Goal: Information Seeking & Learning: Find specific fact

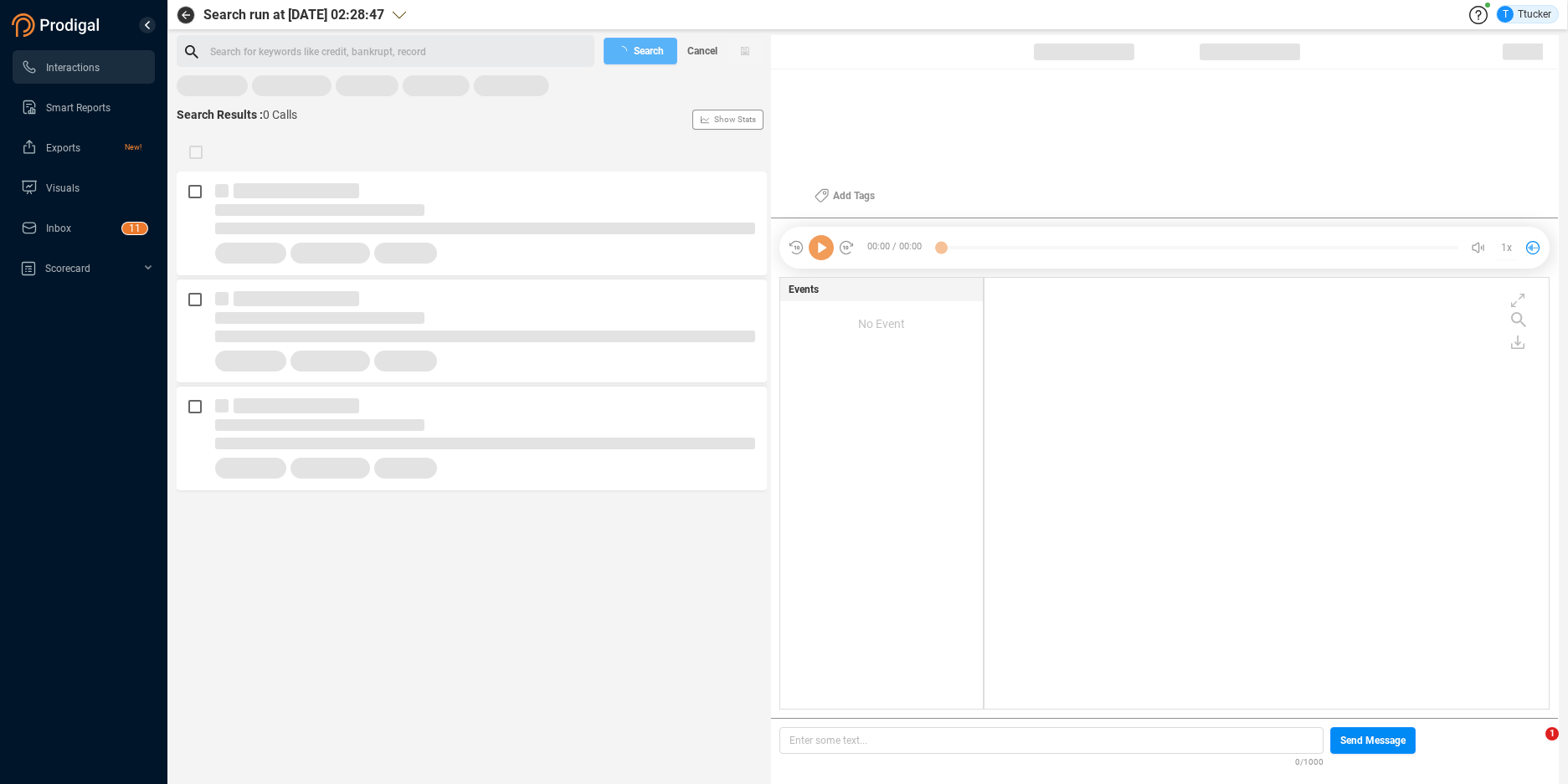
scroll to position [426, 556]
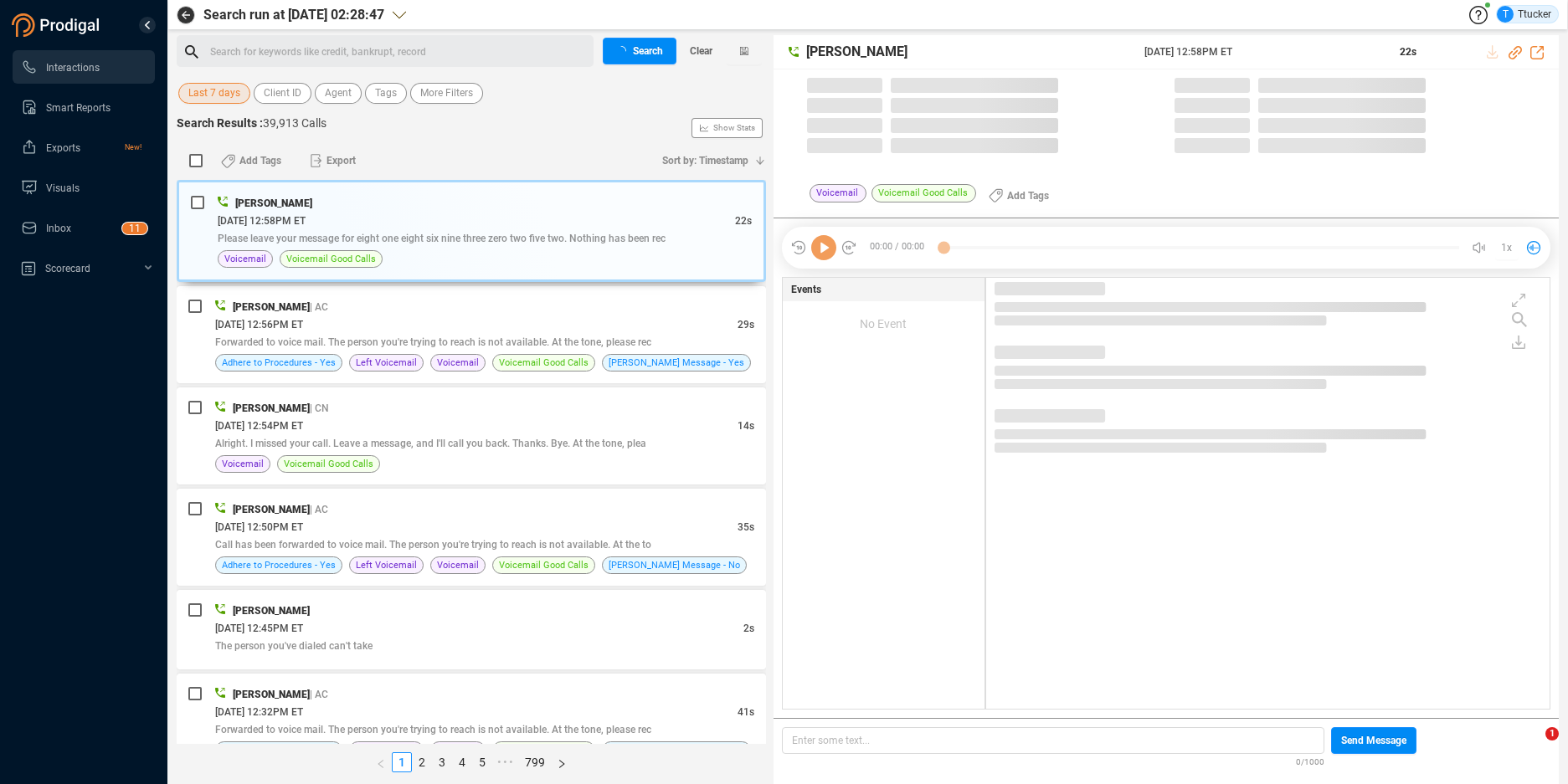
drag, startPoint x: 224, startPoint y: 97, endPoint x: 233, endPoint y: 103, distance: 10.8
click at [223, 97] on span "Last 7 days" at bounding box center [214, 93] width 52 height 21
click at [233, 103] on span "Last 7 days" at bounding box center [214, 93] width 52 height 21
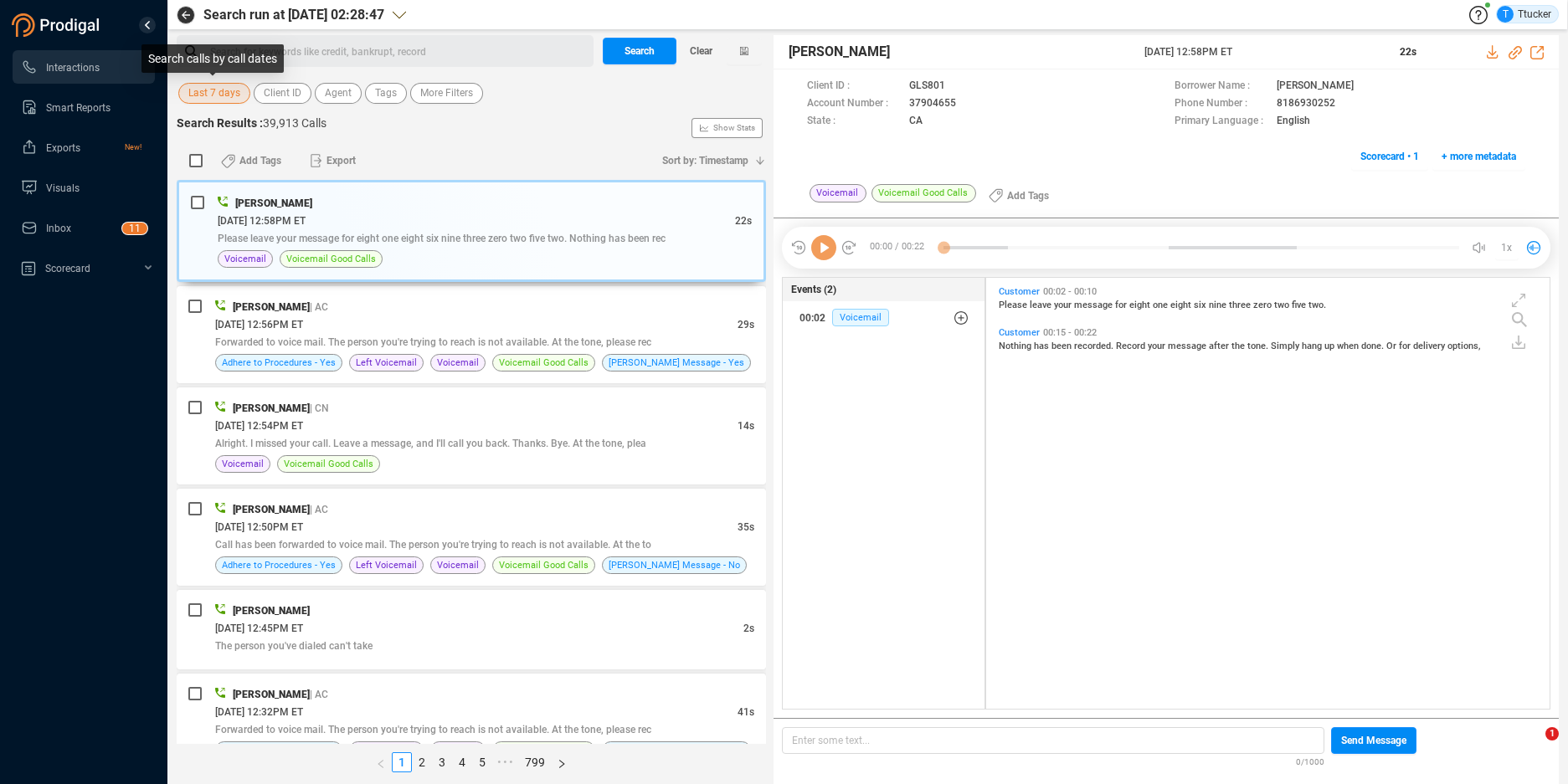
scroll to position [426, 554]
click at [238, 85] on span "Last 7 days" at bounding box center [214, 93] width 52 height 21
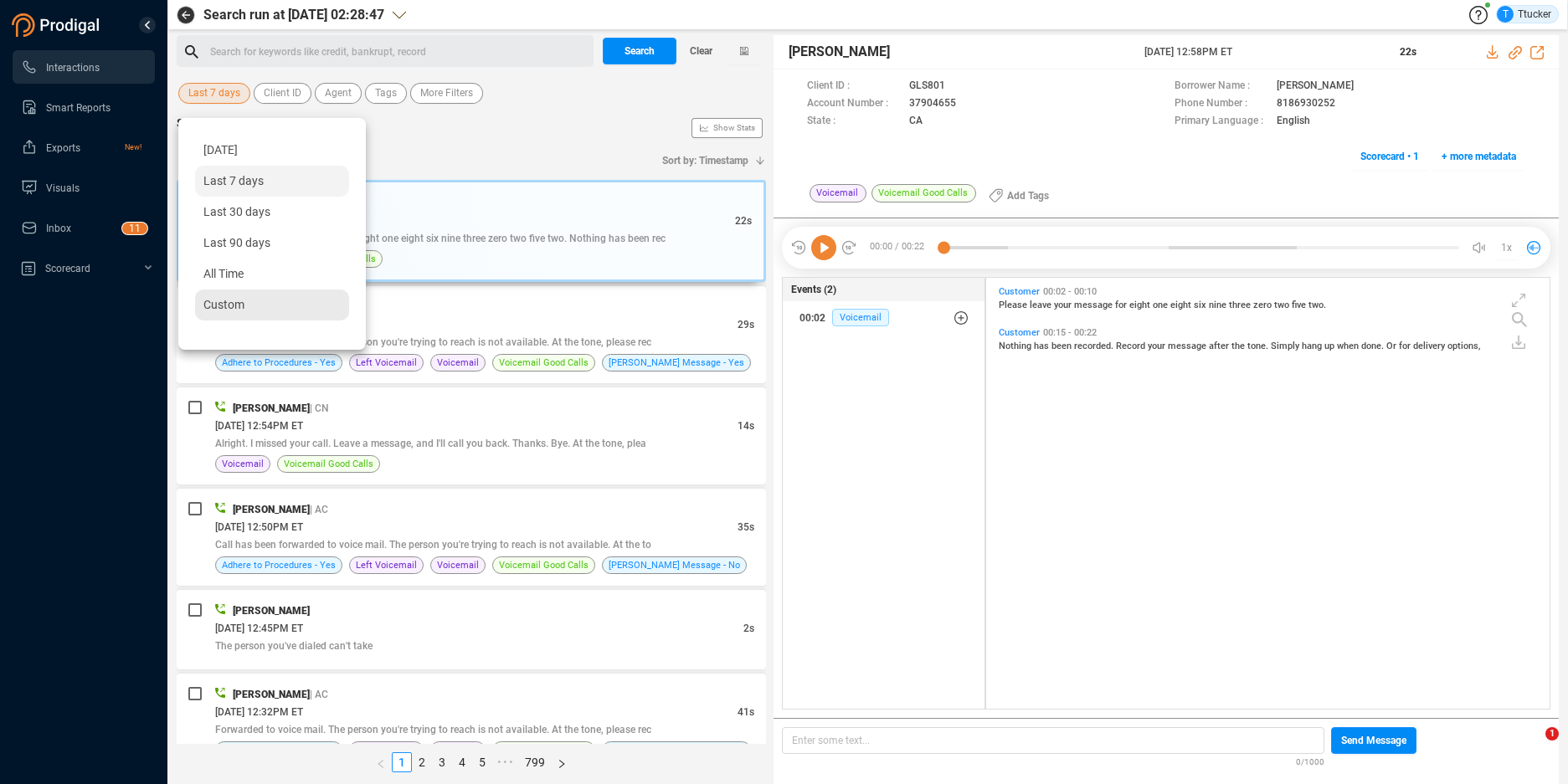
click at [233, 297] on div "Custom" at bounding box center [271, 305] width 154 height 31
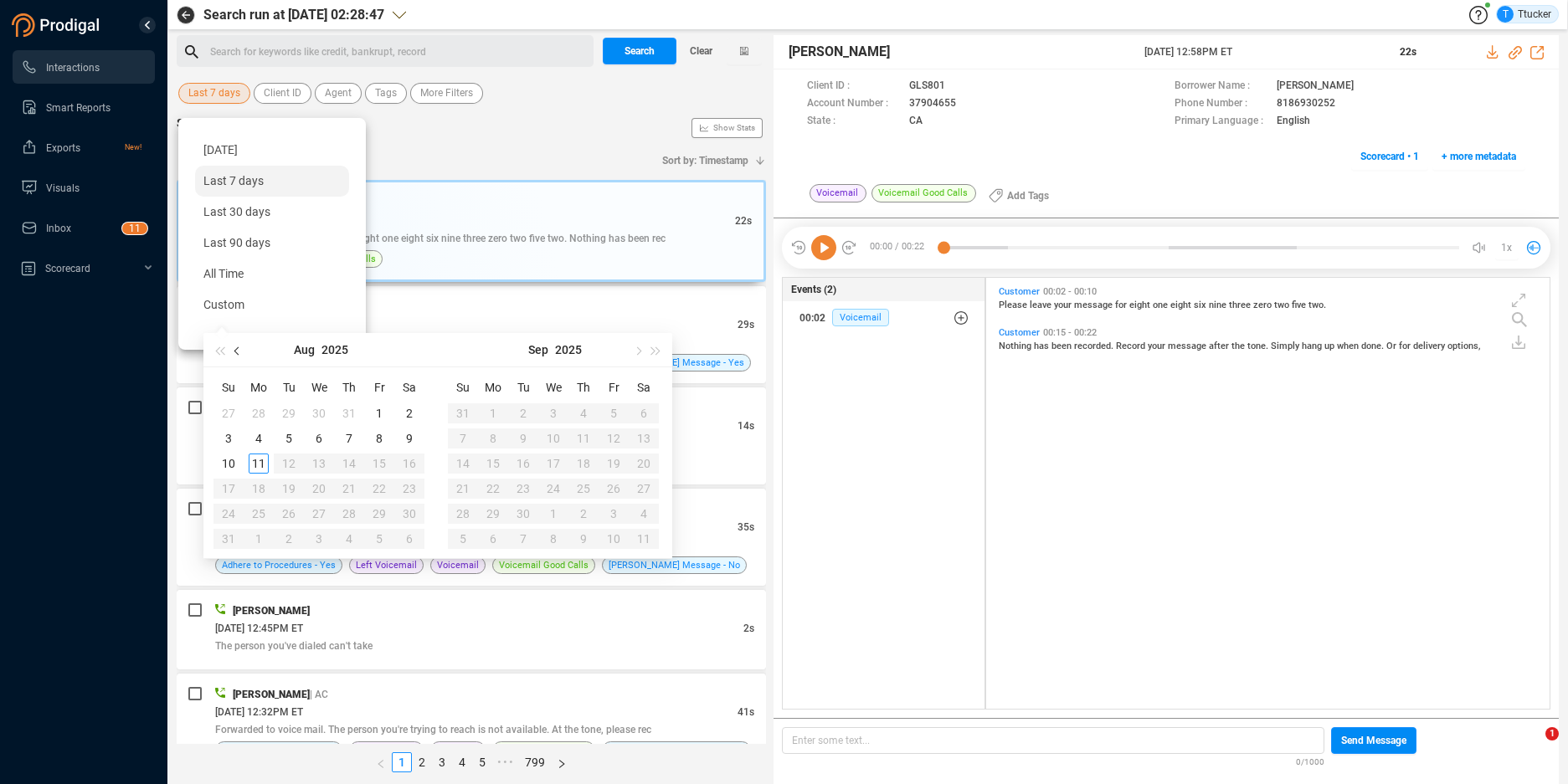
click at [239, 356] on button "button" at bounding box center [238, 350] width 18 height 34
type input "[DATE]"
click at [281, 403] on div "1" at bounding box center [289, 413] width 20 height 20
type input "[DATE]"
click at [351, 487] on div "24" at bounding box center [349, 489] width 20 height 20
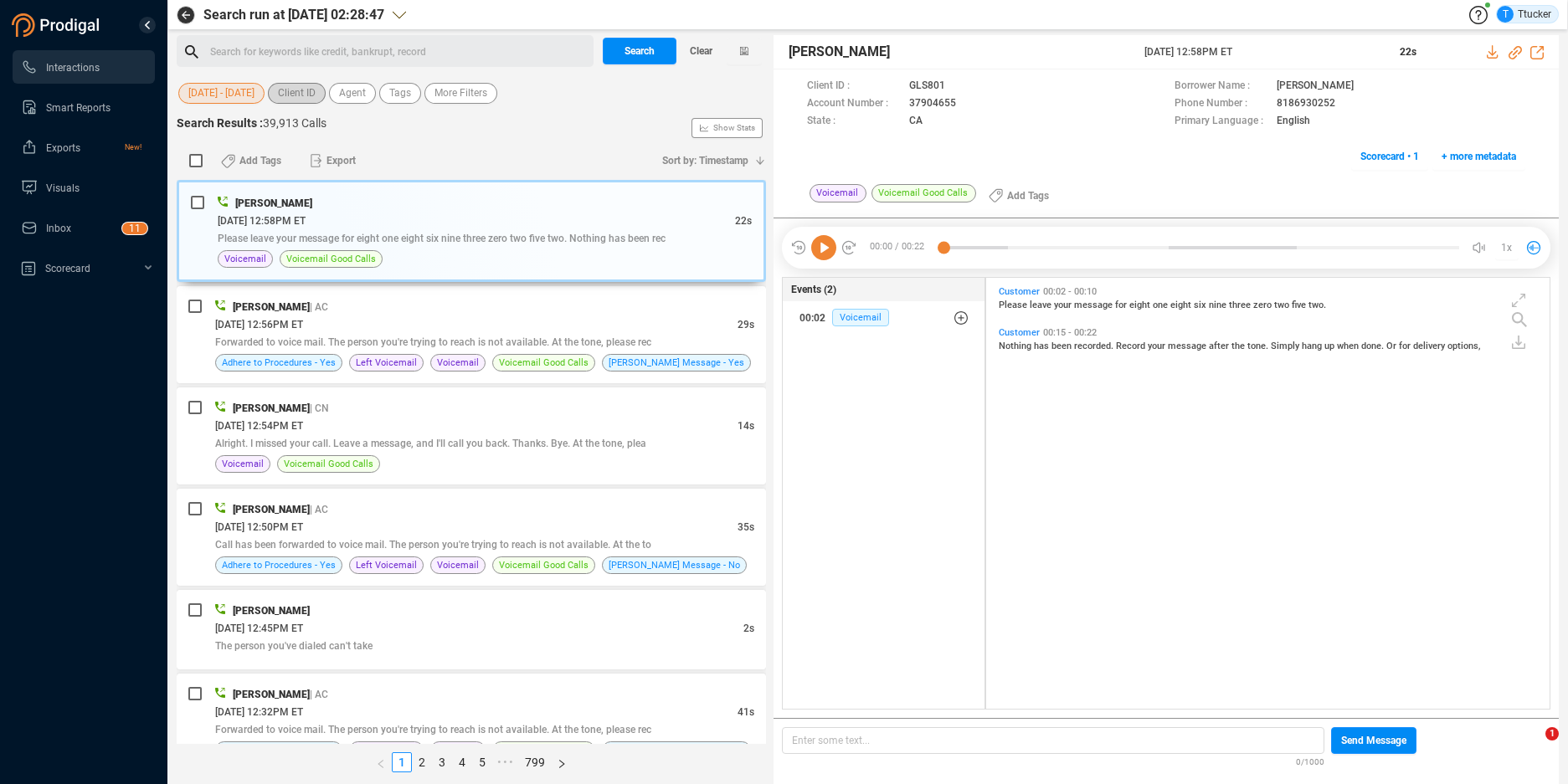
click at [302, 93] on span "Client ID" at bounding box center [296, 93] width 38 height 21
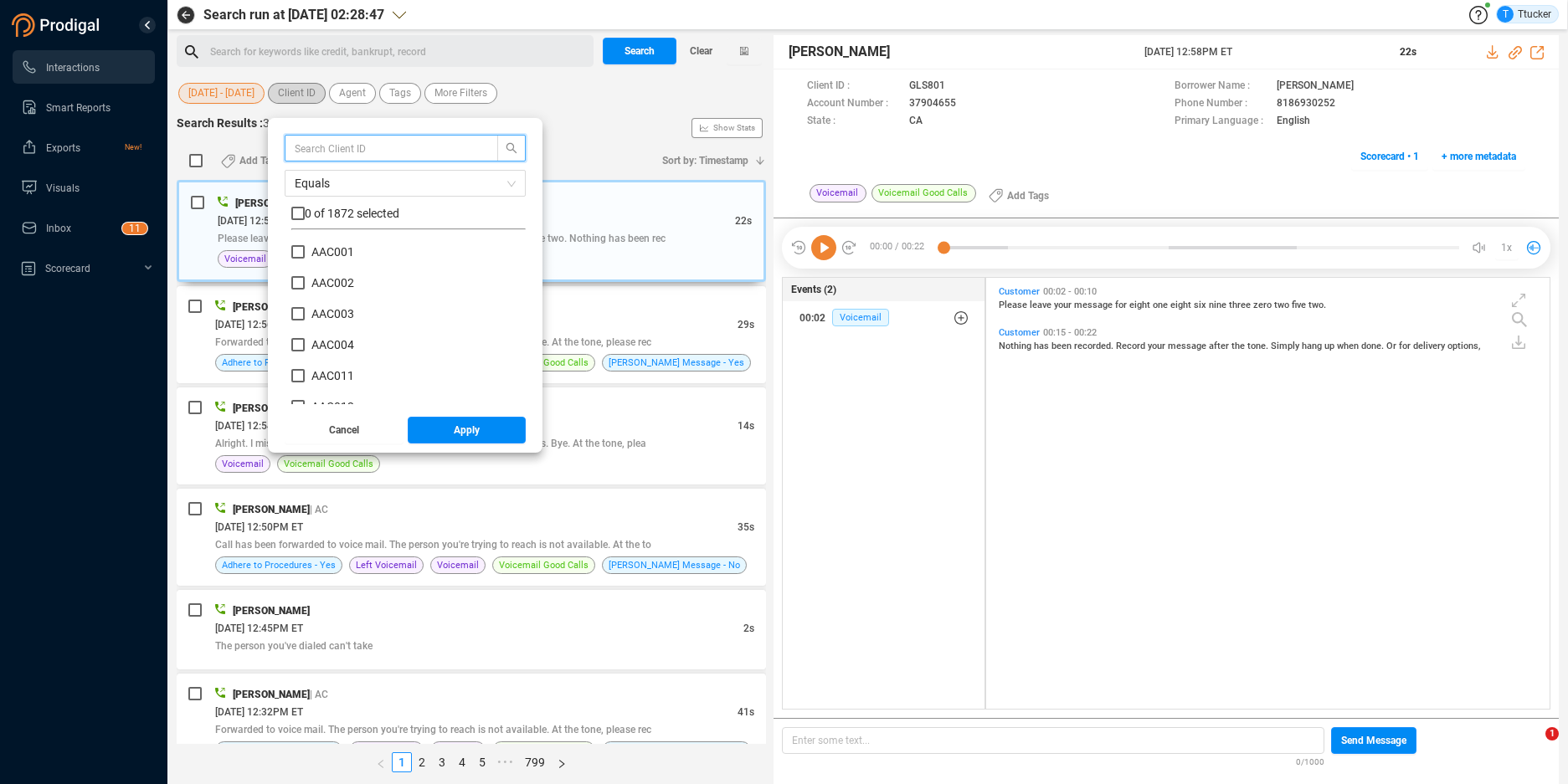
scroll to position [156, 226]
type input "nfc"
click at [354, 206] on span "0 of 8 selected" at bounding box center [342, 213] width 75 height 13
click at [360, 213] on span "0 of 8 selected" at bounding box center [342, 213] width 75 height 13
click at [297, 208] on input "checkbox" at bounding box center [298, 213] width 13 height 13
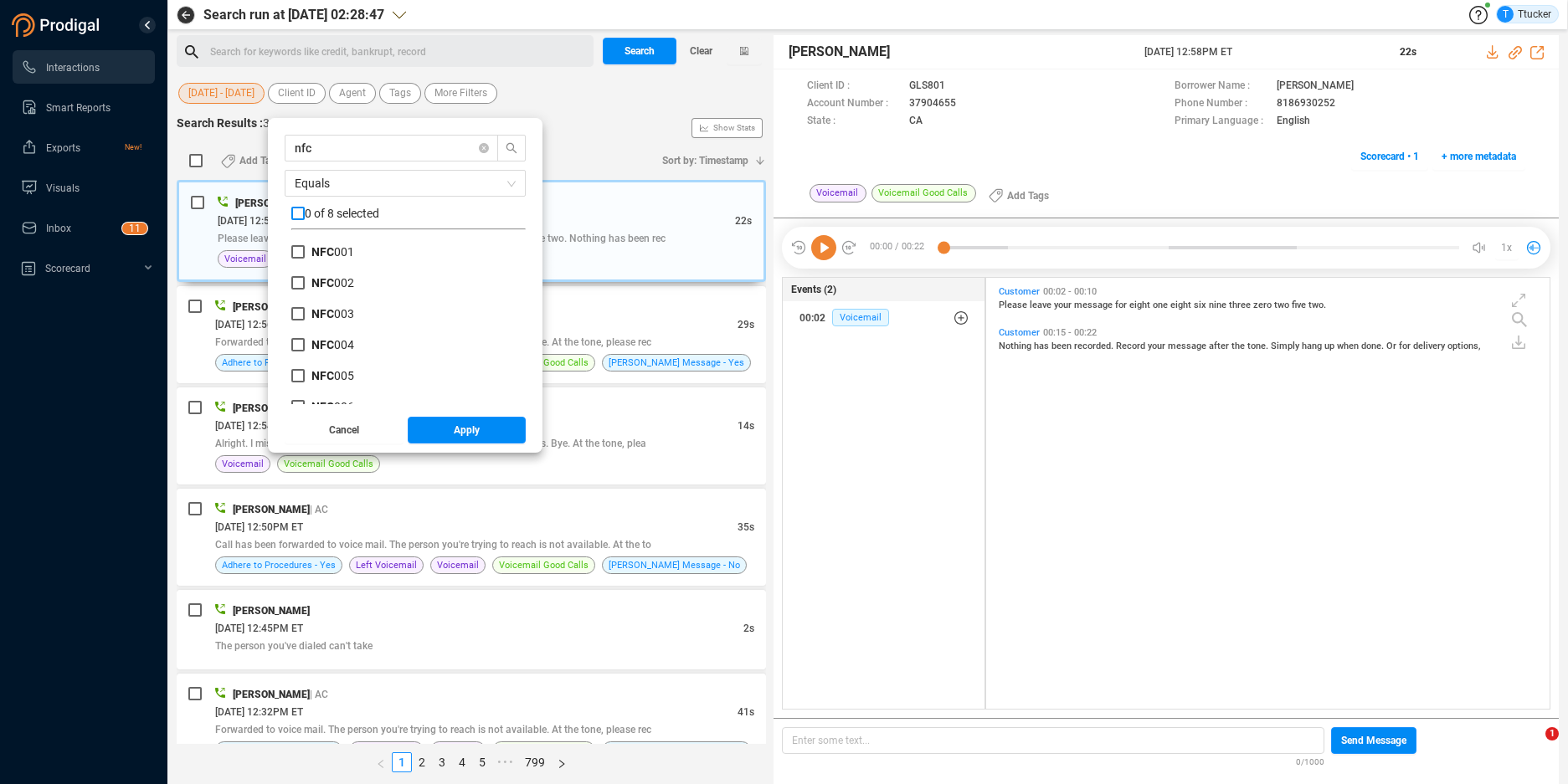
checkbox input "true"
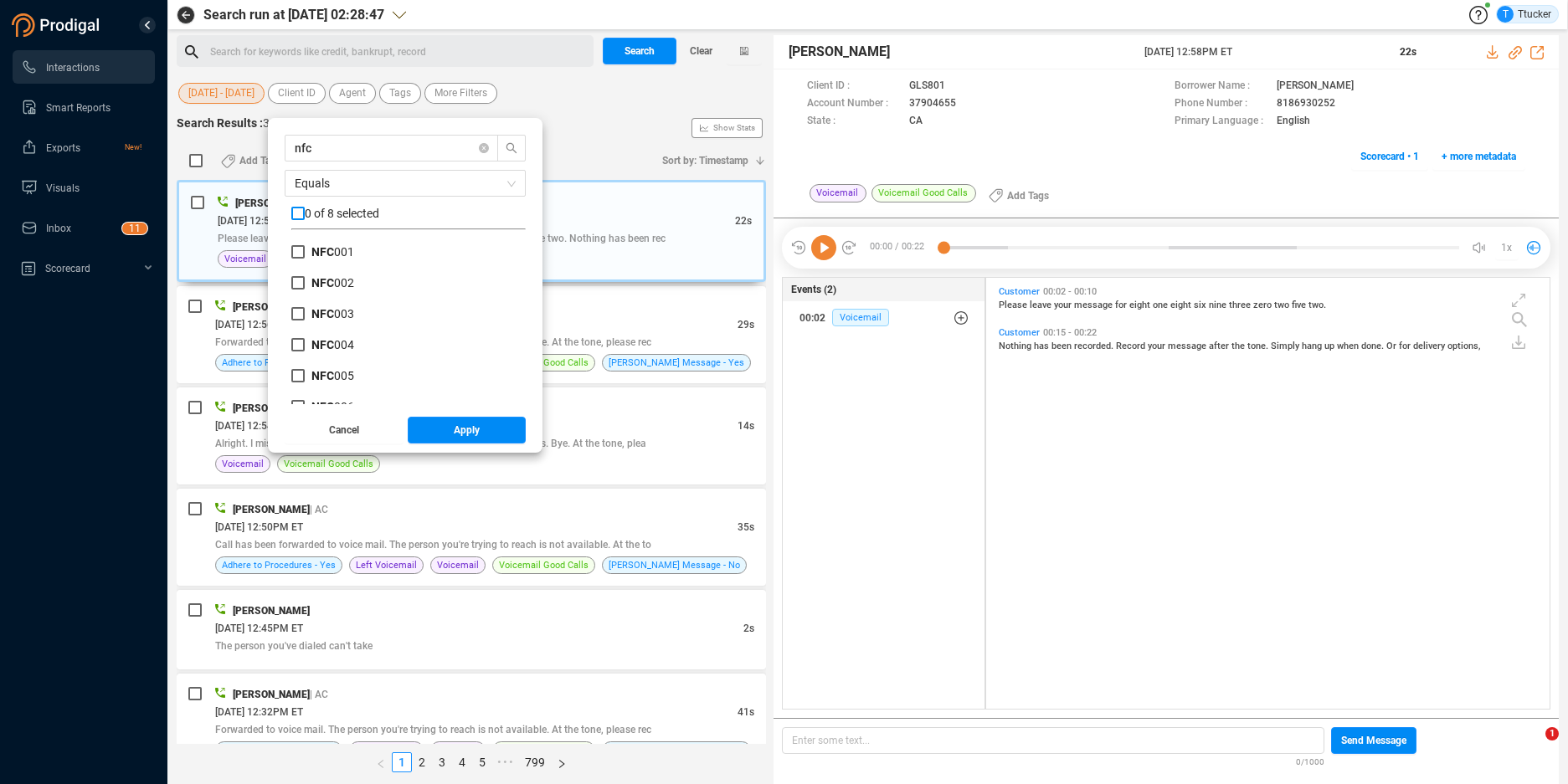
checkbox input "true"
click at [441, 437] on button "Apply" at bounding box center [467, 430] width 119 height 27
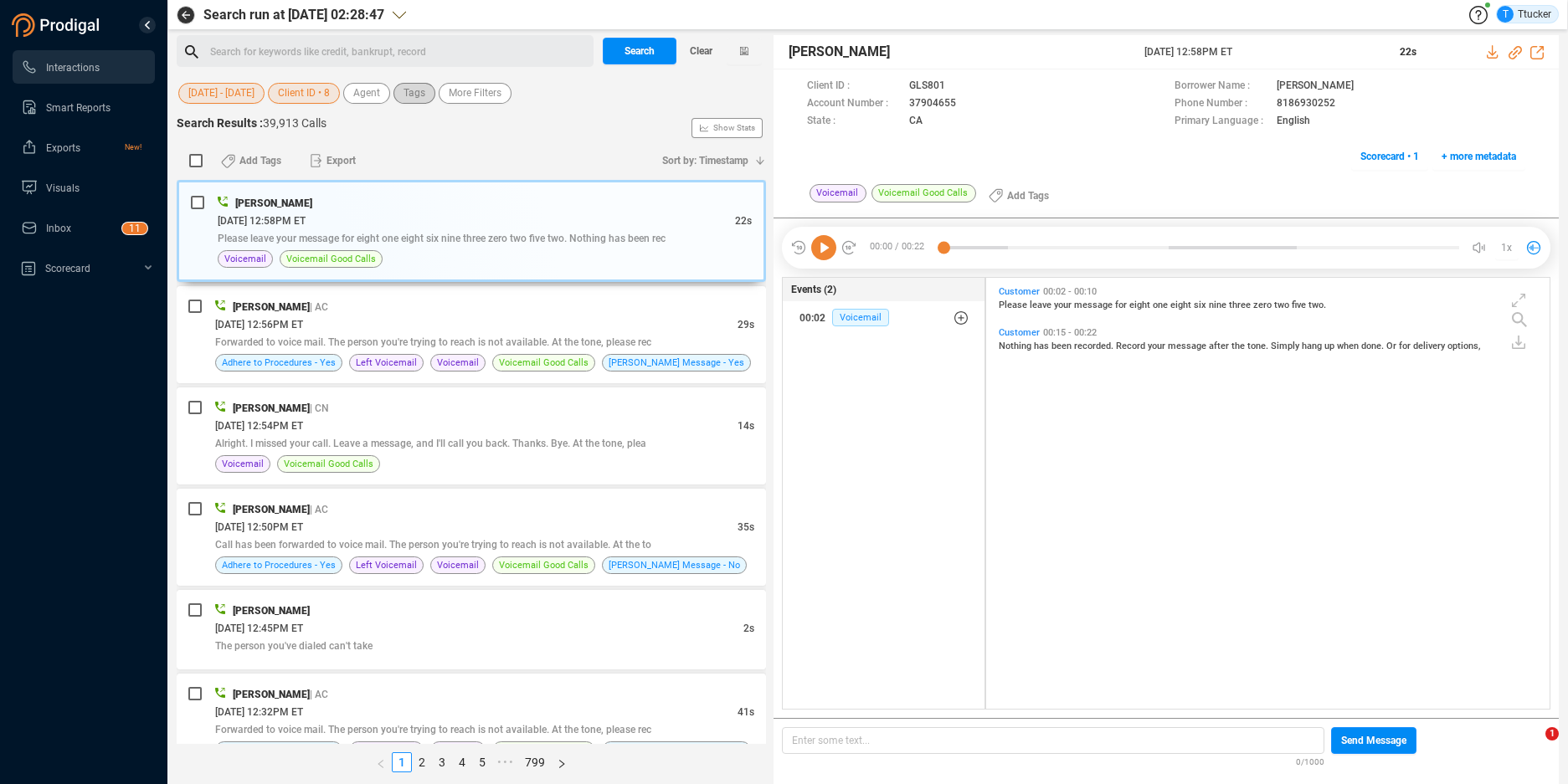
click at [422, 89] on button "Tags" at bounding box center [414, 93] width 42 height 21
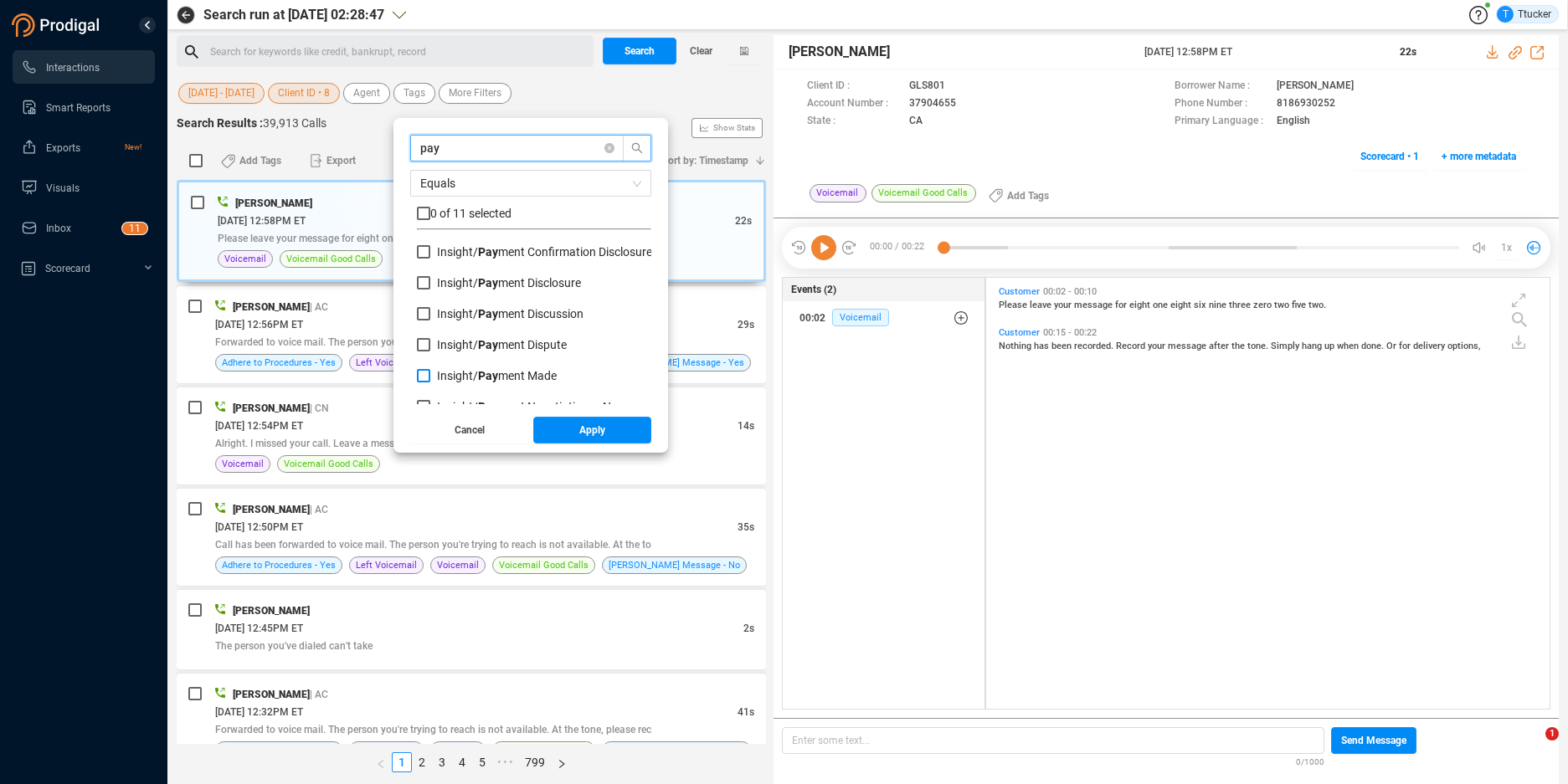
type input "pay"
click at [542, 379] on span "Pay ment Made" at bounding box center [517, 376] width 79 height 13
click at [430, 379] on input "Insight/ Pay ment Made" at bounding box center [423, 376] width 13 height 13
checkbox input "true"
click at [597, 430] on span "Apply" at bounding box center [592, 430] width 26 height 27
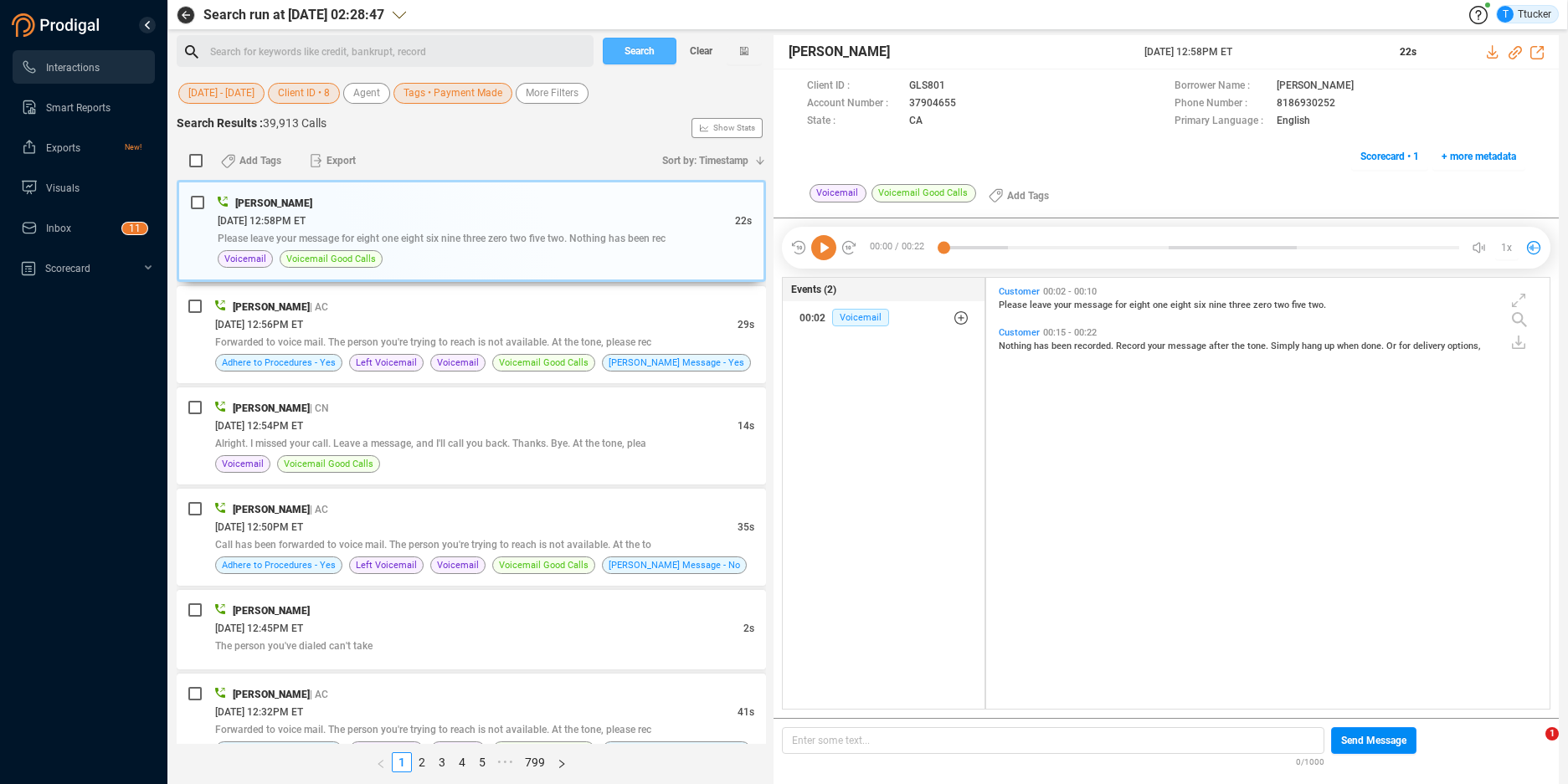
click at [657, 44] on button "Search" at bounding box center [640, 51] width 74 height 27
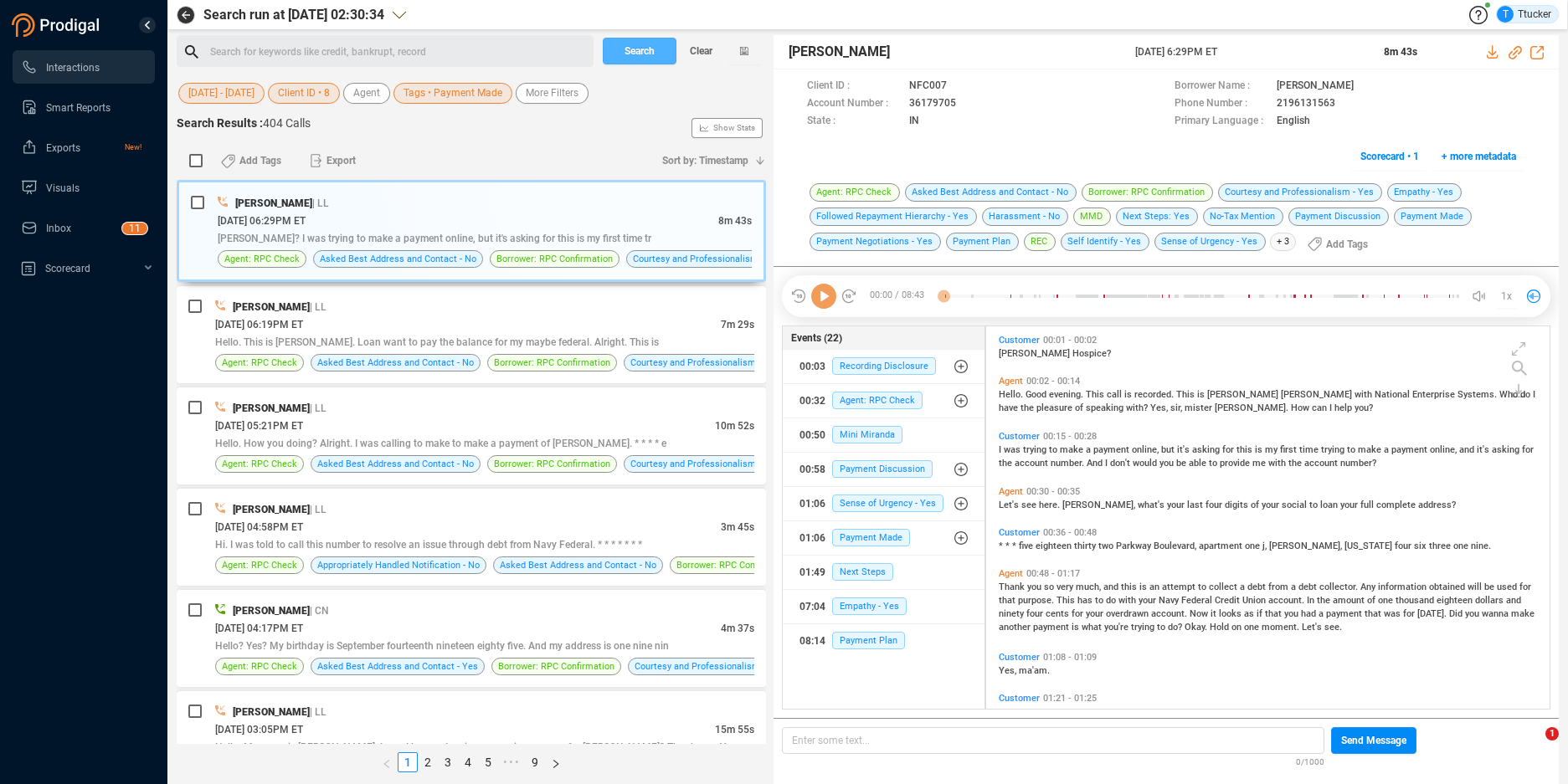
scroll to position [379, 554]
click at [465, 216] on div "[DATE] 06:29PM ET" at bounding box center [468, 220] width 501 height 18
click at [962, 94] on icon at bounding box center [961, 87] width 13 height 13
click at [1450, 510] on div "Let's see here. [PERSON_NAME], what's your last four digits of your social to l…" at bounding box center [1272, 504] width 547 height 13
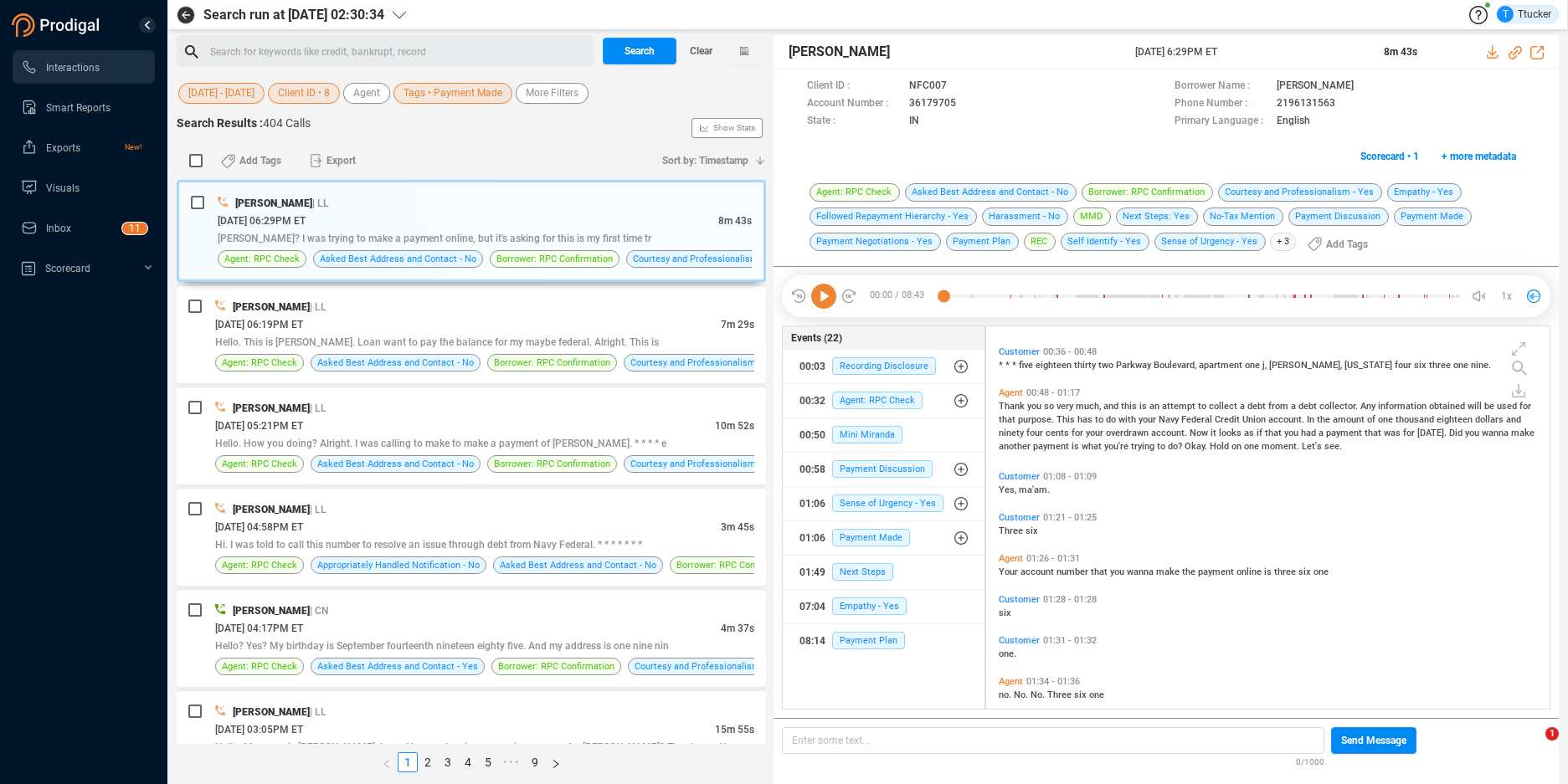
scroll to position [0, 0]
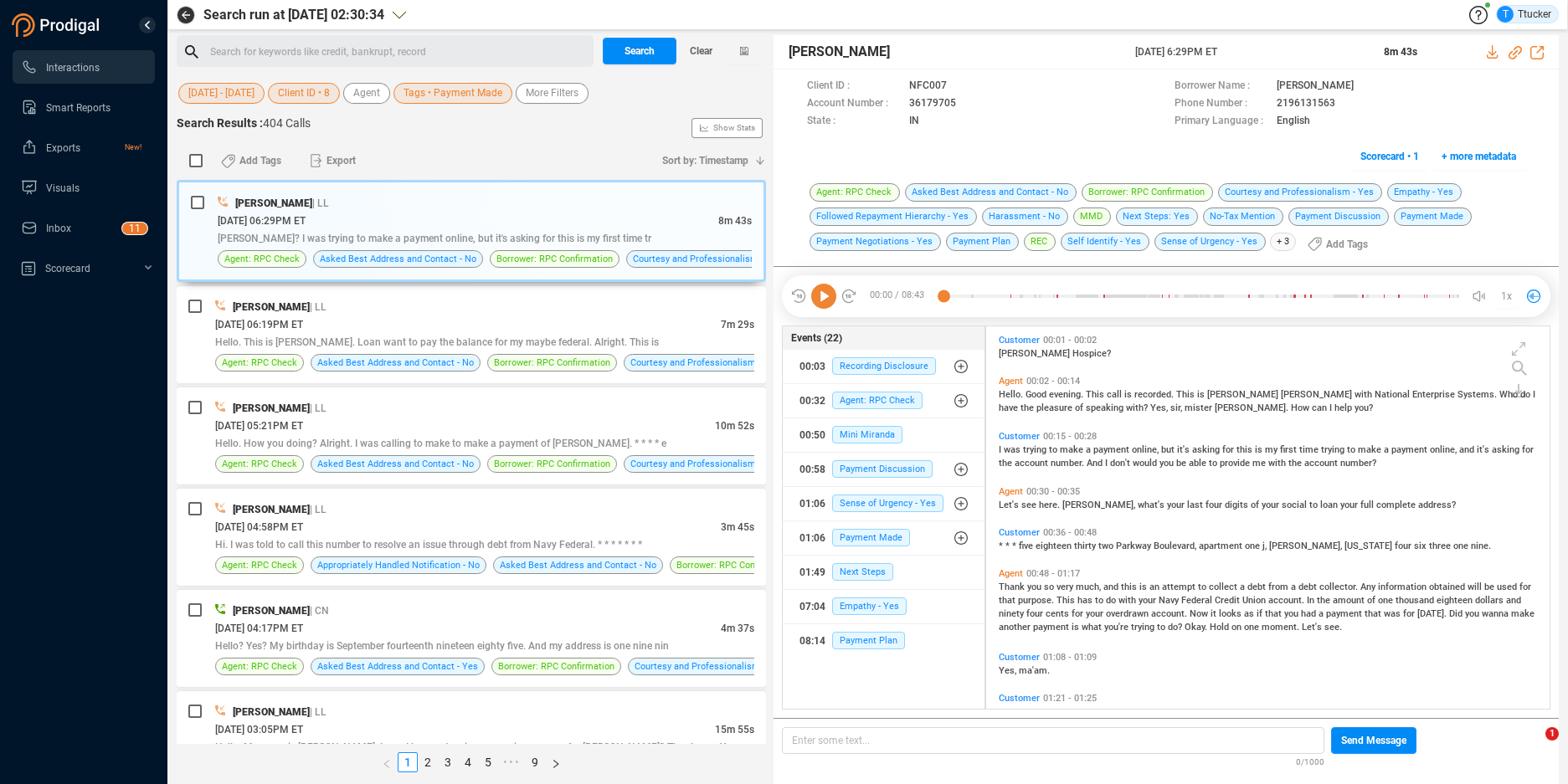
click at [1225, 572] on div "Agent 00:48 - 01:17" at bounding box center [1272, 573] width 547 height 11
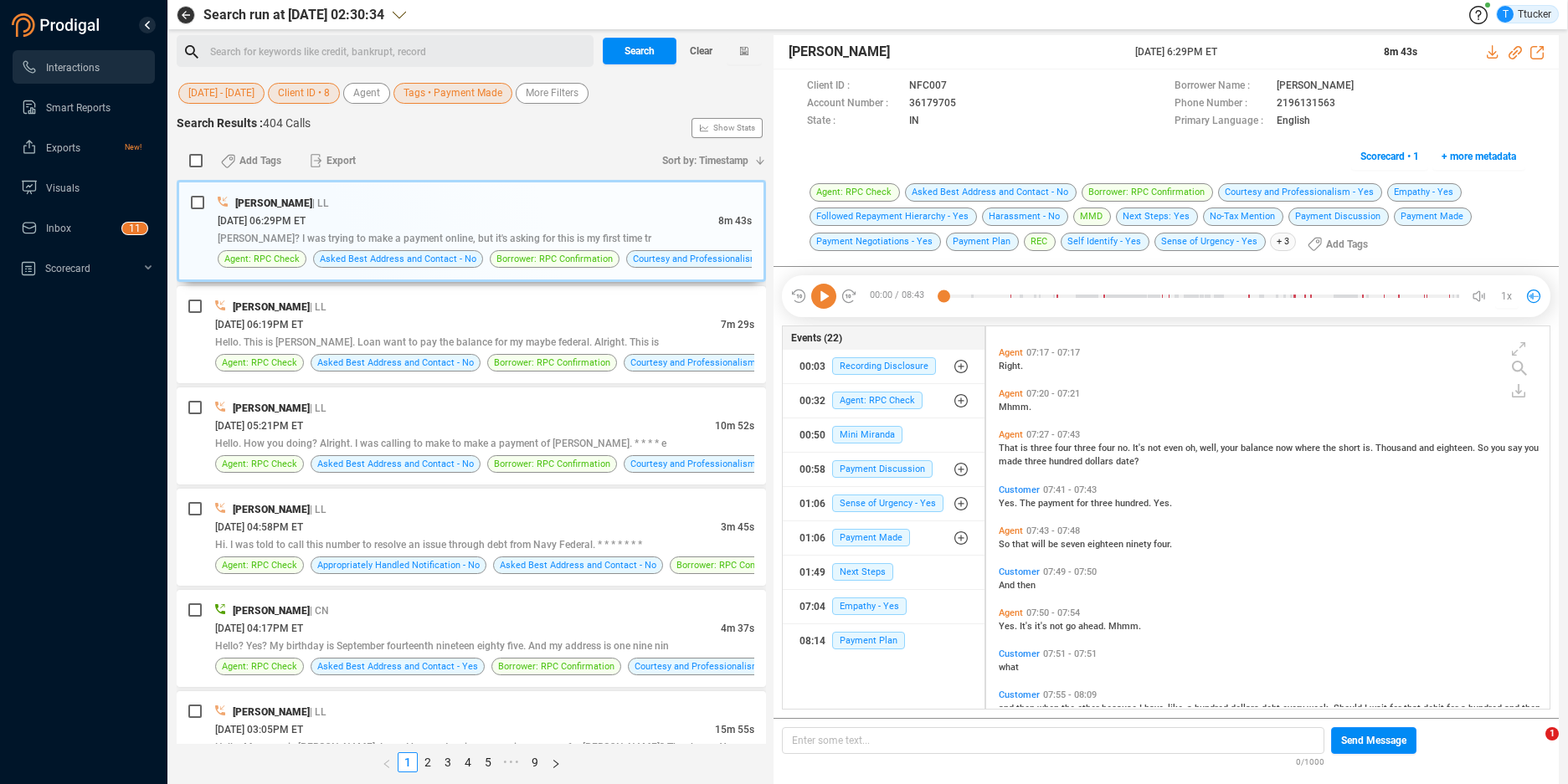
scroll to position [2608, 0]
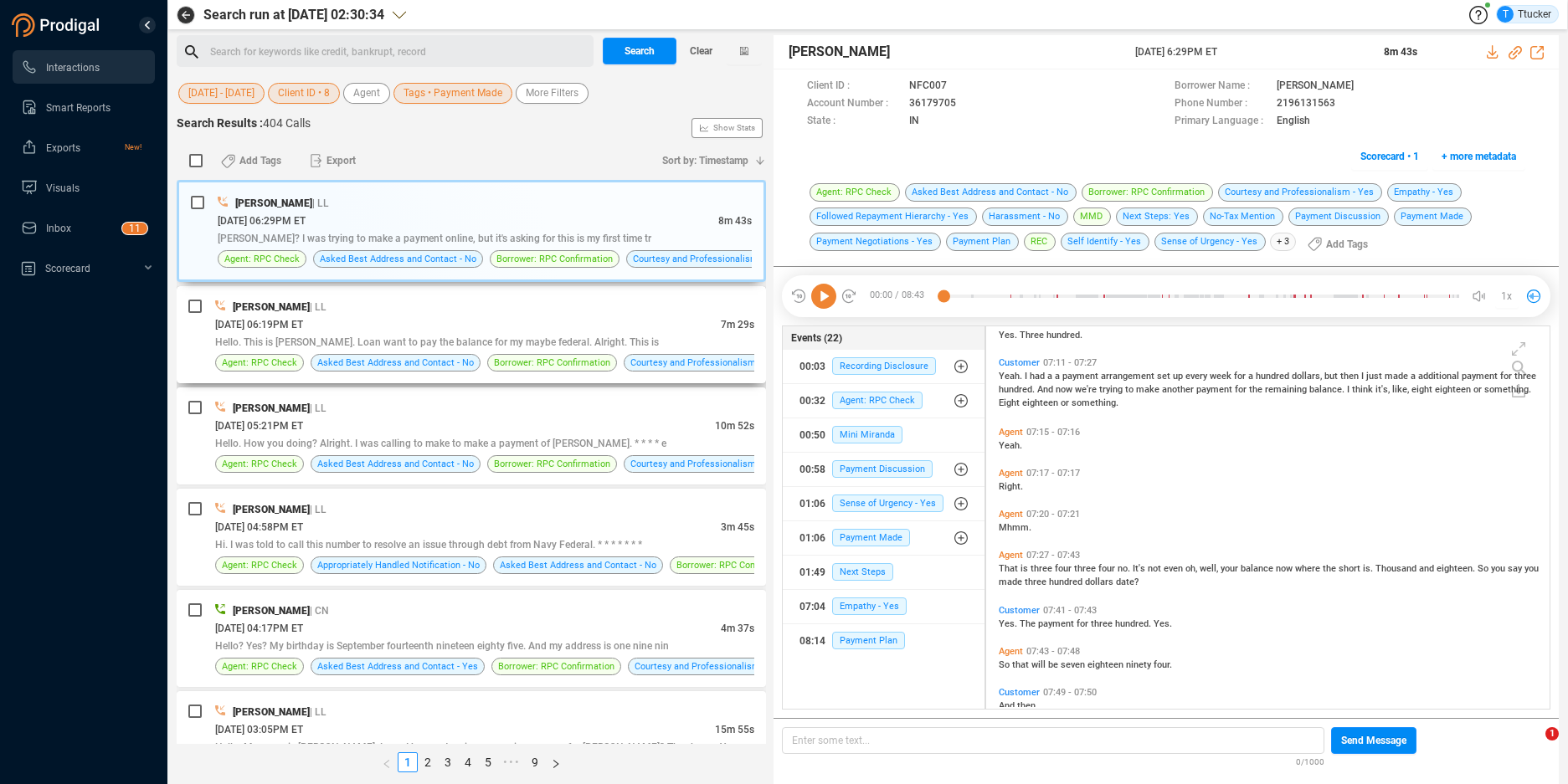
click at [481, 332] on div "[DATE] 06:19PM ET" at bounding box center [468, 324] width 506 height 18
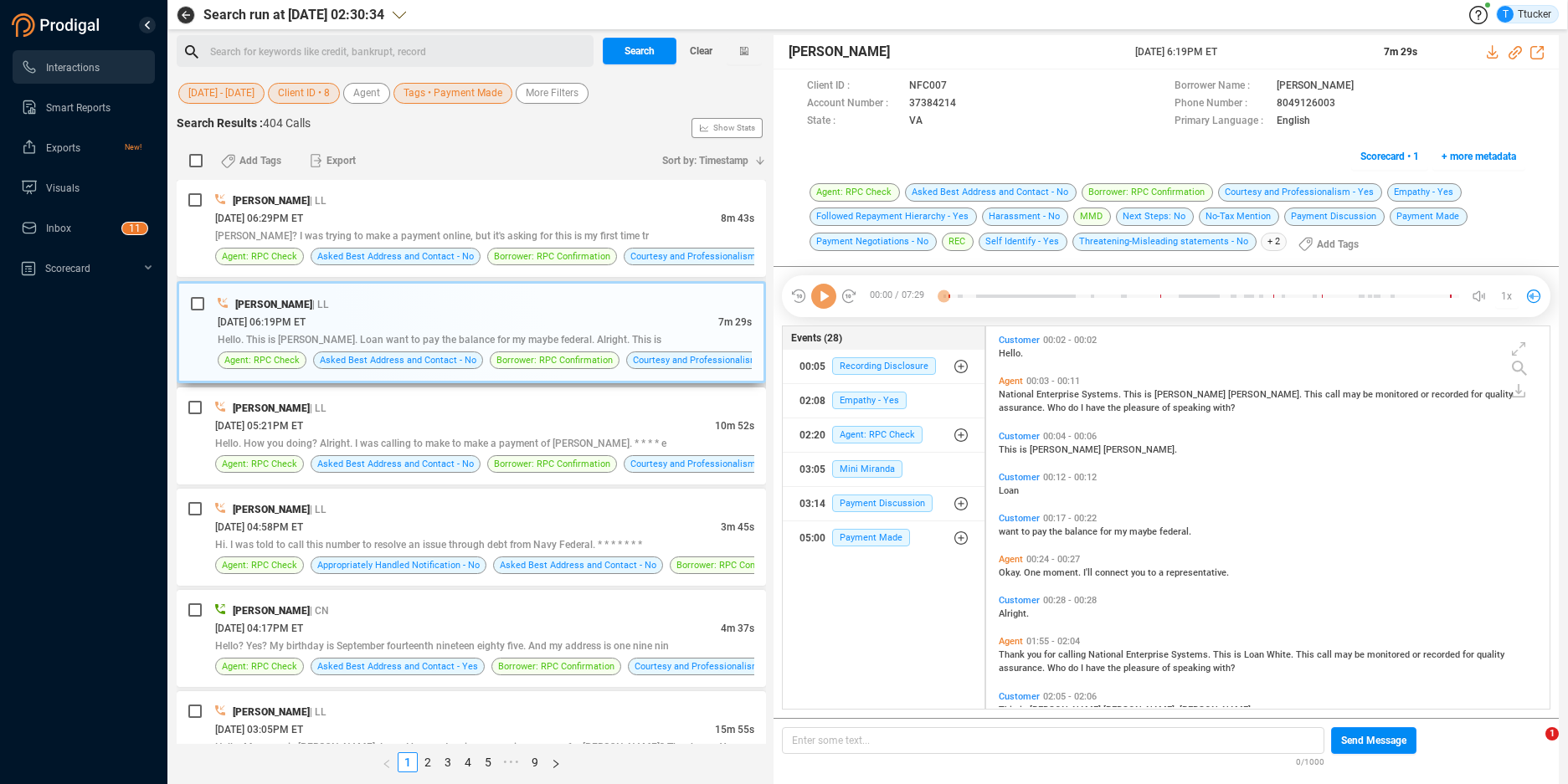
scroll to position [379, 554]
click at [961, 96] on span at bounding box center [1053, 86] width 207 height 18
click at [968, 94] on icon at bounding box center [961, 87] width 13 height 13
click at [1493, 45] on icon at bounding box center [1493, 52] width 13 height 13
click at [454, 609] on div "[PERSON_NAME] | CN" at bounding box center [485, 610] width 539 height 18
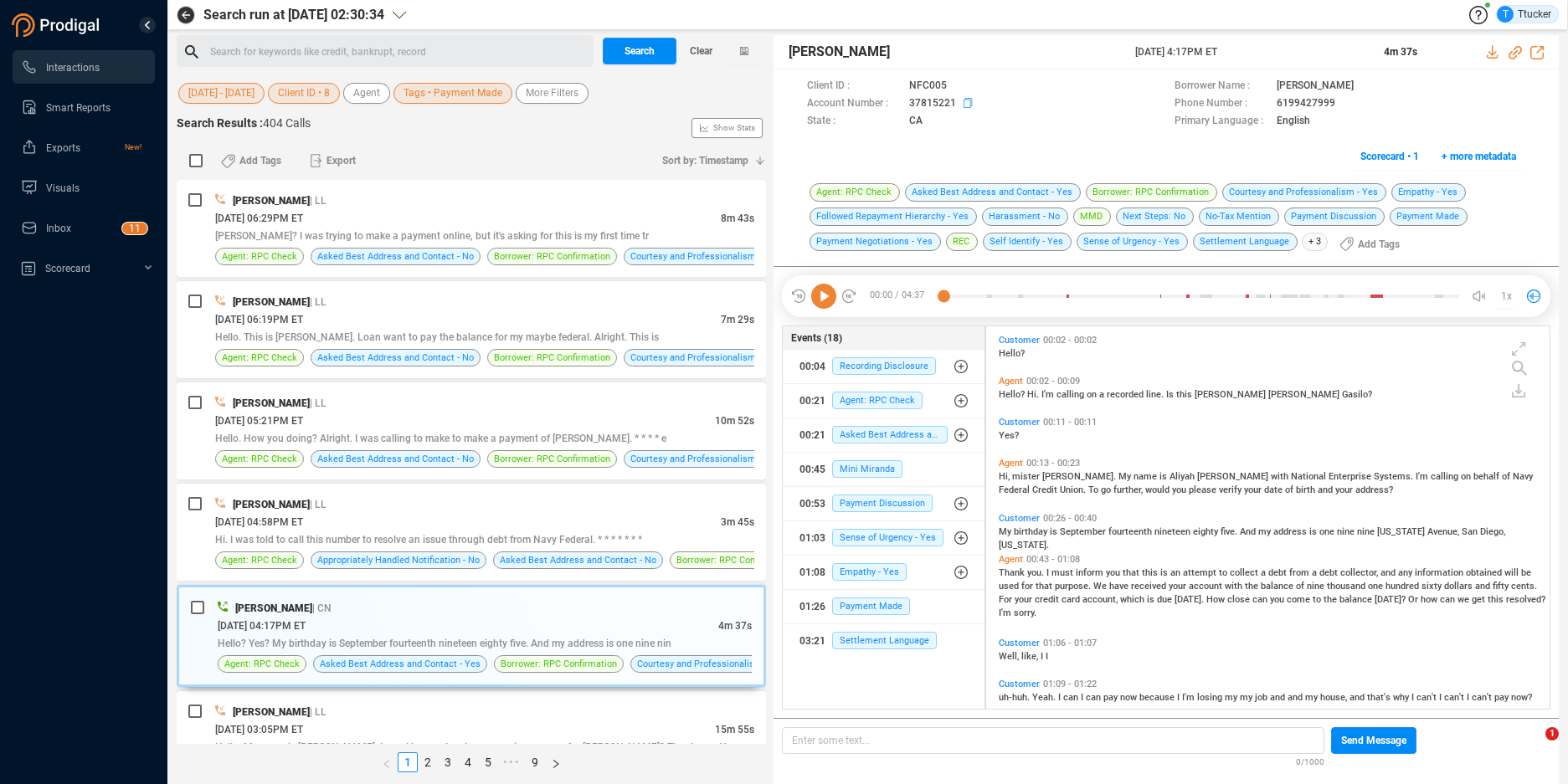
click at [968, 94] on icon at bounding box center [961, 87] width 13 height 13
drag, startPoint x: 580, startPoint y: 500, endPoint x: 581, endPoint y: 436, distance: 64.0
click at [580, 500] on div "[PERSON_NAME] | LL" at bounding box center [485, 504] width 539 height 18
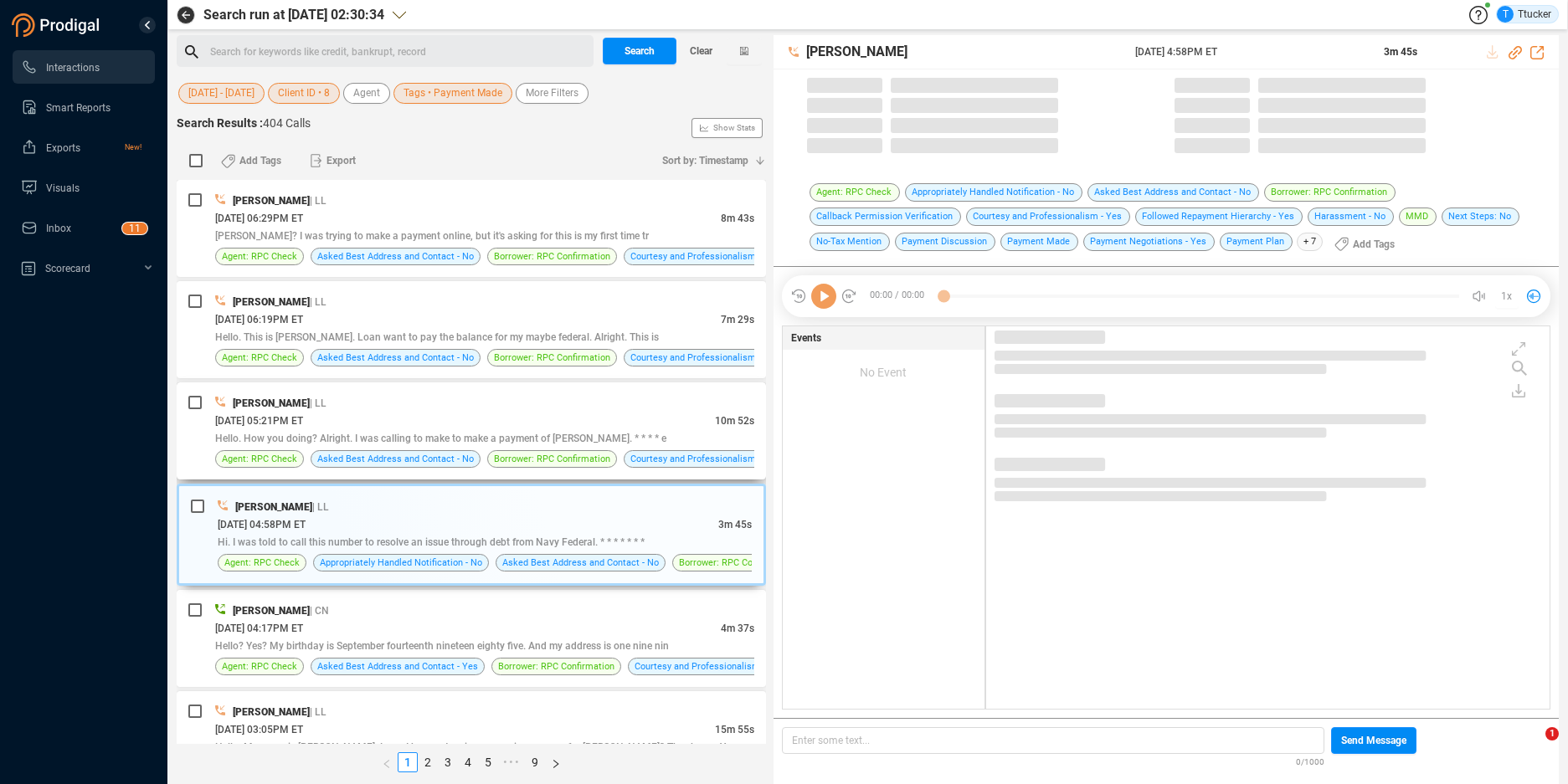
click at [581, 436] on span "Hello. How you doing? Alright. I was calling to make to make a payment of [PERS…" at bounding box center [440, 438] width 451 height 12
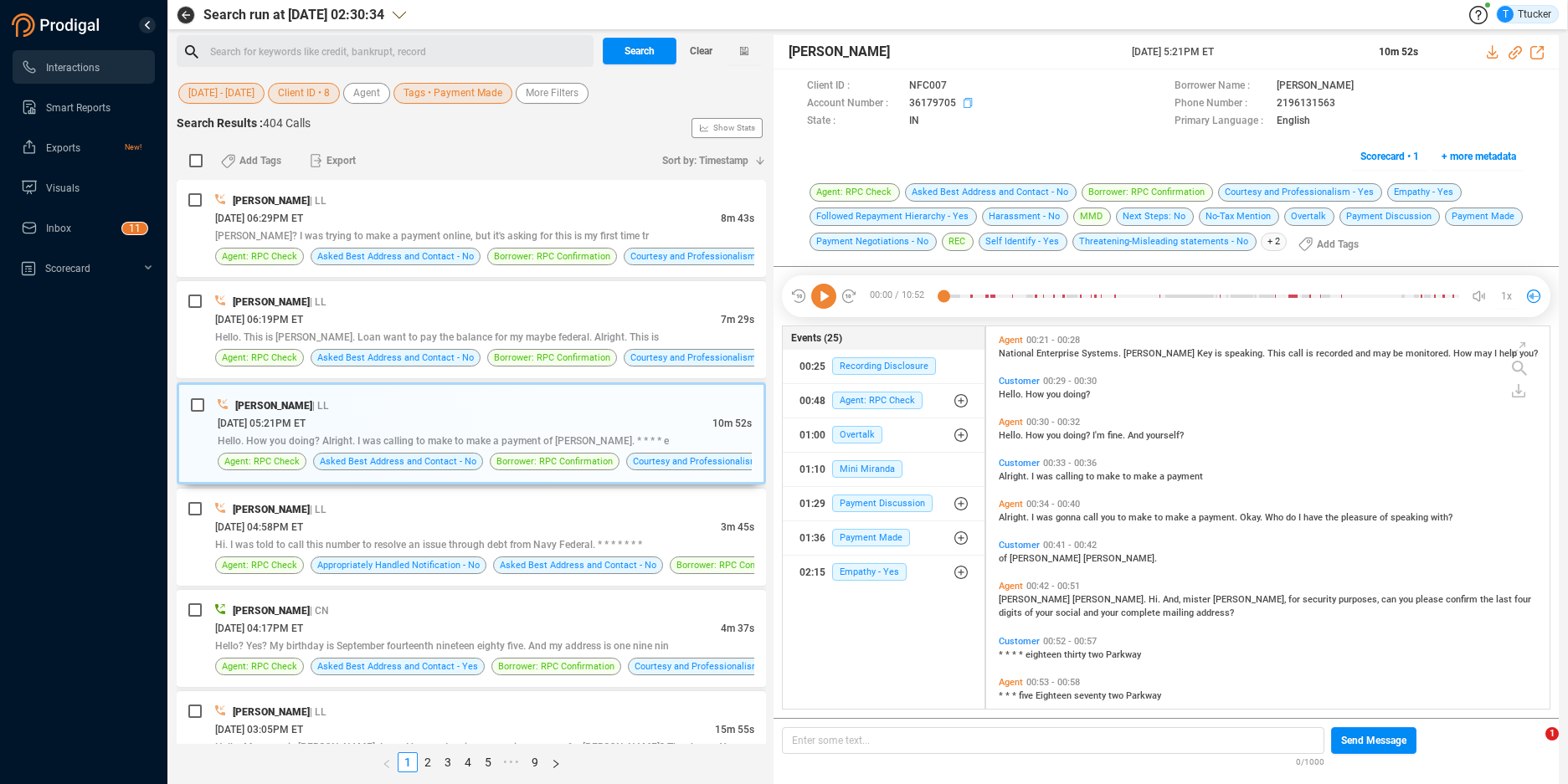
click at [964, 94] on icon at bounding box center [961, 87] width 13 height 13
click at [592, 637] on div "Hello? Yes? My birthday is September fourteenth nineteen eighty five. And my ad…" at bounding box center [485, 645] width 539 height 18
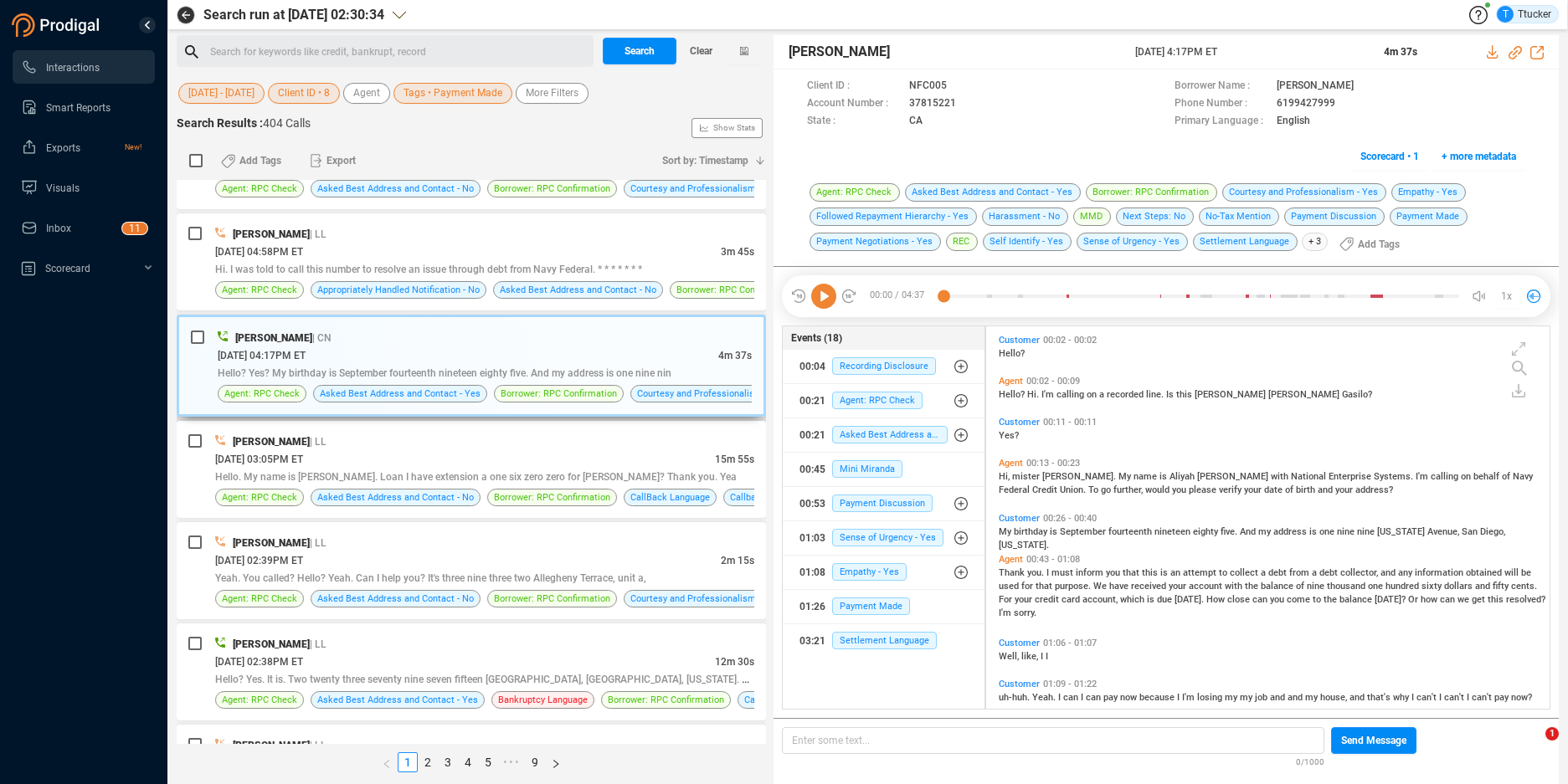
scroll to position [361, 0]
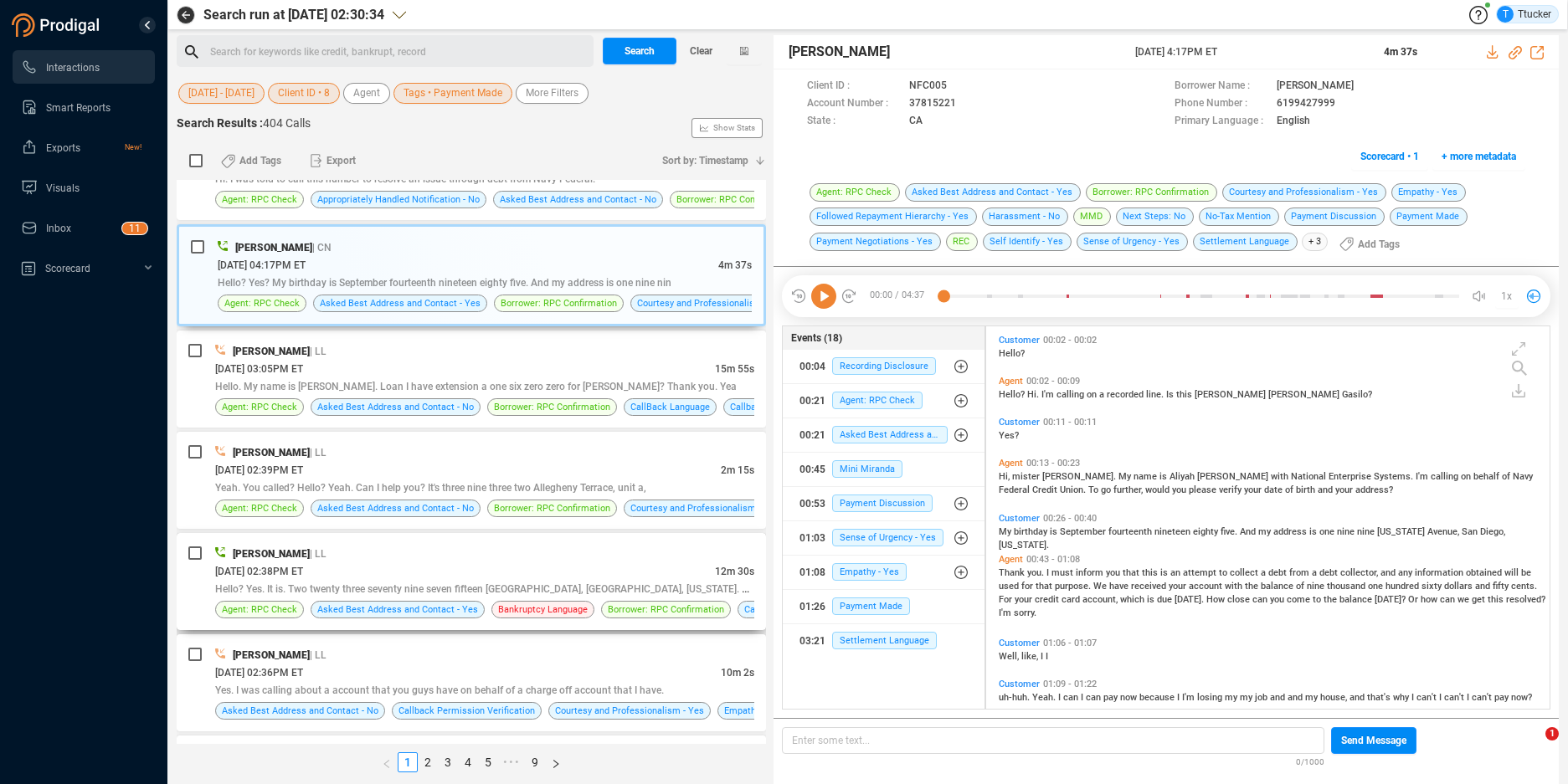
click at [581, 572] on div "[DATE] 02:38PM ET" at bounding box center [464, 571] width 500 height 18
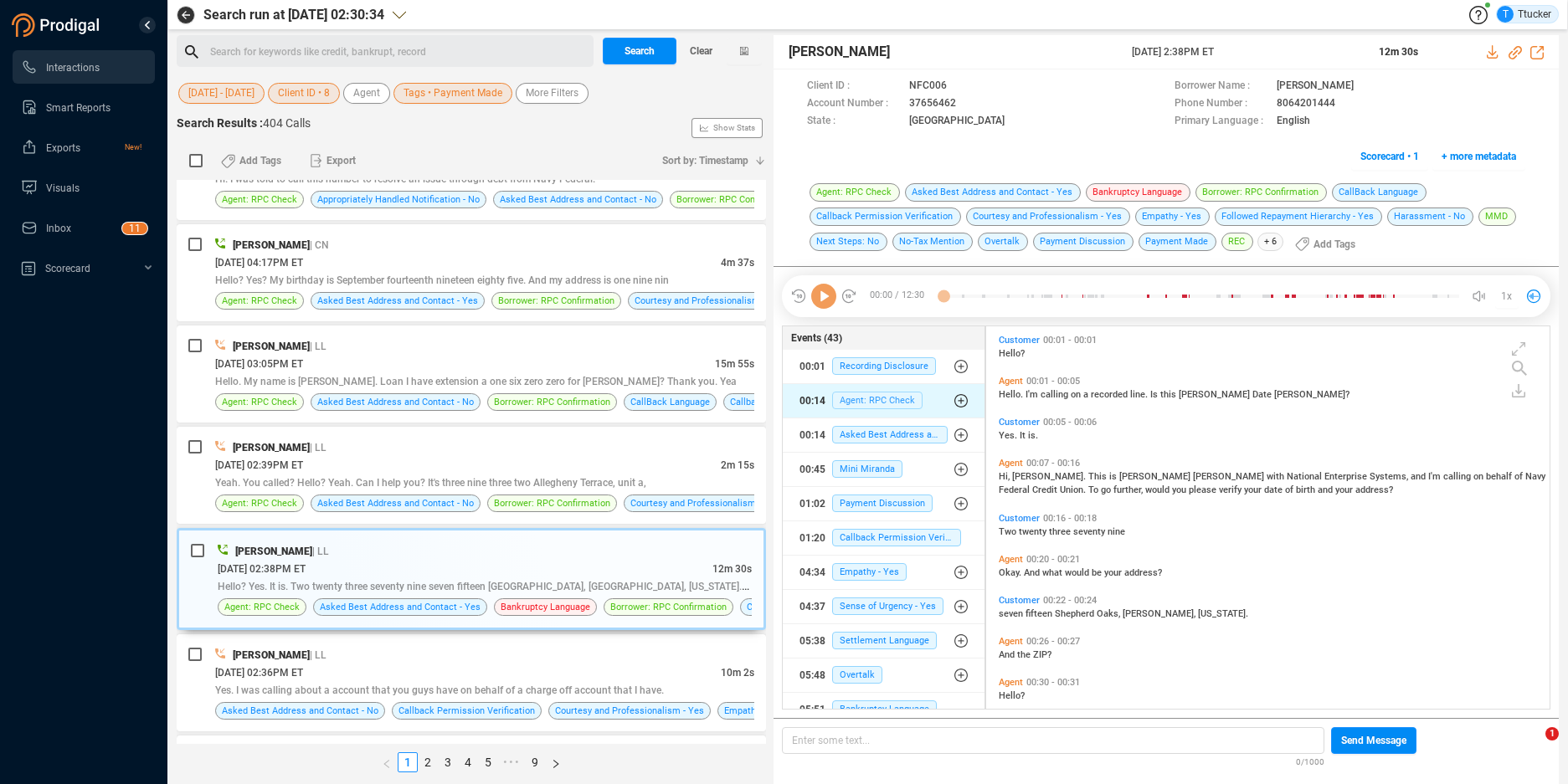
scroll to position [379, 554]
click at [967, 94] on icon at bounding box center [961, 87] width 13 height 13
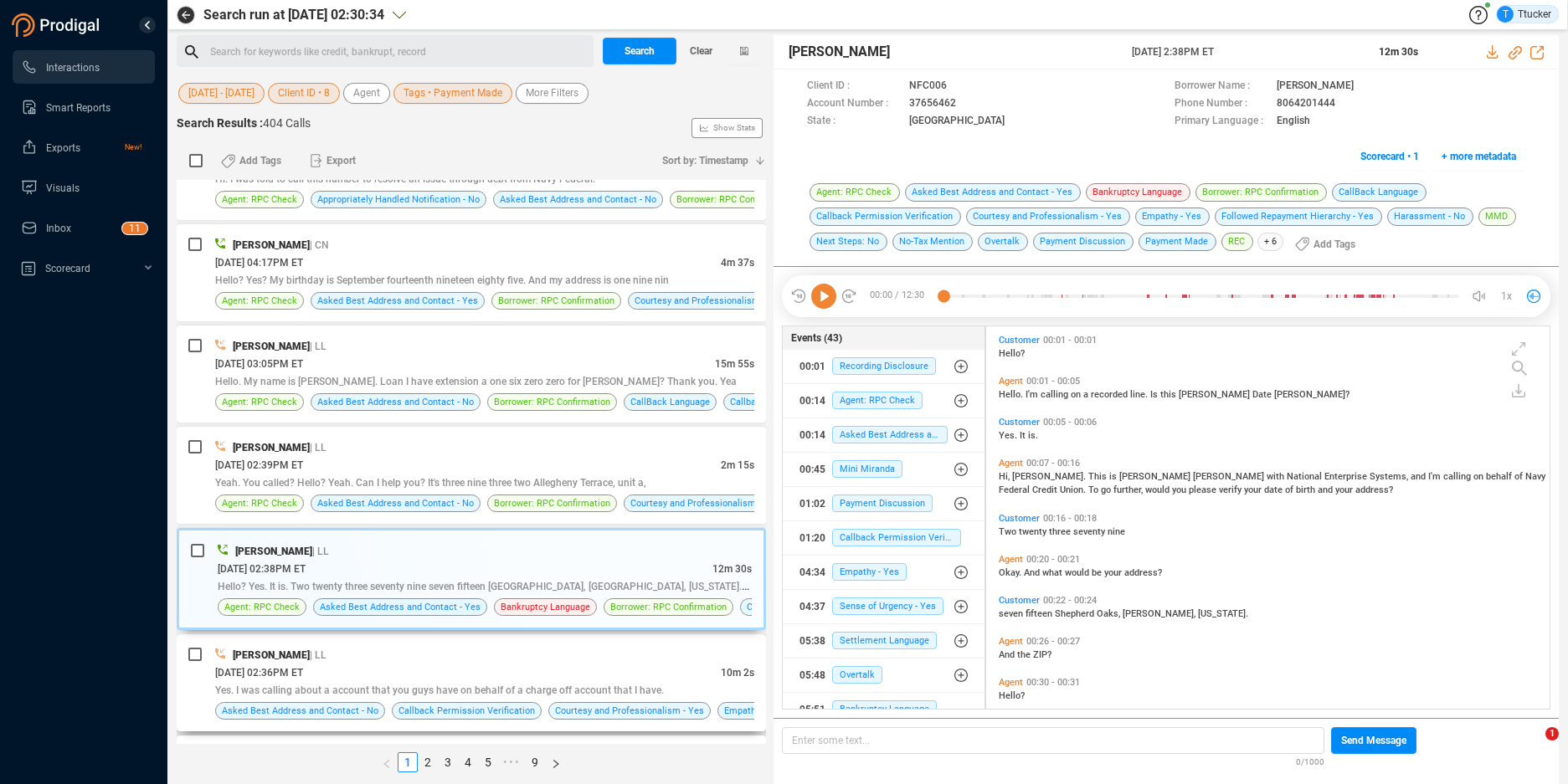
click at [574, 661] on div "[PERSON_NAME] | LL" at bounding box center [485, 654] width 539 height 18
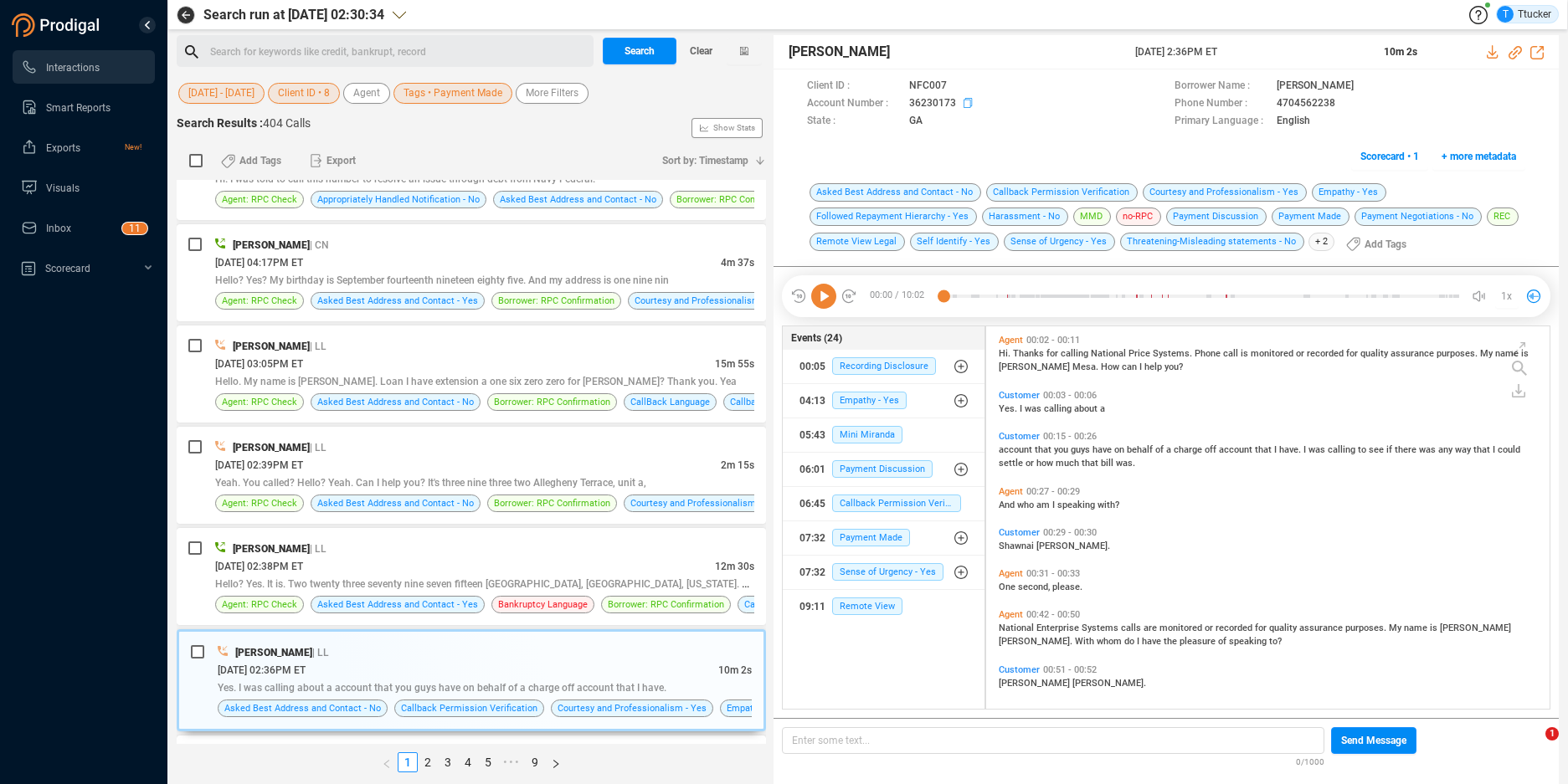
click at [962, 91] on icon at bounding box center [958, 86] width 8 height 10
click at [1494, 58] on icon at bounding box center [1492, 52] width 11 height 13
click at [252, 97] on button "[DATE] - [DATE]" at bounding box center [221, 93] width 87 height 21
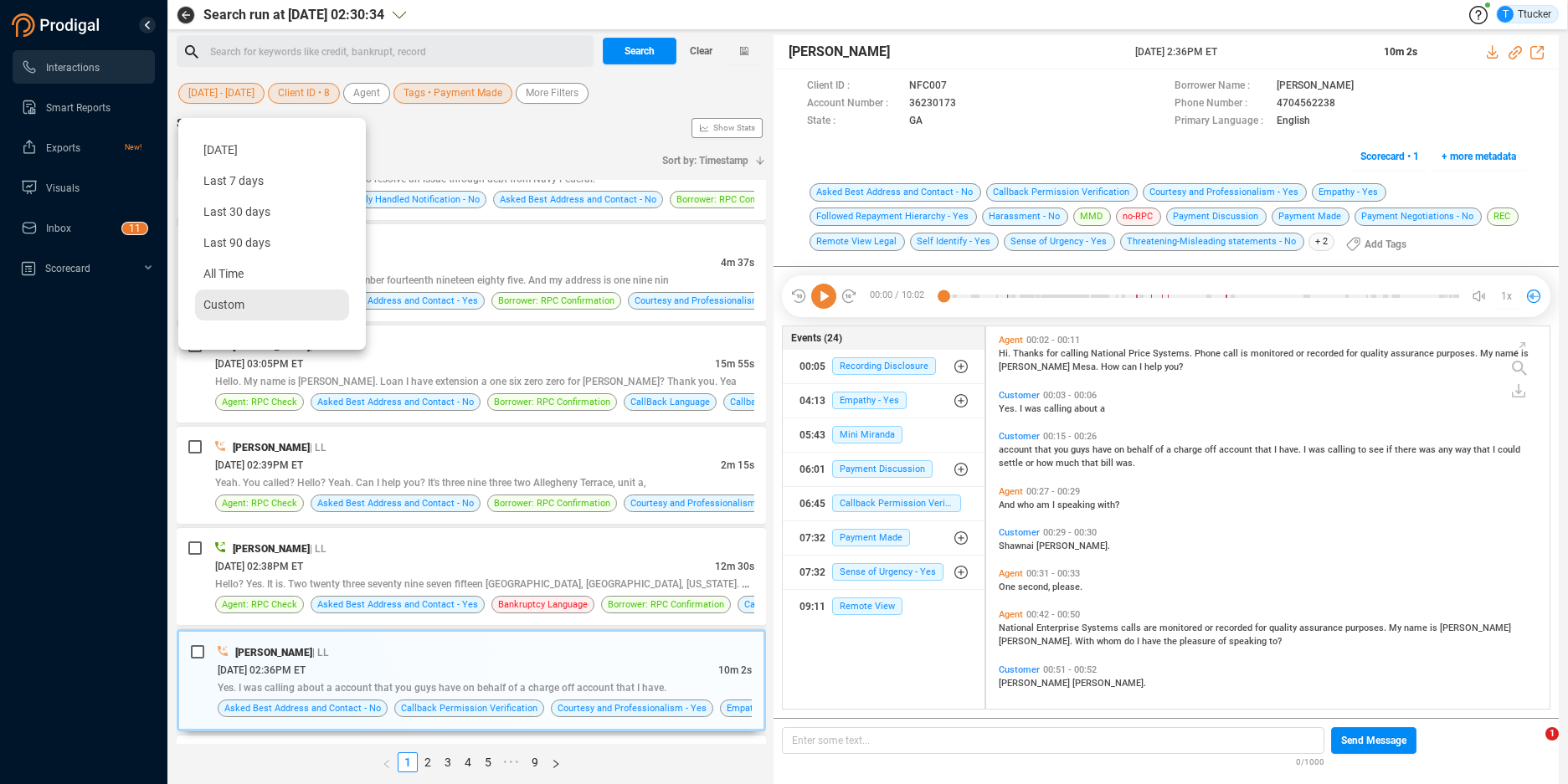
click at [234, 316] on div "Custom" at bounding box center [271, 305] width 154 height 31
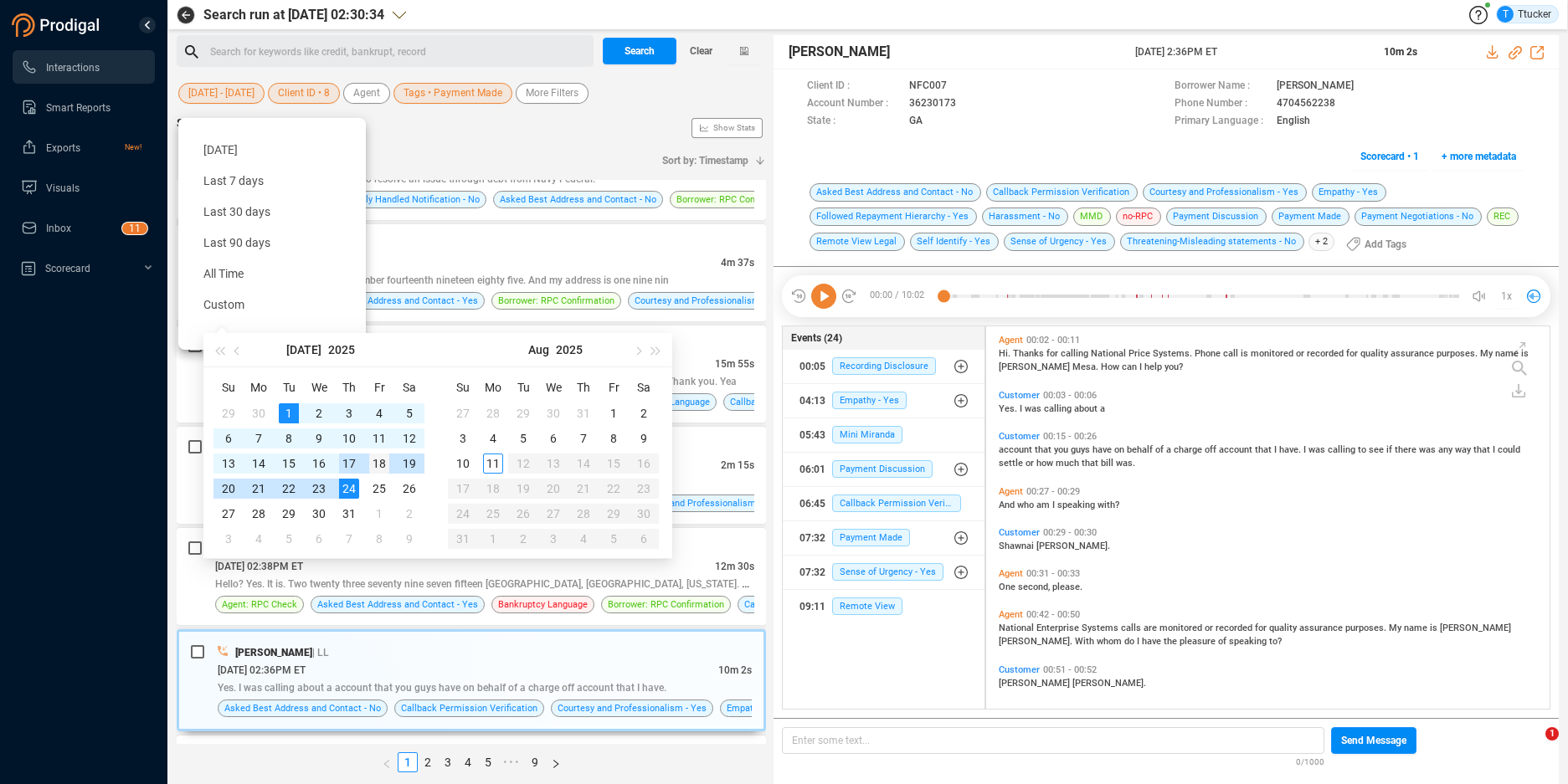
type input "[DATE]"
click at [378, 465] on div "18" at bounding box center [380, 463] width 20 height 20
type input "[DATE]"
click at [288, 410] on div "1" at bounding box center [289, 413] width 20 height 20
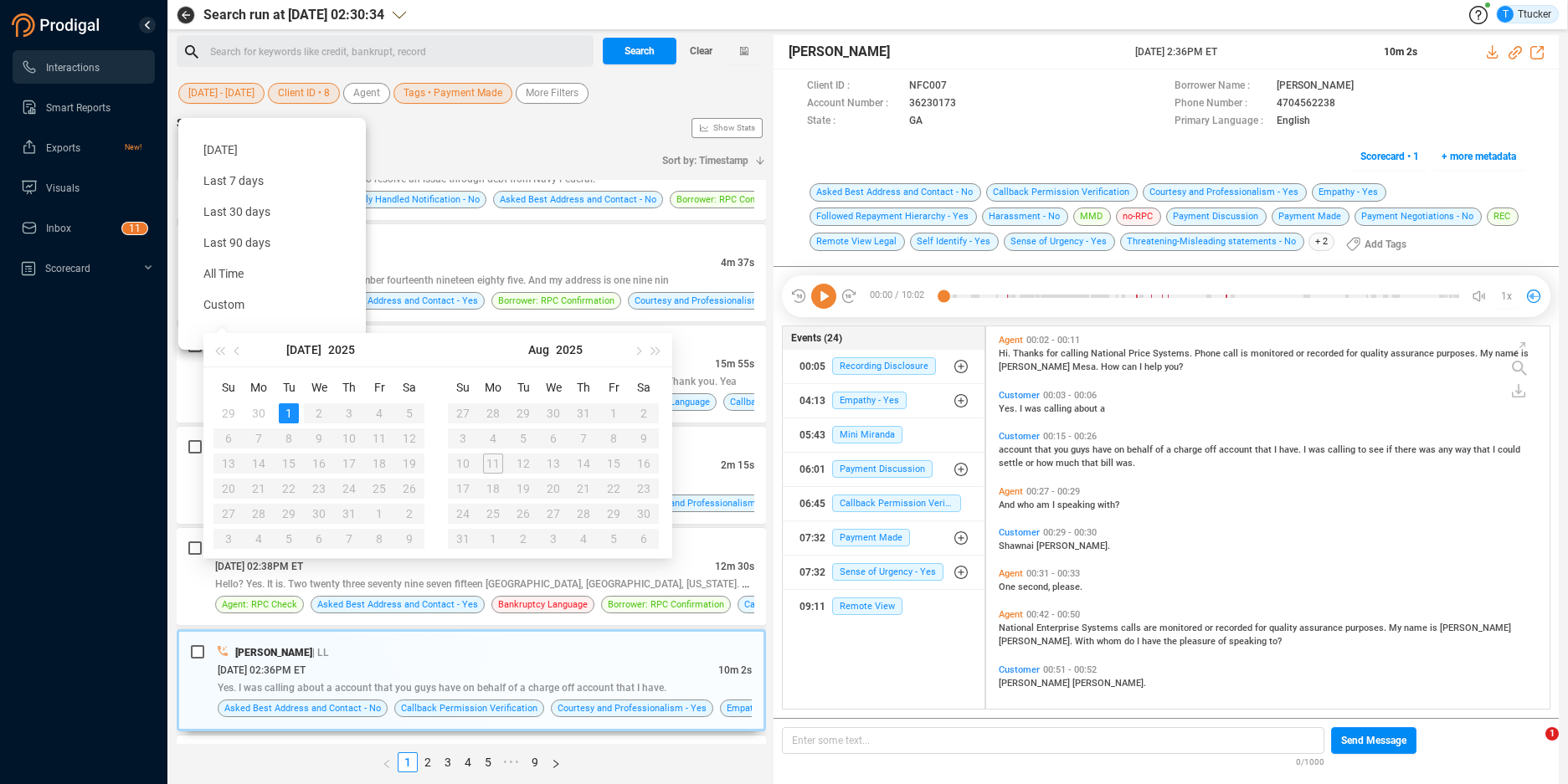
click at [288, 410] on div "1" at bounding box center [289, 413] width 20 height 20
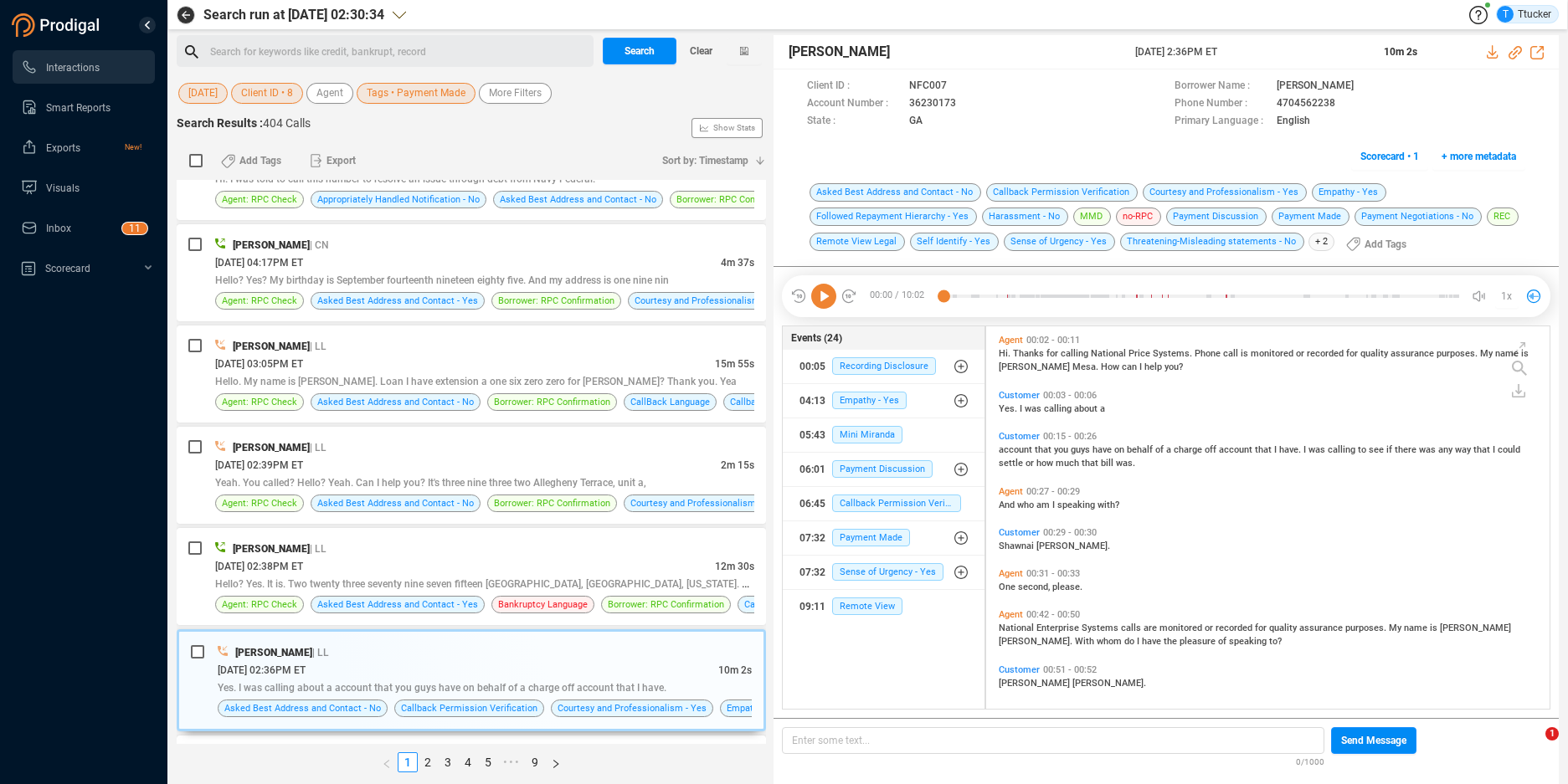
click at [219, 102] on button "[DATE]" at bounding box center [202, 93] width 50 height 21
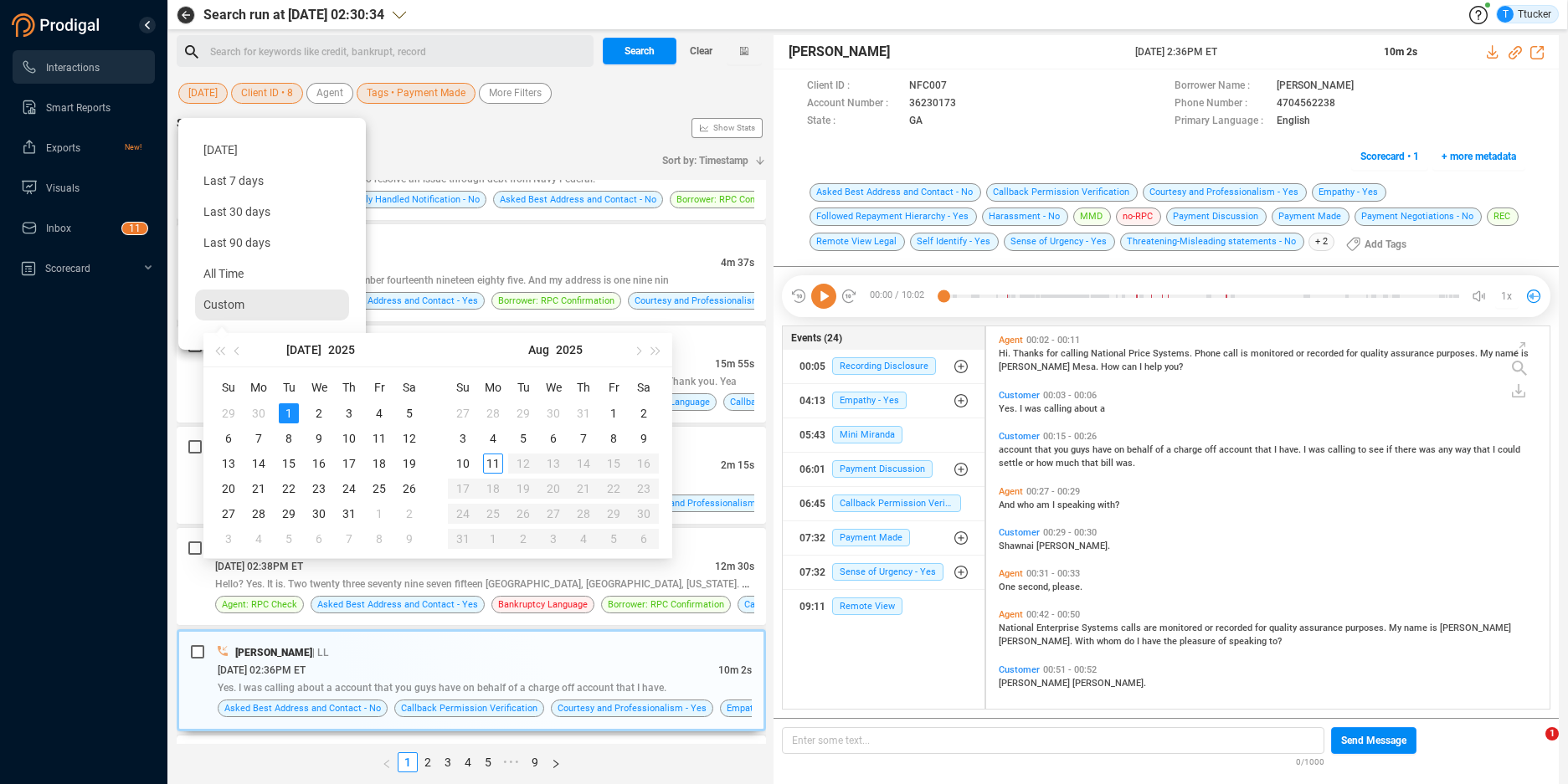
click at [230, 299] on span "Custom" at bounding box center [223, 305] width 41 height 13
type input "[DATE]"
click at [389, 464] on td "18" at bounding box center [380, 463] width 30 height 25
type input "[DATE]"
click at [294, 415] on table "Su Mo Tu We Th Fr Sa 29 30 1 2 3 4 5 6 7 8 9 10 11 12 13 14 15 16 17 18 19 20 2…" at bounding box center [318, 463] width 211 height 177
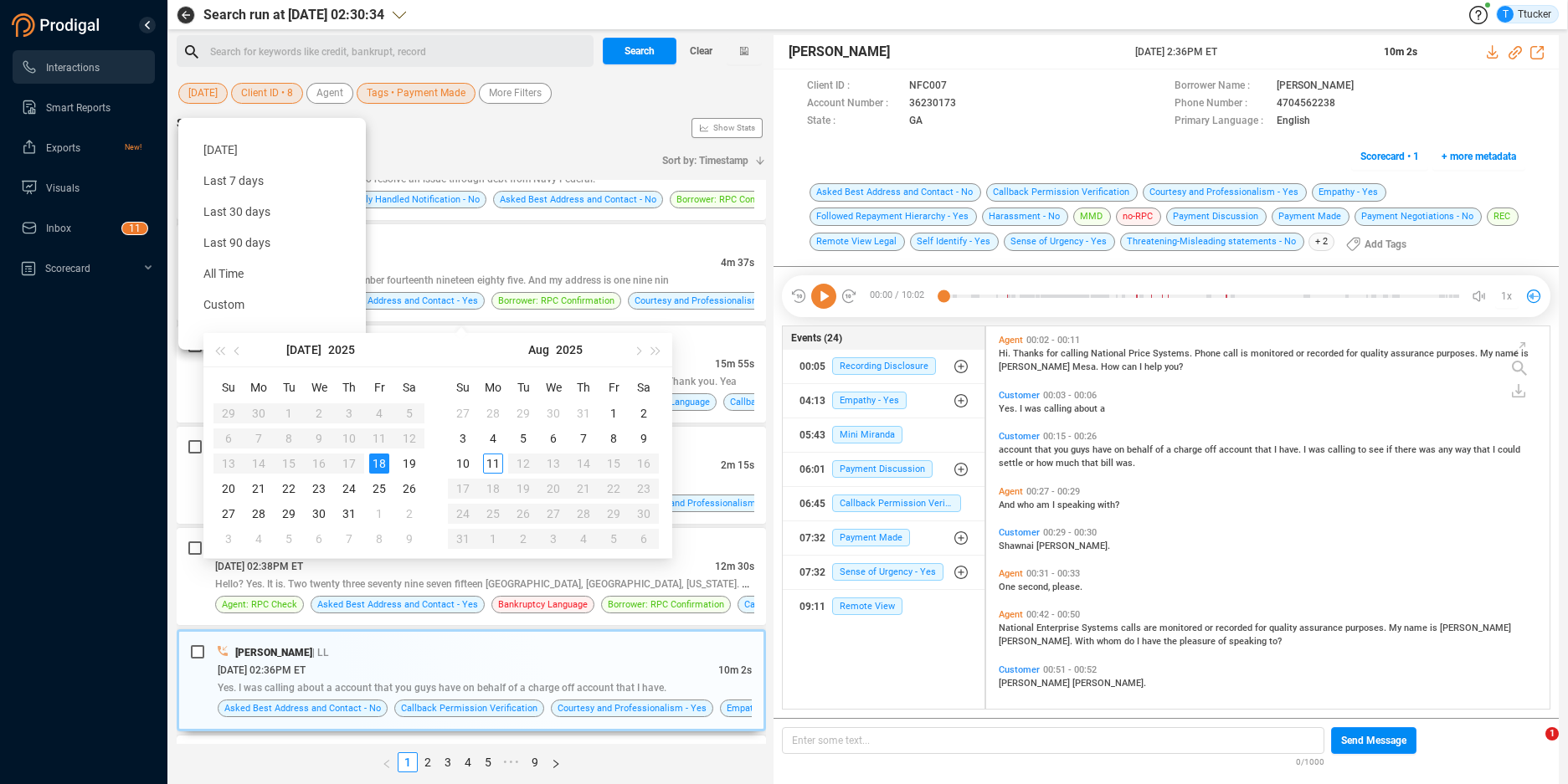
click at [292, 415] on table "Su Mo Tu We Th Fr Sa 29 30 1 2 3 4 5 6 7 8 9 10 11 12 13 14 15 16 17 18 19 20 2…" at bounding box center [318, 463] width 211 height 177
type input "[DATE]"
click at [375, 472] on div "18" at bounding box center [380, 463] width 20 height 20
click at [372, 468] on div "18" at bounding box center [380, 463] width 20 height 20
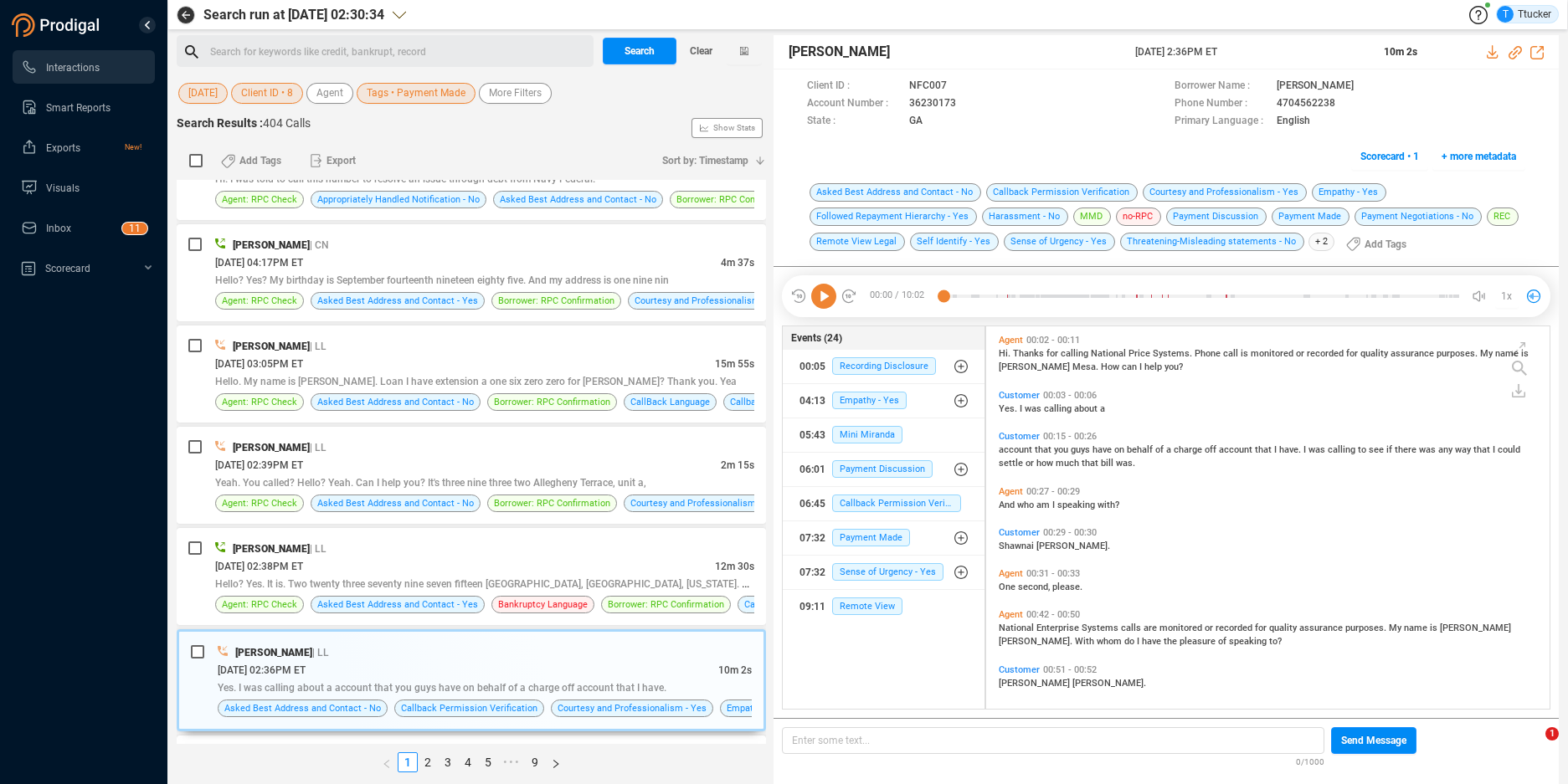
click at [197, 91] on span "[DATE]" at bounding box center [202, 93] width 29 height 21
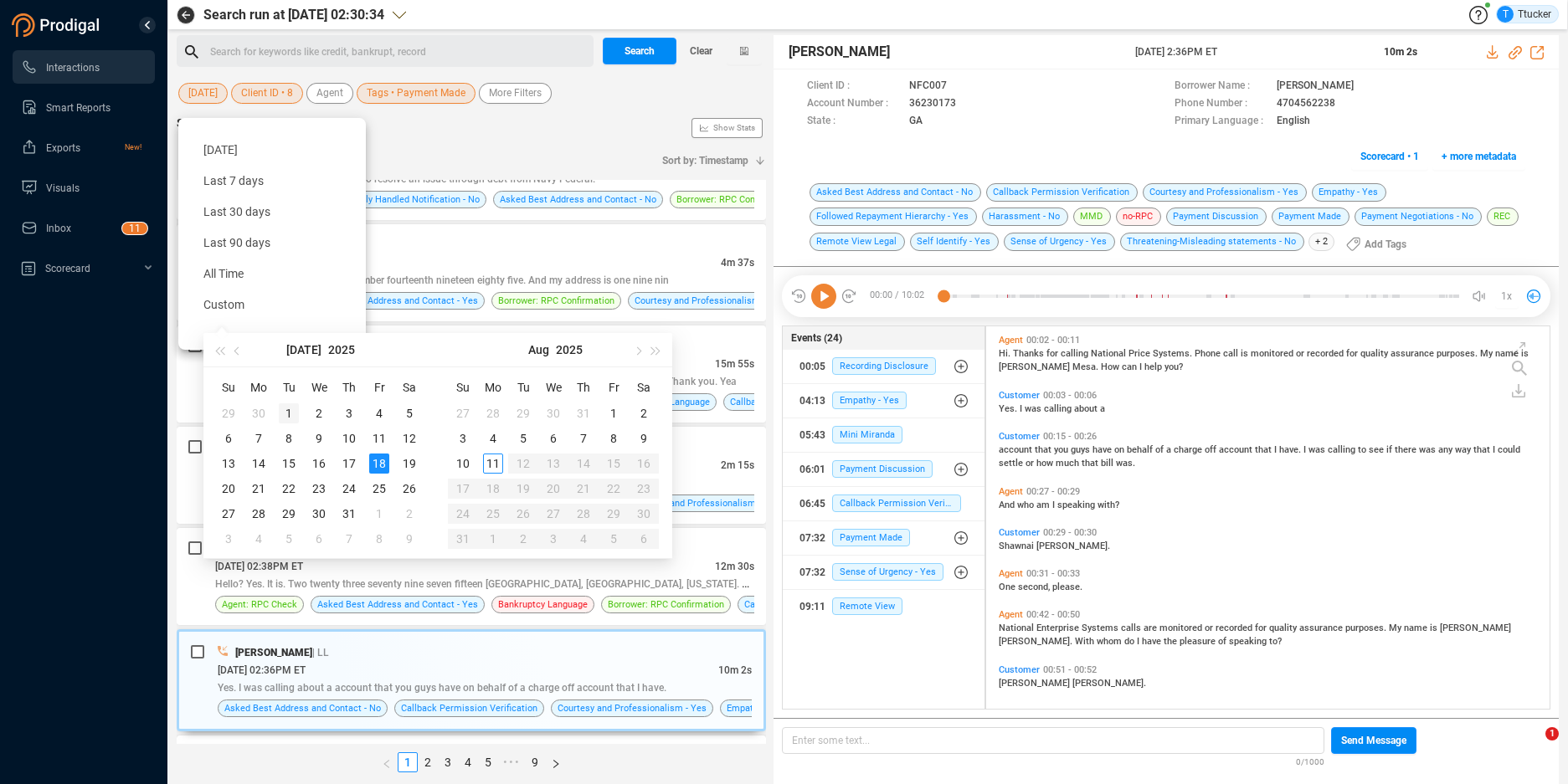
type input "[DATE]"
click at [292, 409] on div "1" at bounding box center [289, 413] width 20 height 20
type input "[DATE]"
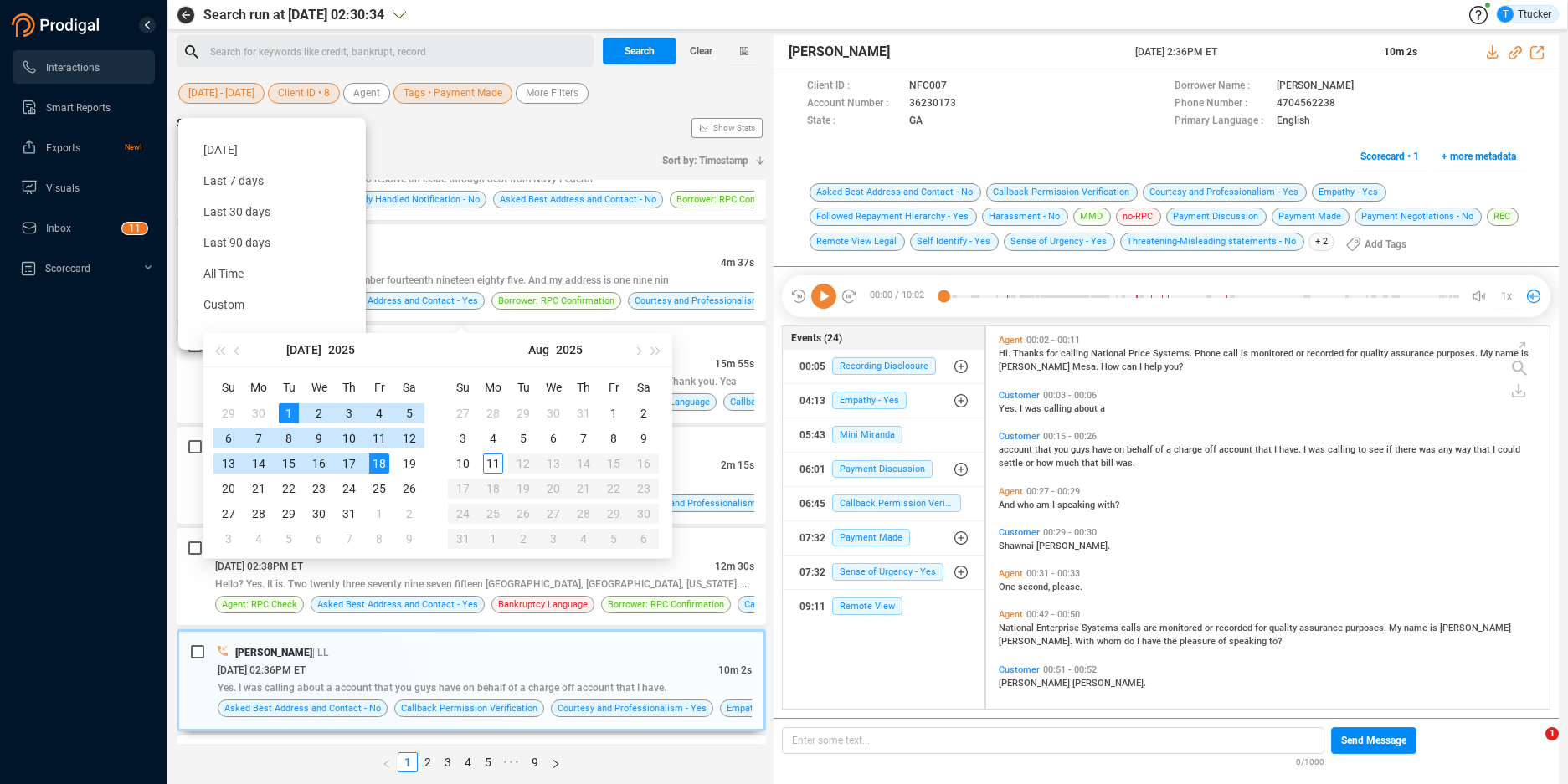
click at [381, 471] on div "18" at bounding box center [380, 463] width 20 height 20
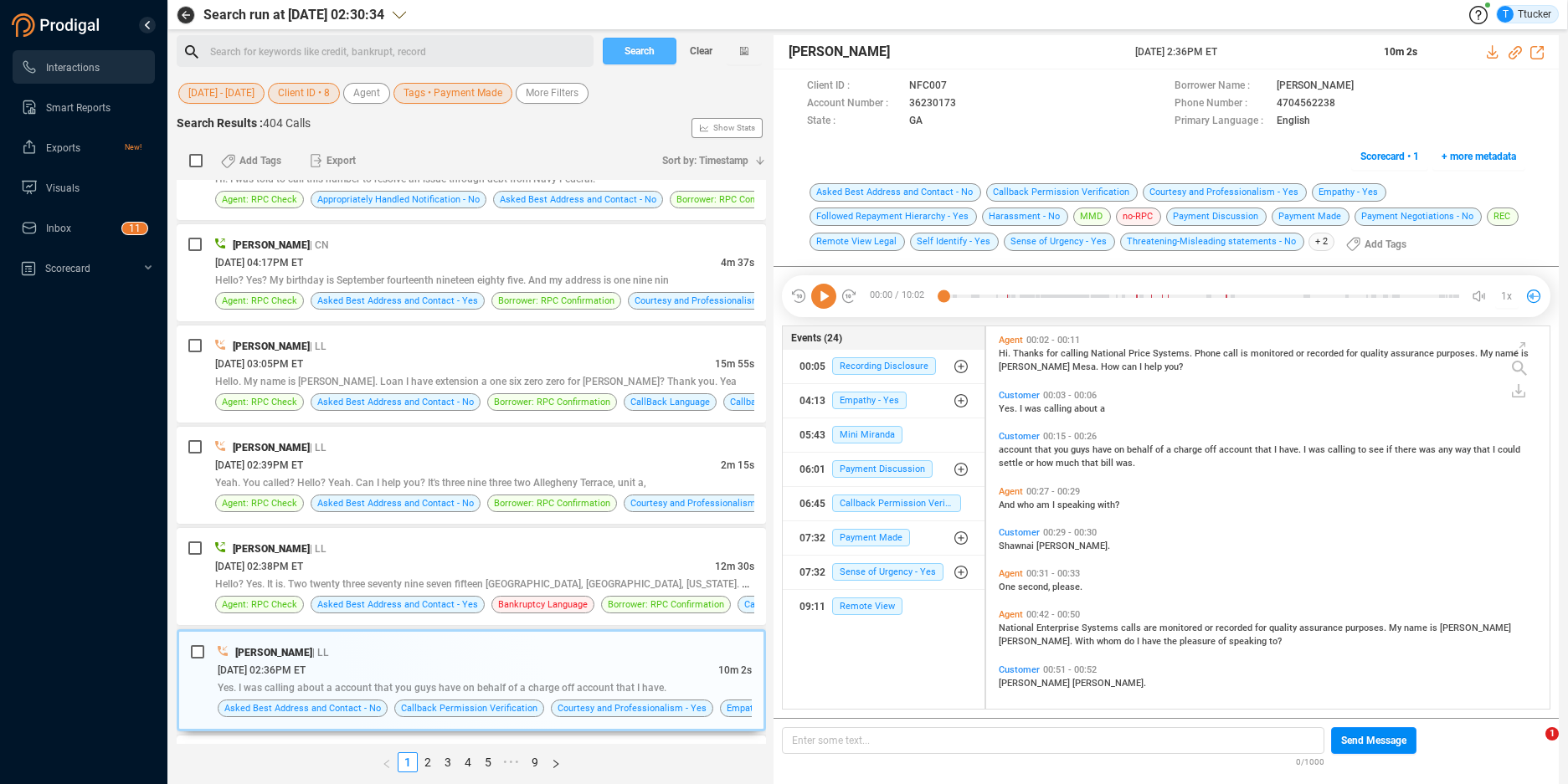
click at [621, 45] on button "Search" at bounding box center [640, 51] width 74 height 27
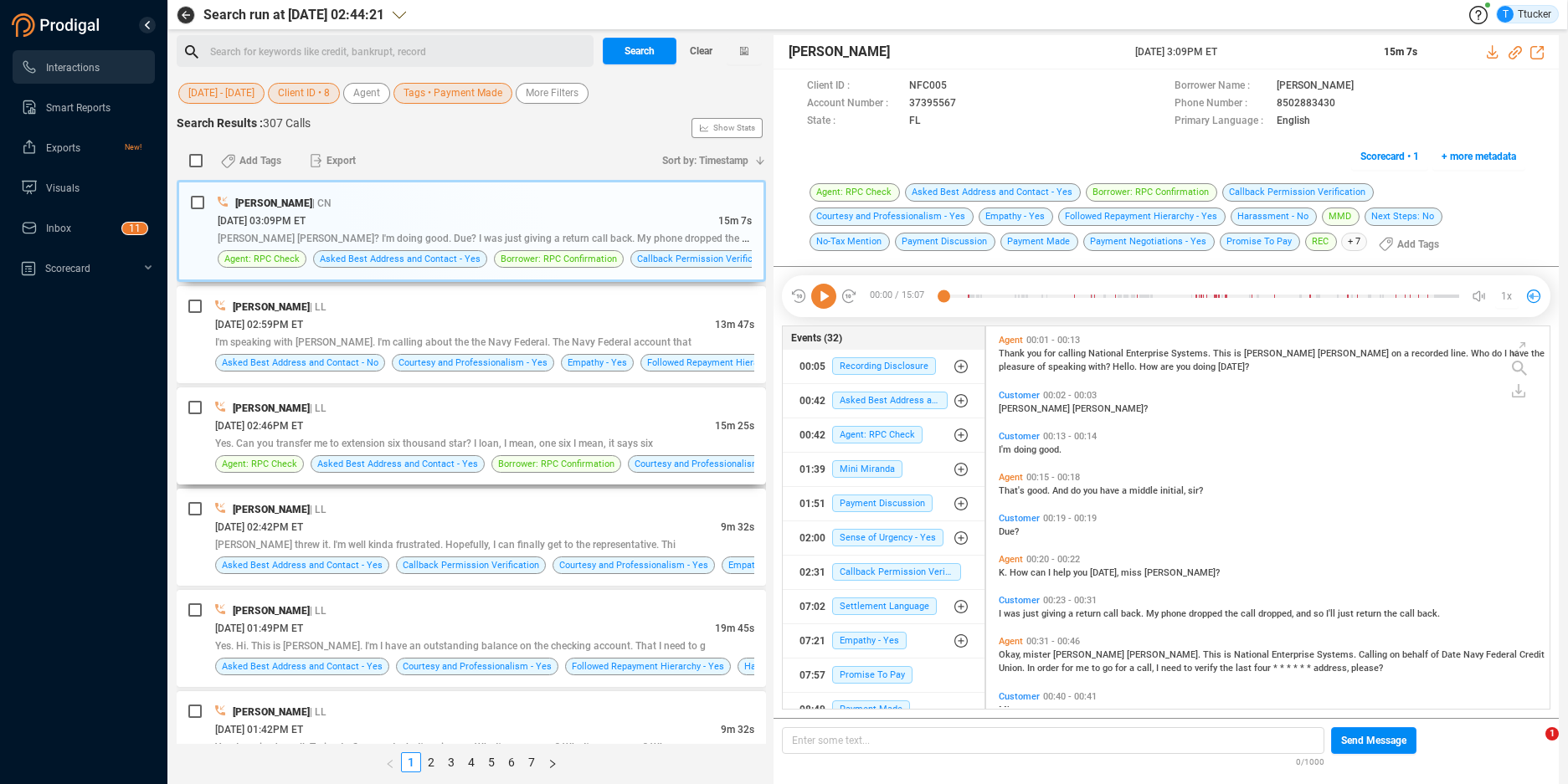
click at [438, 426] on div "[DATE] 02:46PM ET" at bounding box center [464, 425] width 500 height 18
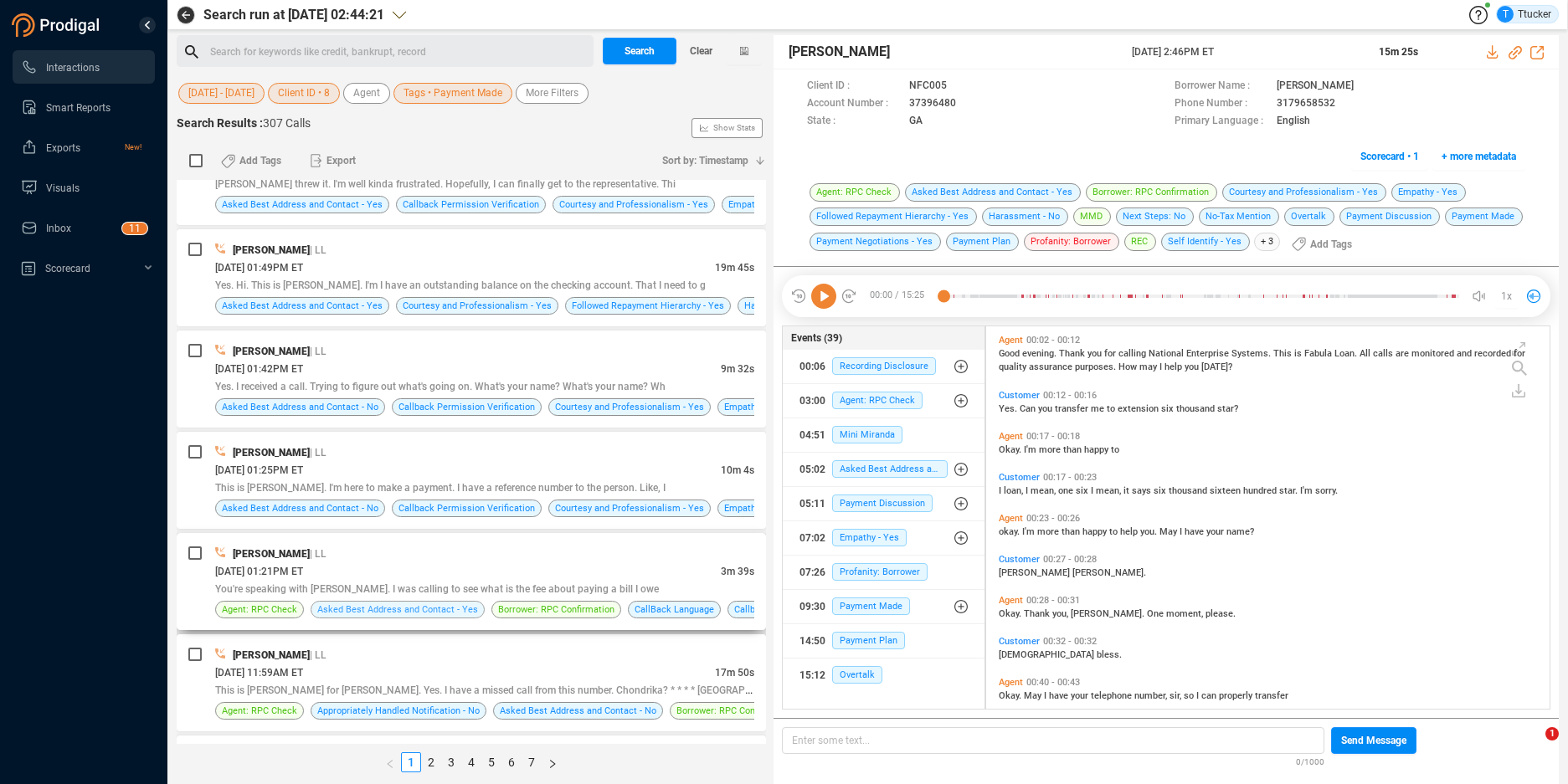
scroll to position [541, 0]
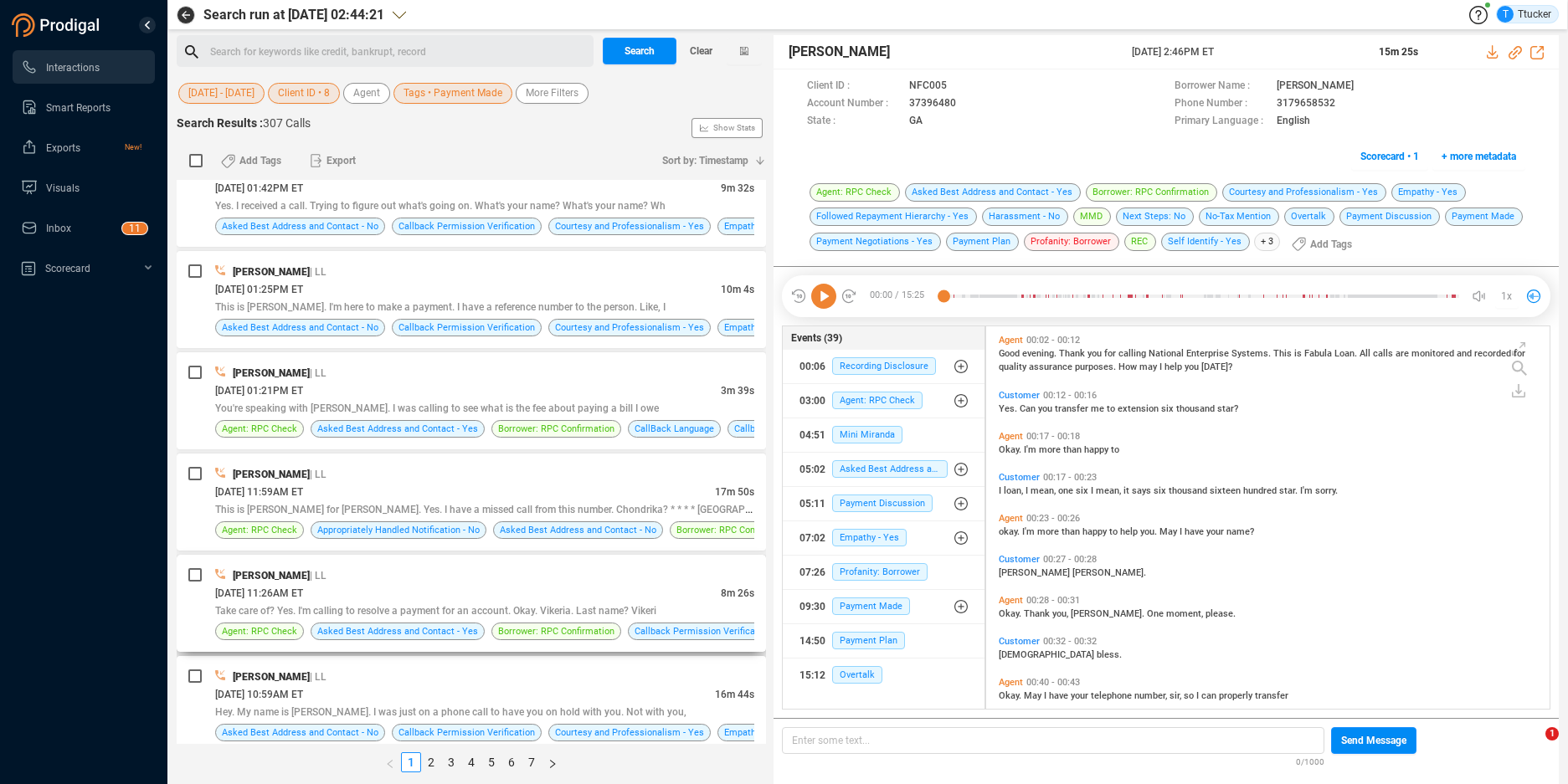
click at [439, 579] on div "[PERSON_NAME] | LL" at bounding box center [485, 575] width 539 height 18
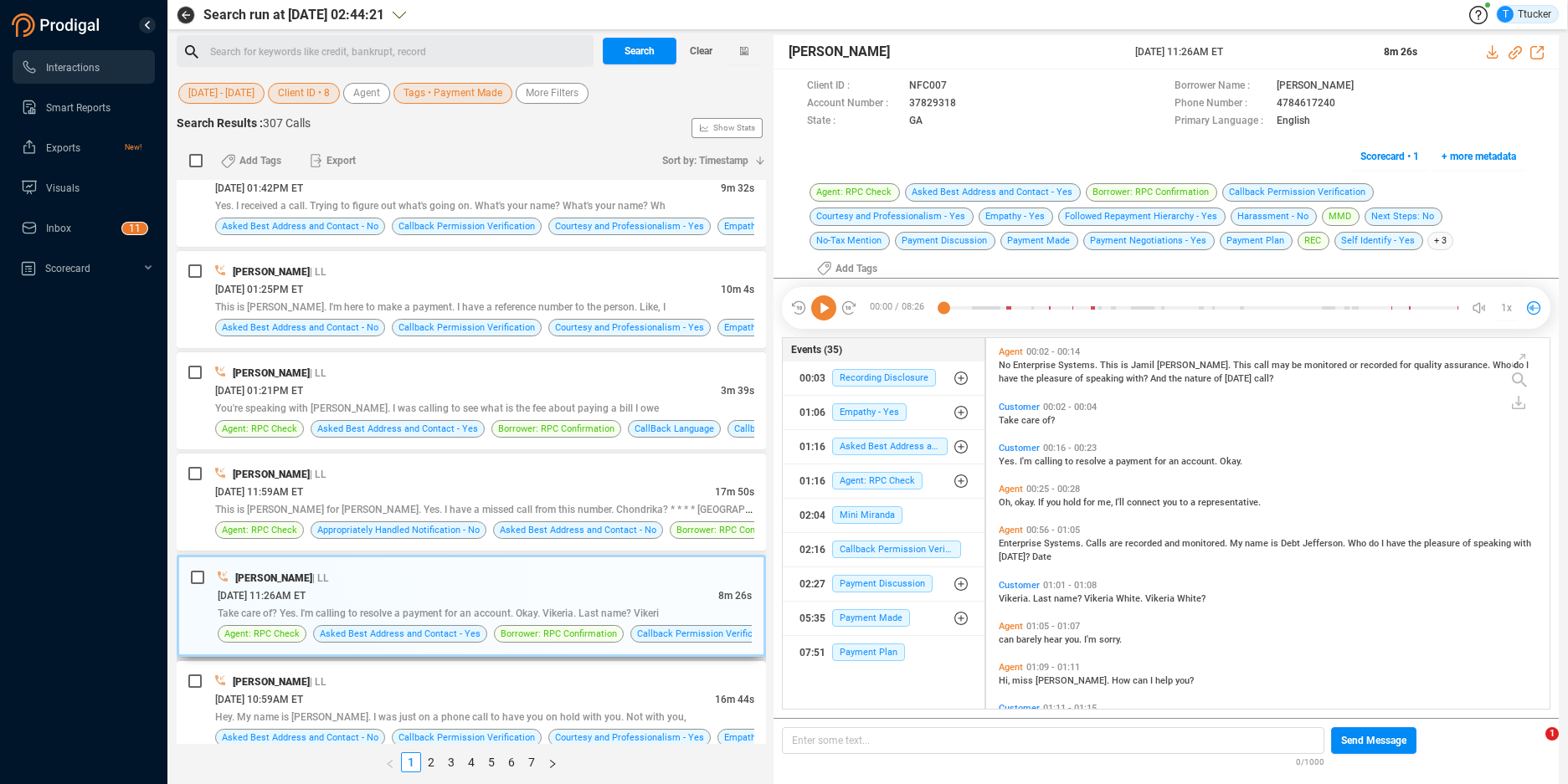
scroll to position [379, 554]
click at [967, 94] on icon at bounding box center [961, 87] width 13 height 13
click at [1487, 57] on icon at bounding box center [1492, 52] width 11 height 13
click at [429, 759] on link "2" at bounding box center [431, 762] width 18 height 18
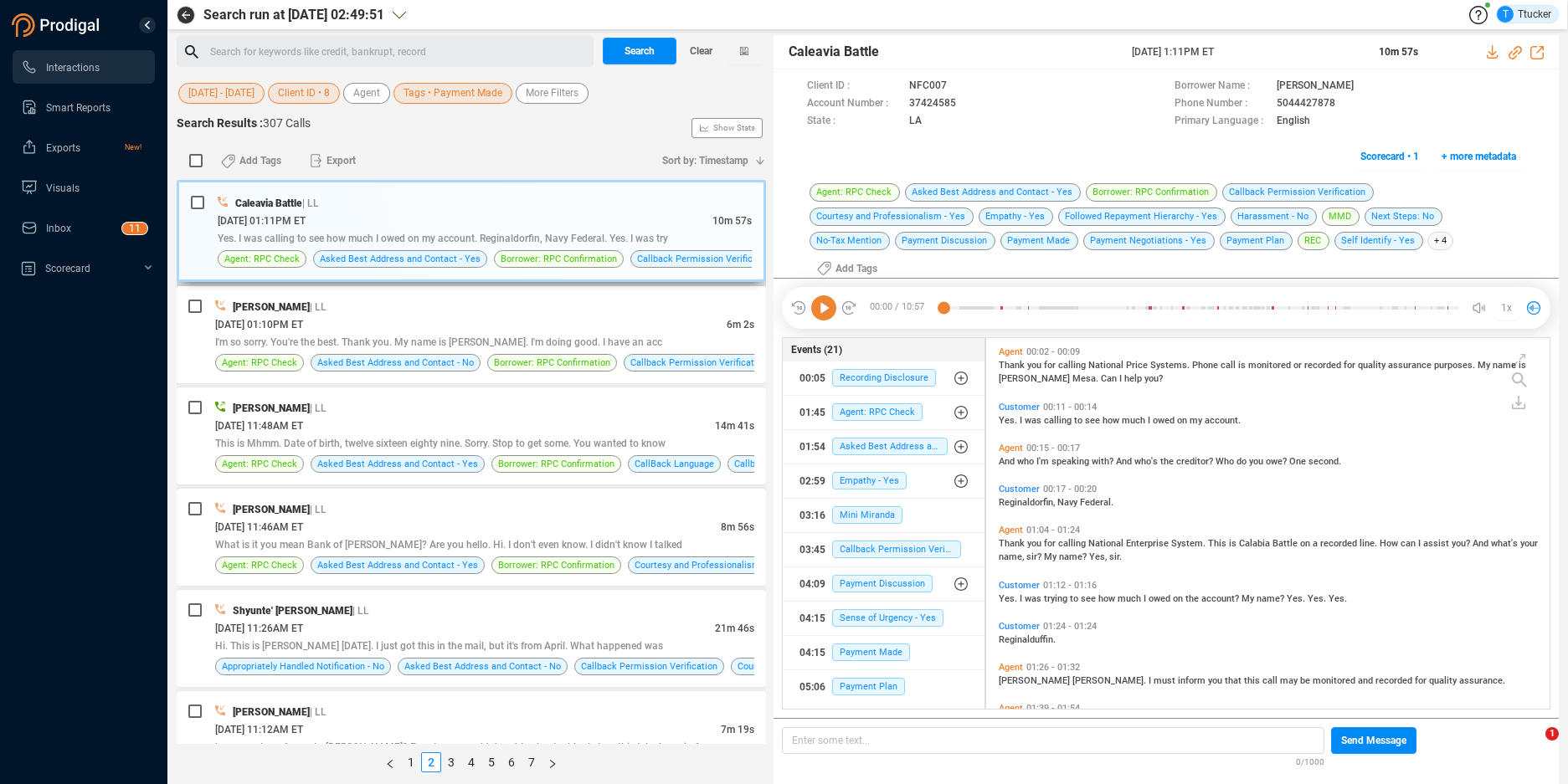
click at [621, 205] on div "Caleavia Battle | LL" at bounding box center [485, 202] width 534 height 18
click at [962, 91] on icon at bounding box center [958, 86] width 8 height 10
drag, startPoint x: 576, startPoint y: 321, endPoint x: 585, endPoint y: 306, distance: 17.5
click at [577, 321] on div "[DATE] 01:10PM ET" at bounding box center [470, 324] width 511 height 18
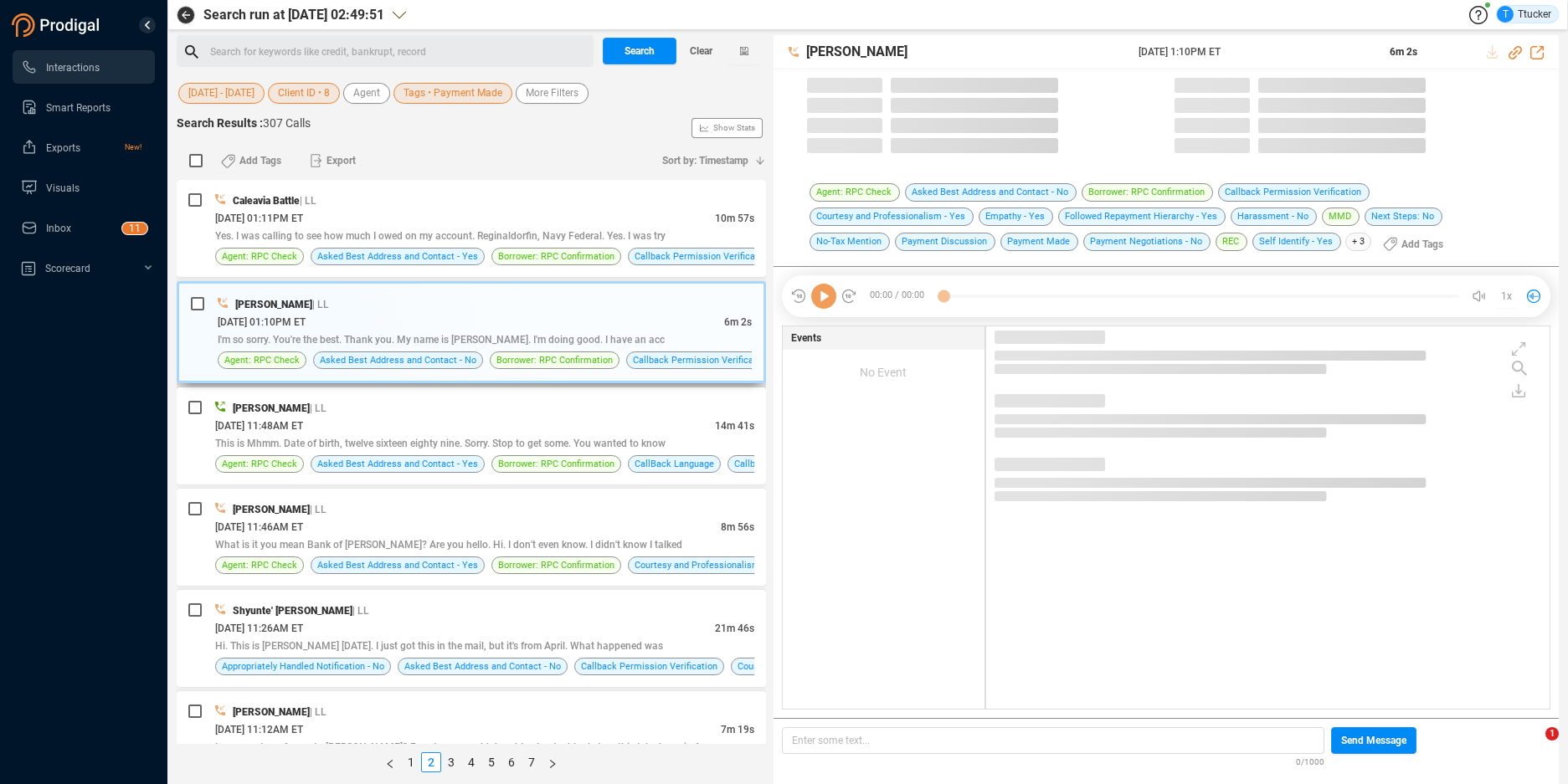
click at [558, 310] on div "[PERSON_NAME] | LL" at bounding box center [485, 304] width 534 height 18
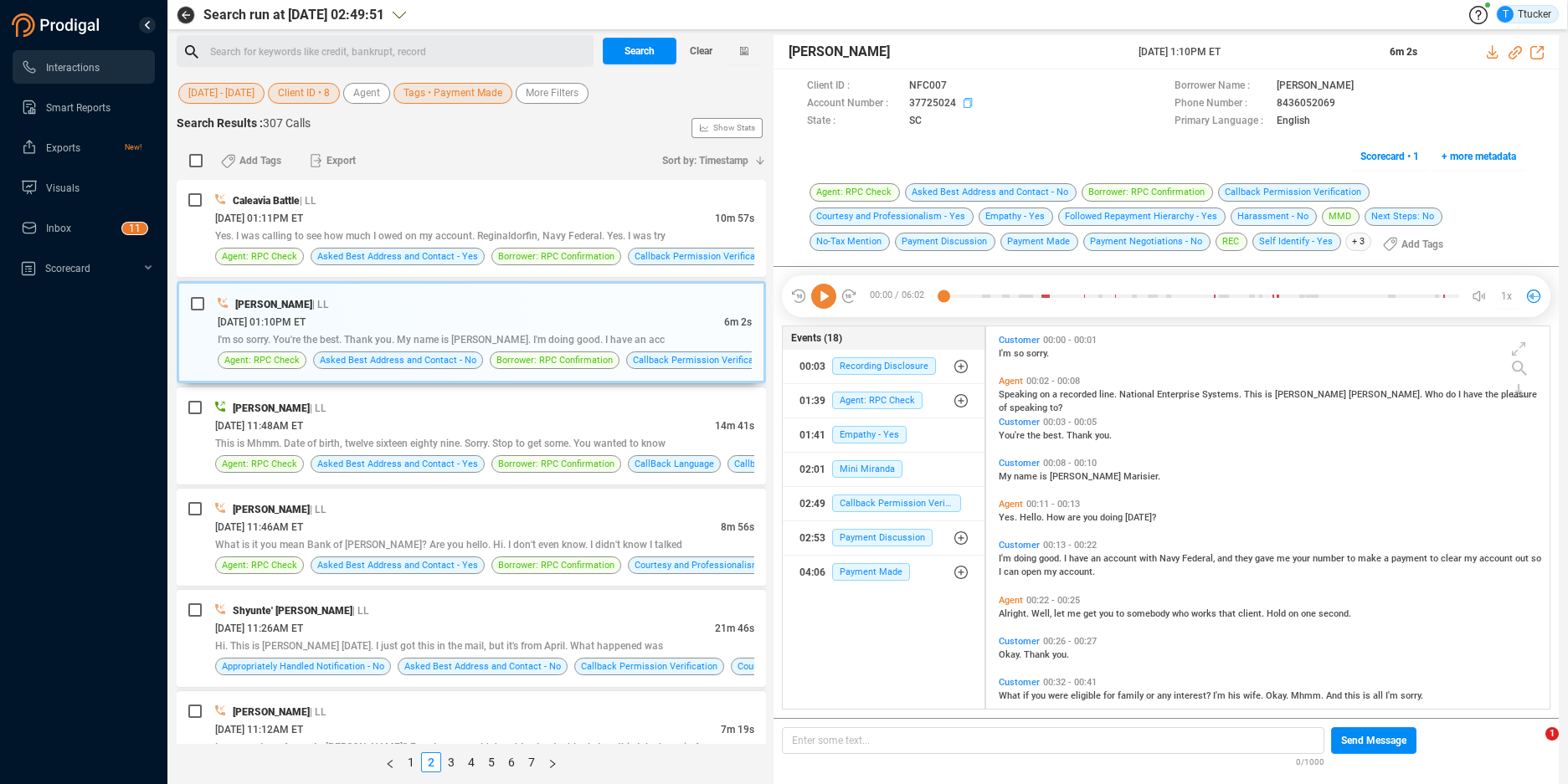
click at [968, 94] on icon at bounding box center [961, 87] width 13 height 13
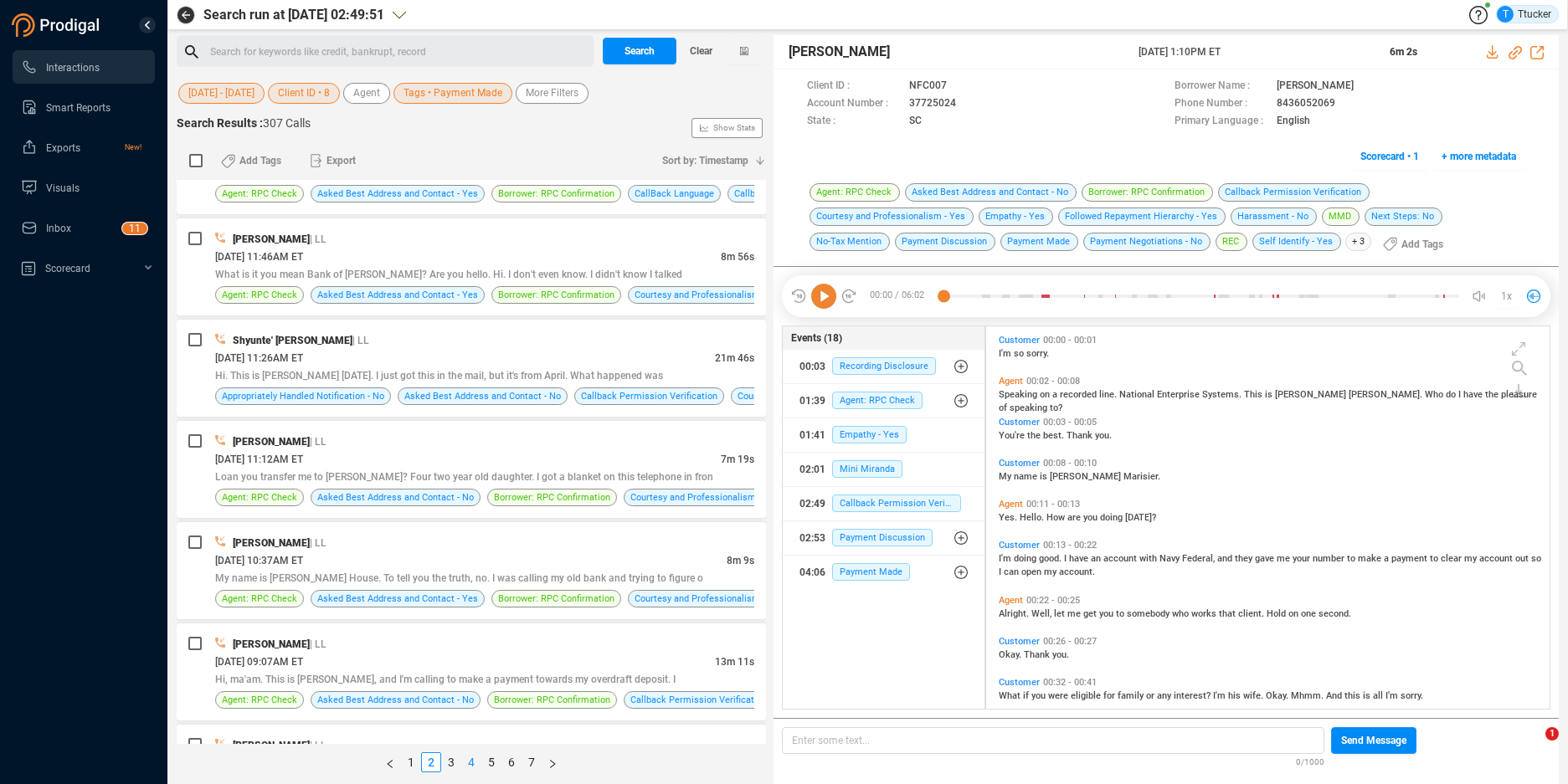
click at [472, 762] on link "4" at bounding box center [471, 762] width 18 height 18
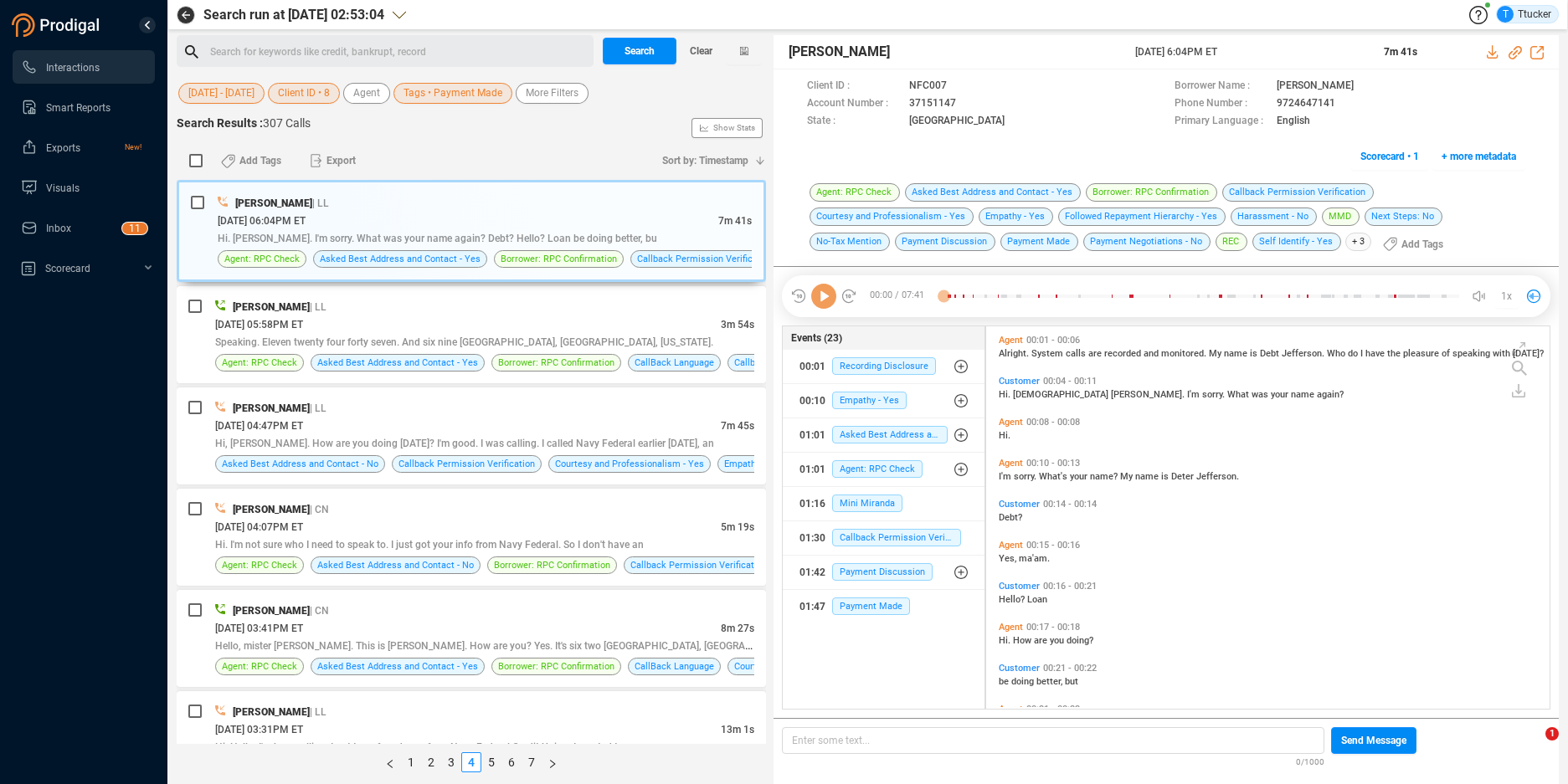
scroll to position [379, 554]
click at [429, 633] on div "[DATE] 03:41PM ET" at bounding box center [468, 628] width 506 height 18
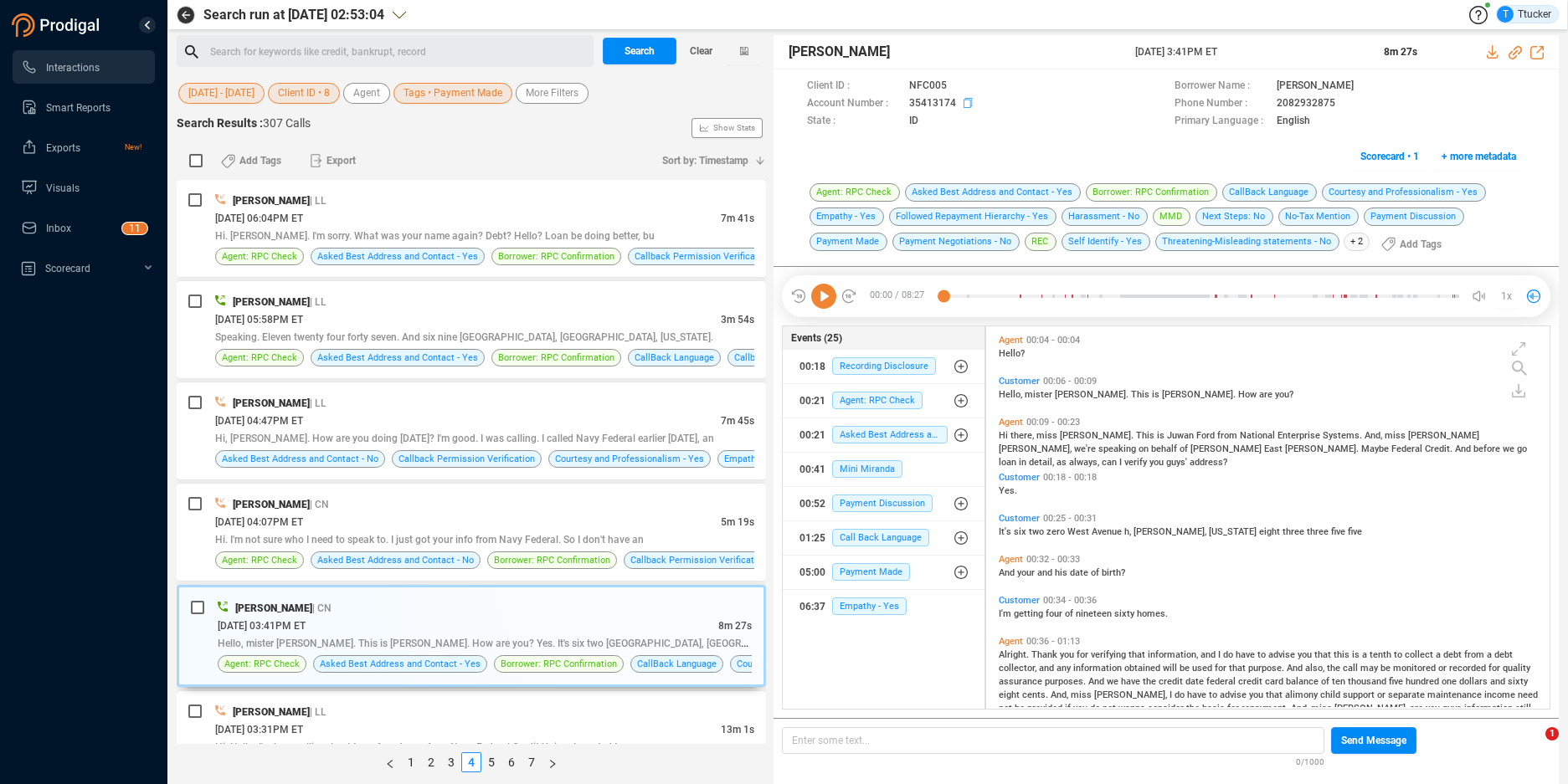
click at [965, 94] on icon at bounding box center [961, 87] width 13 height 13
click at [433, 763] on link "2" at bounding box center [431, 762] width 18 height 18
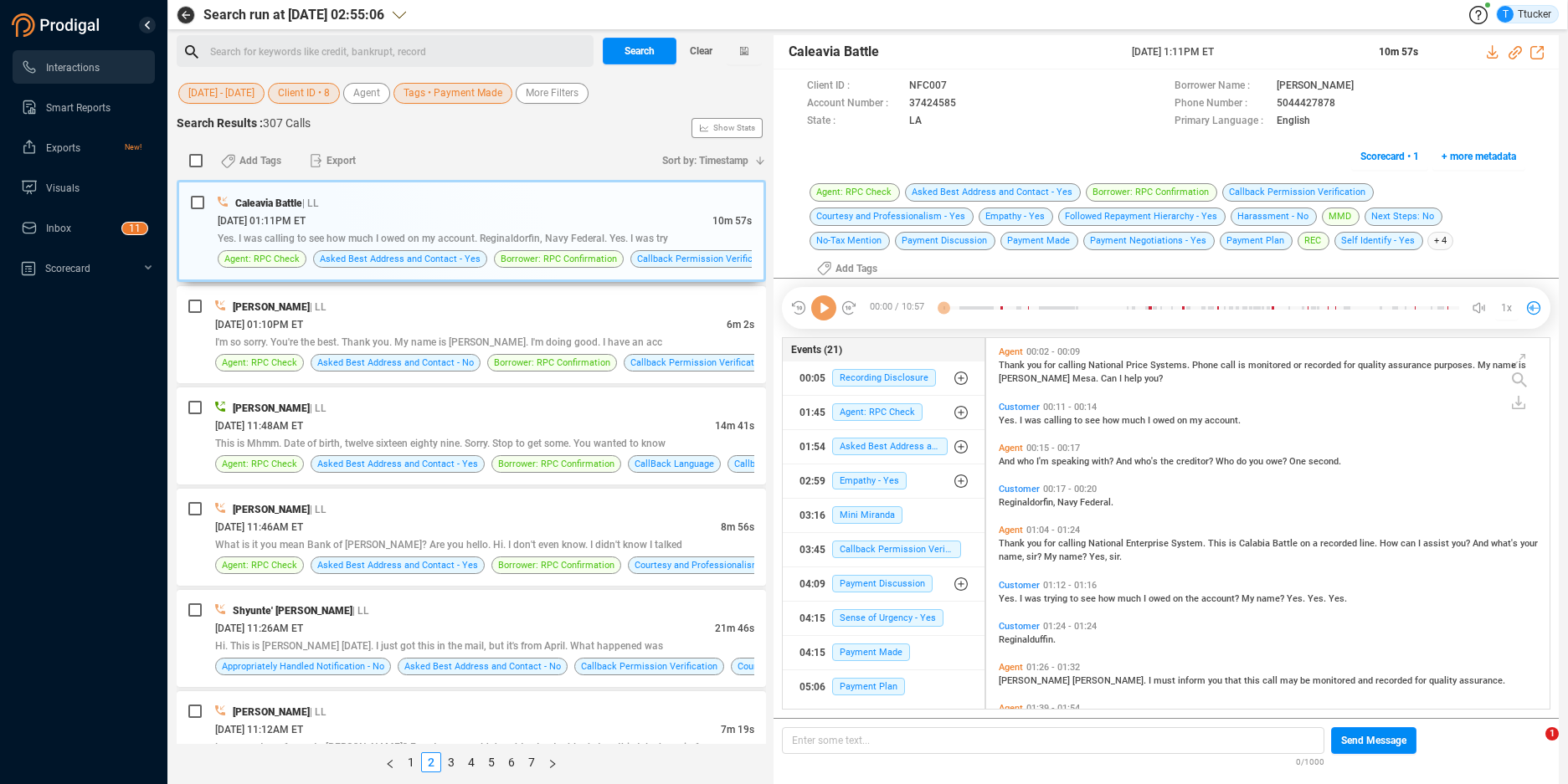
scroll to position [5, 9]
click at [542, 309] on div "[PERSON_NAME] | LL" at bounding box center [485, 306] width 539 height 18
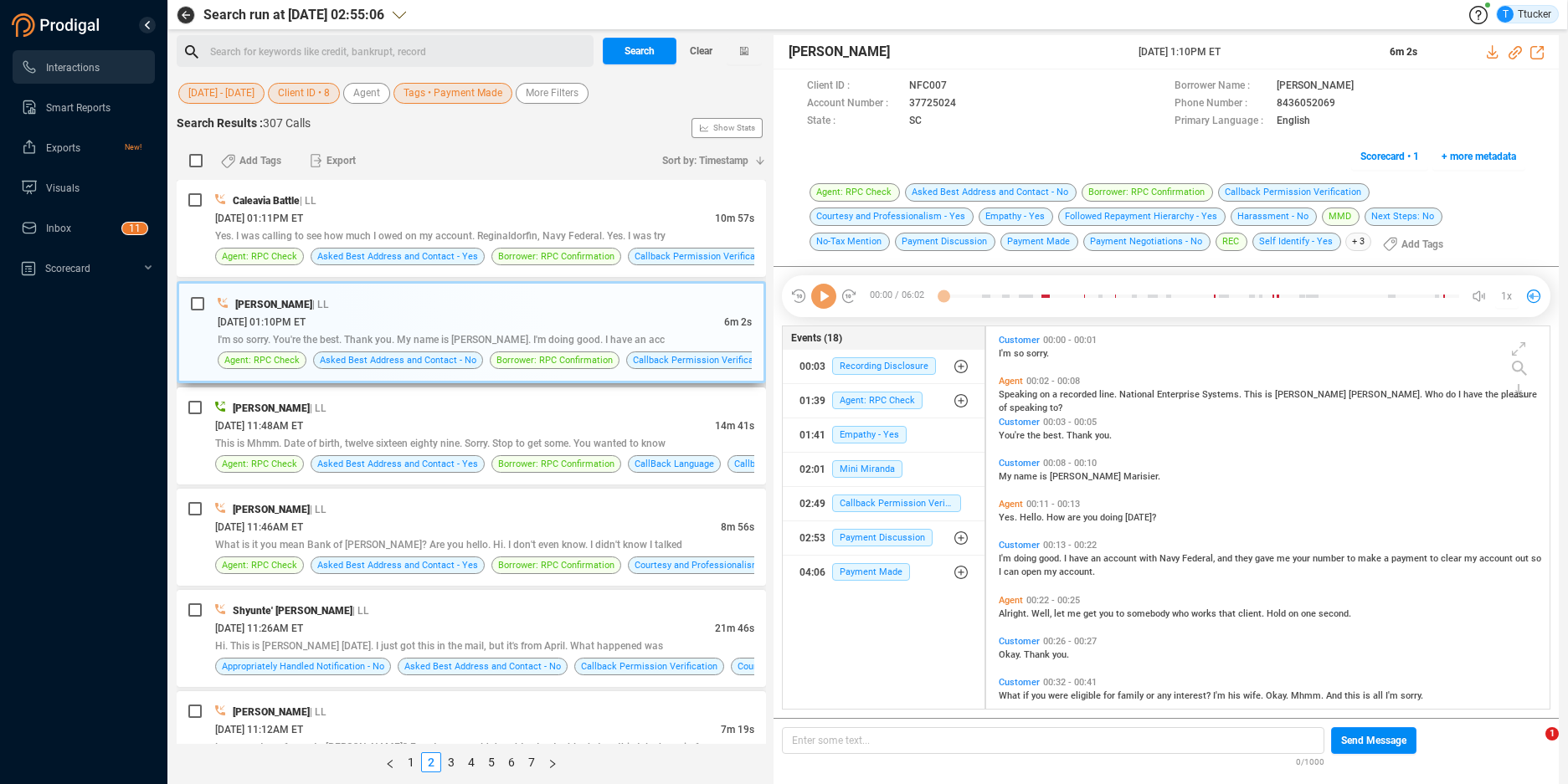
scroll to position [379, 554]
click at [1487, 54] on icon at bounding box center [1493, 52] width 13 height 13
click at [1487, 51] on icon at bounding box center [1493, 52] width 13 height 13
click at [448, 760] on link "3" at bounding box center [451, 762] width 18 height 18
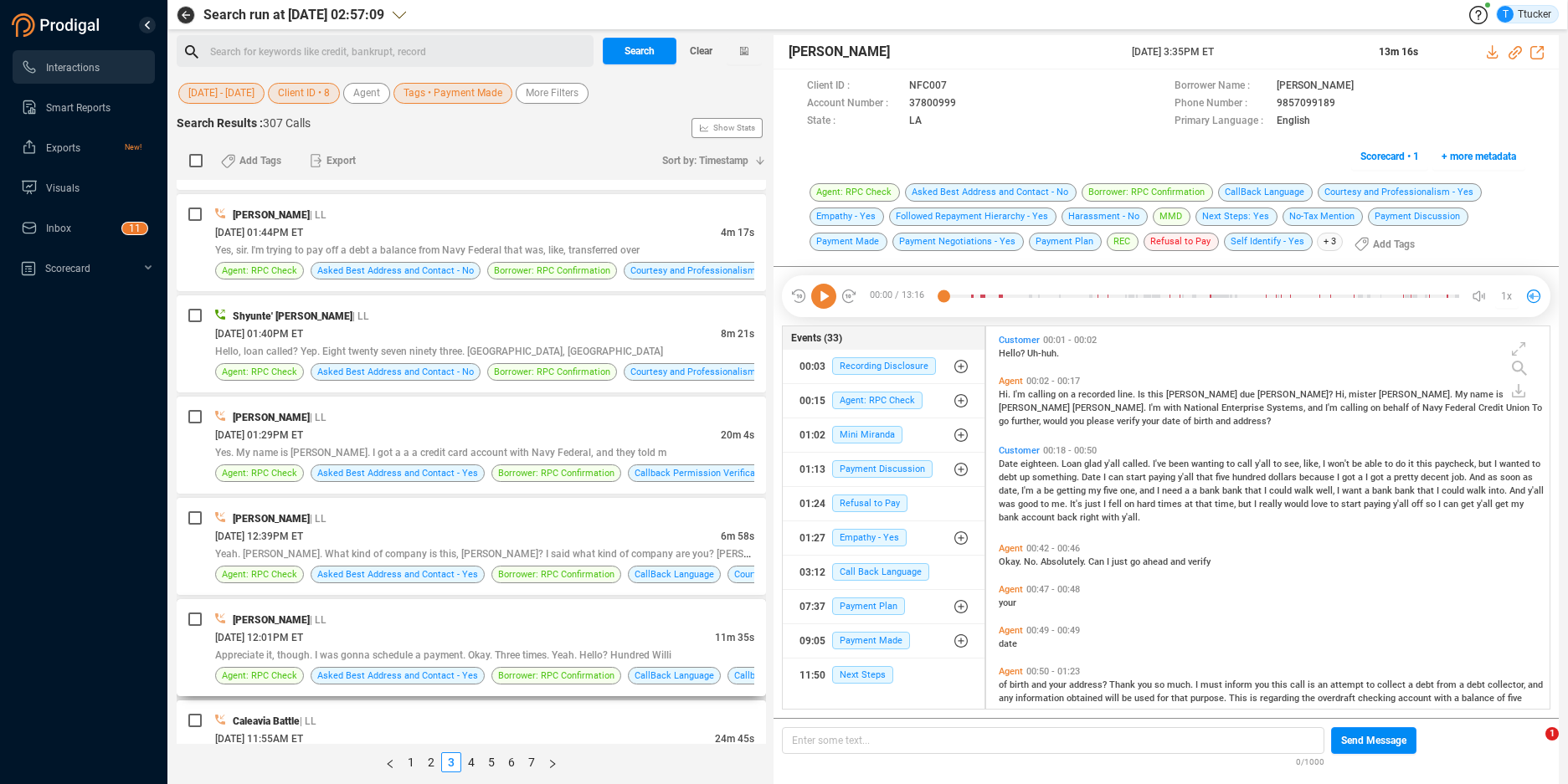
scroll to position [1172, 0]
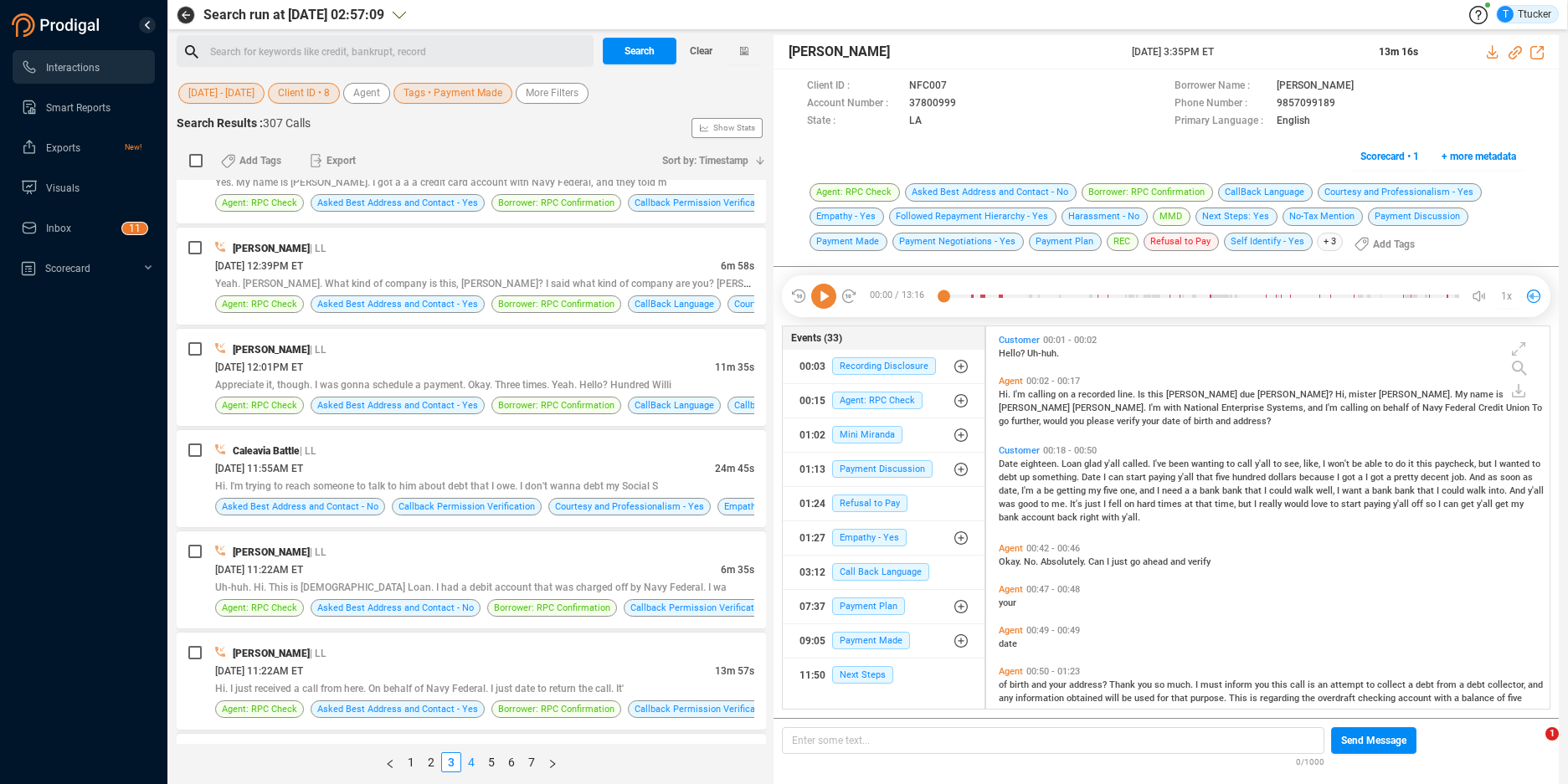
click at [471, 764] on link "4" at bounding box center [471, 762] width 18 height 18
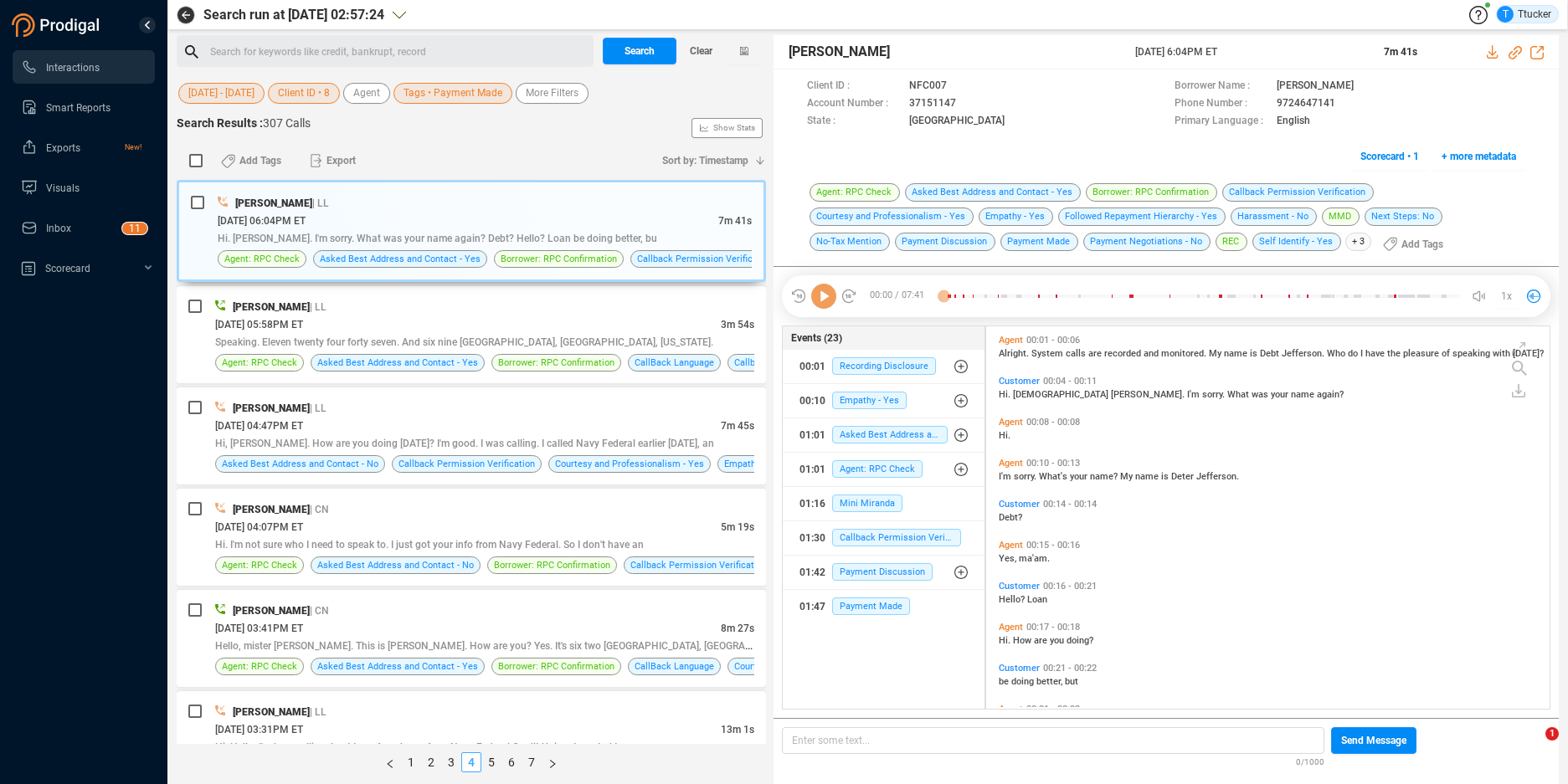
scroll to position [379, 554]
click at [443, 619] on div "[DATE] 03:41PM ET" at bounding box center [468, 628] width 506 height 18
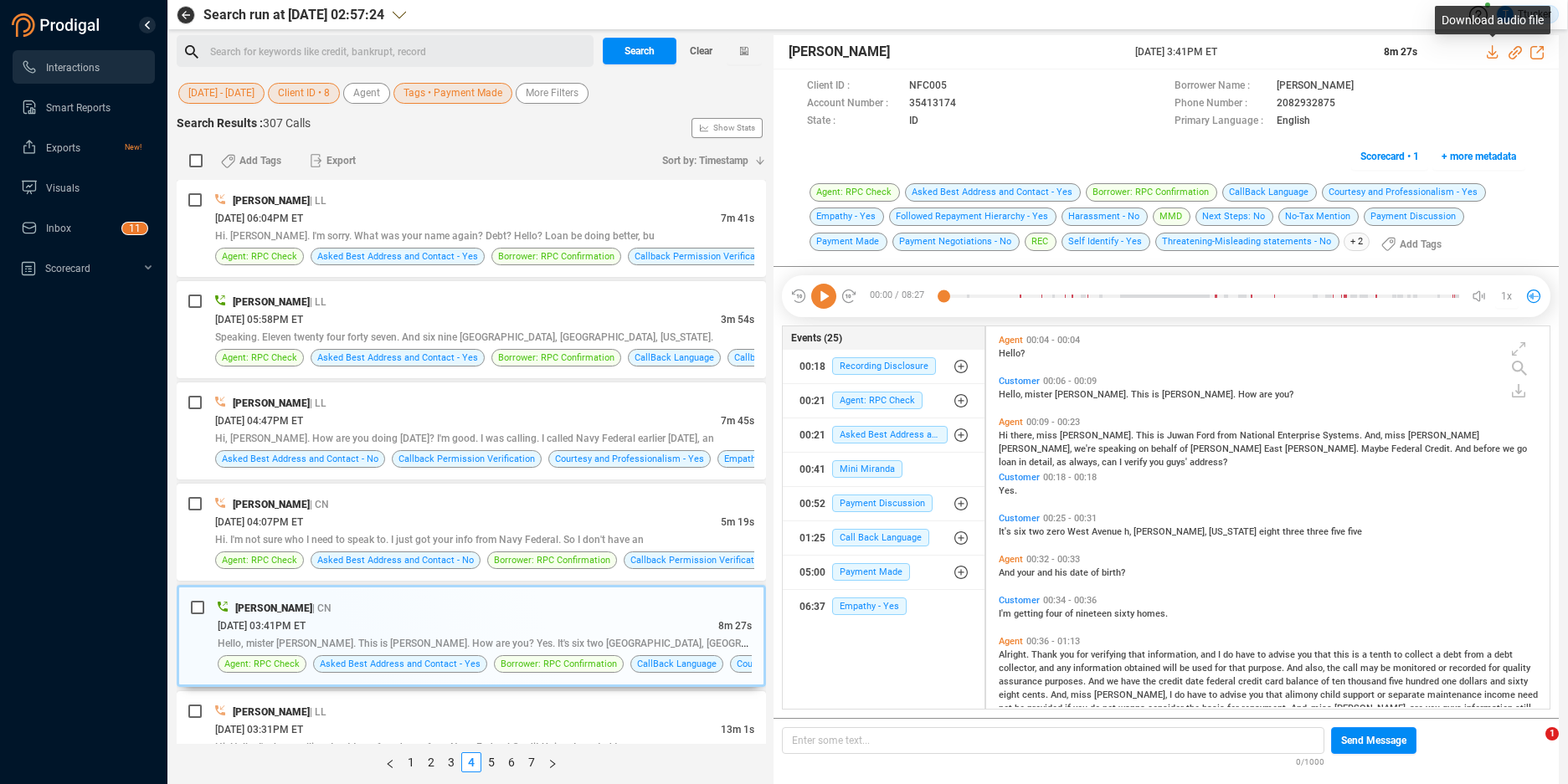
click at [1490, 50] on icon at bounding box center [1493, 52] width 13 height 13
click at [490, 761] on link "5" at bounding box center [491, 762] width 18 height 18
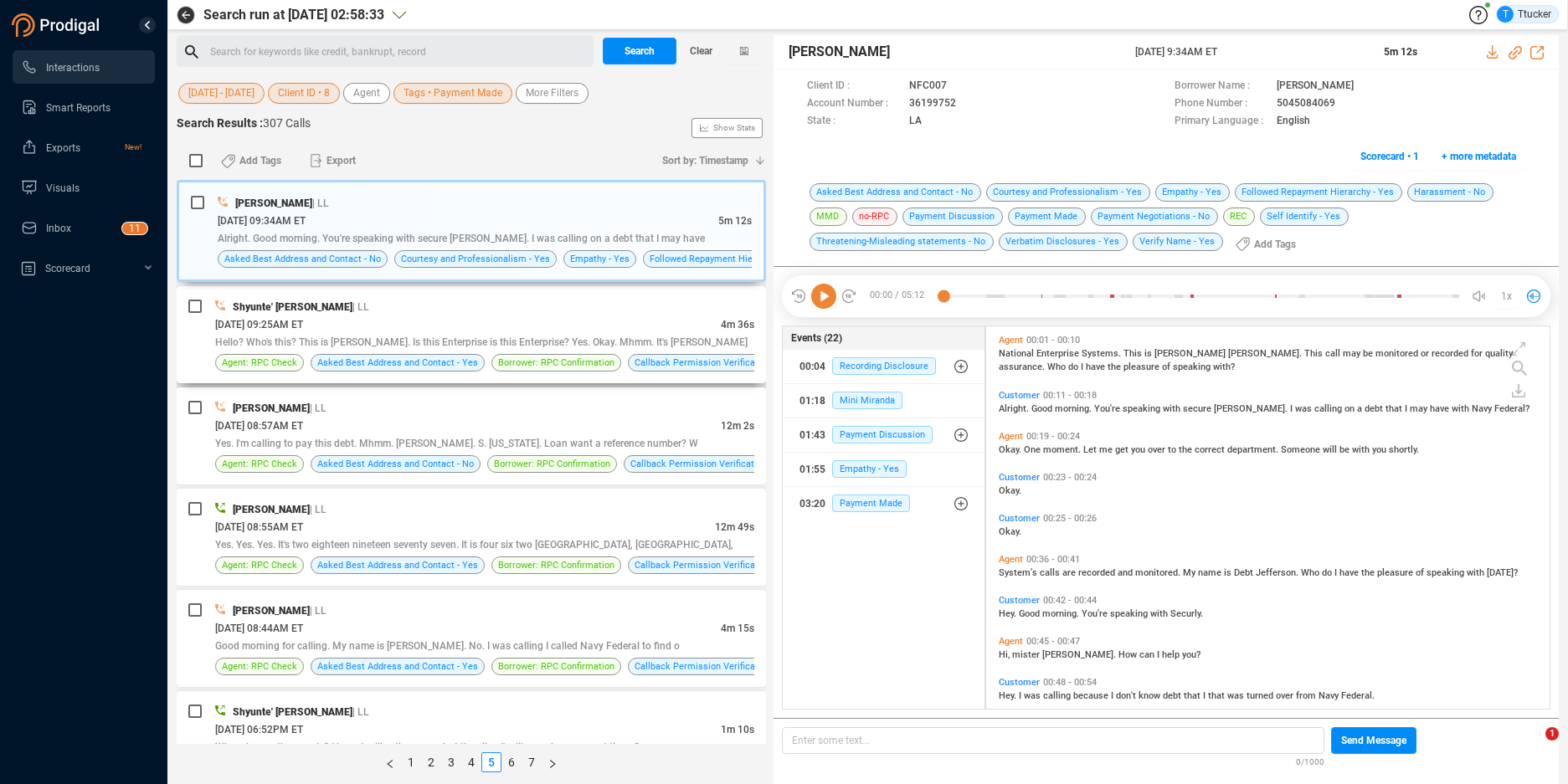
click at [512, 304] on div "Shyunte' [PERSON_NAME] | LL" at bounding box center [485, 306] width 539 height 18
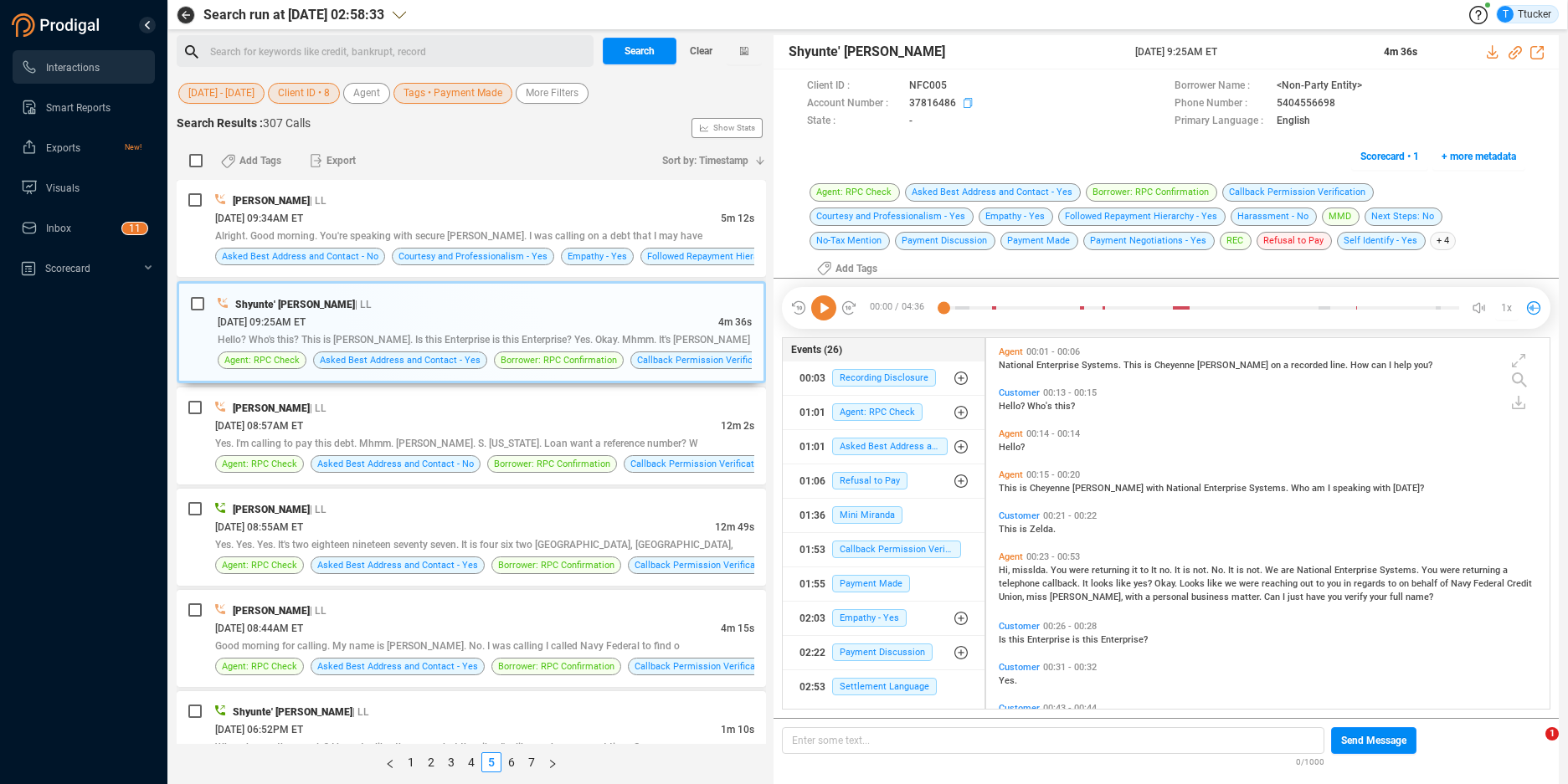
click at [962, 94] on icon at bounding box center [961, 87] width 13 height 13
click at [606, 424] on div "[DATE] 08:57AM ET" at bounding box center [468, 425] width 506 height 18
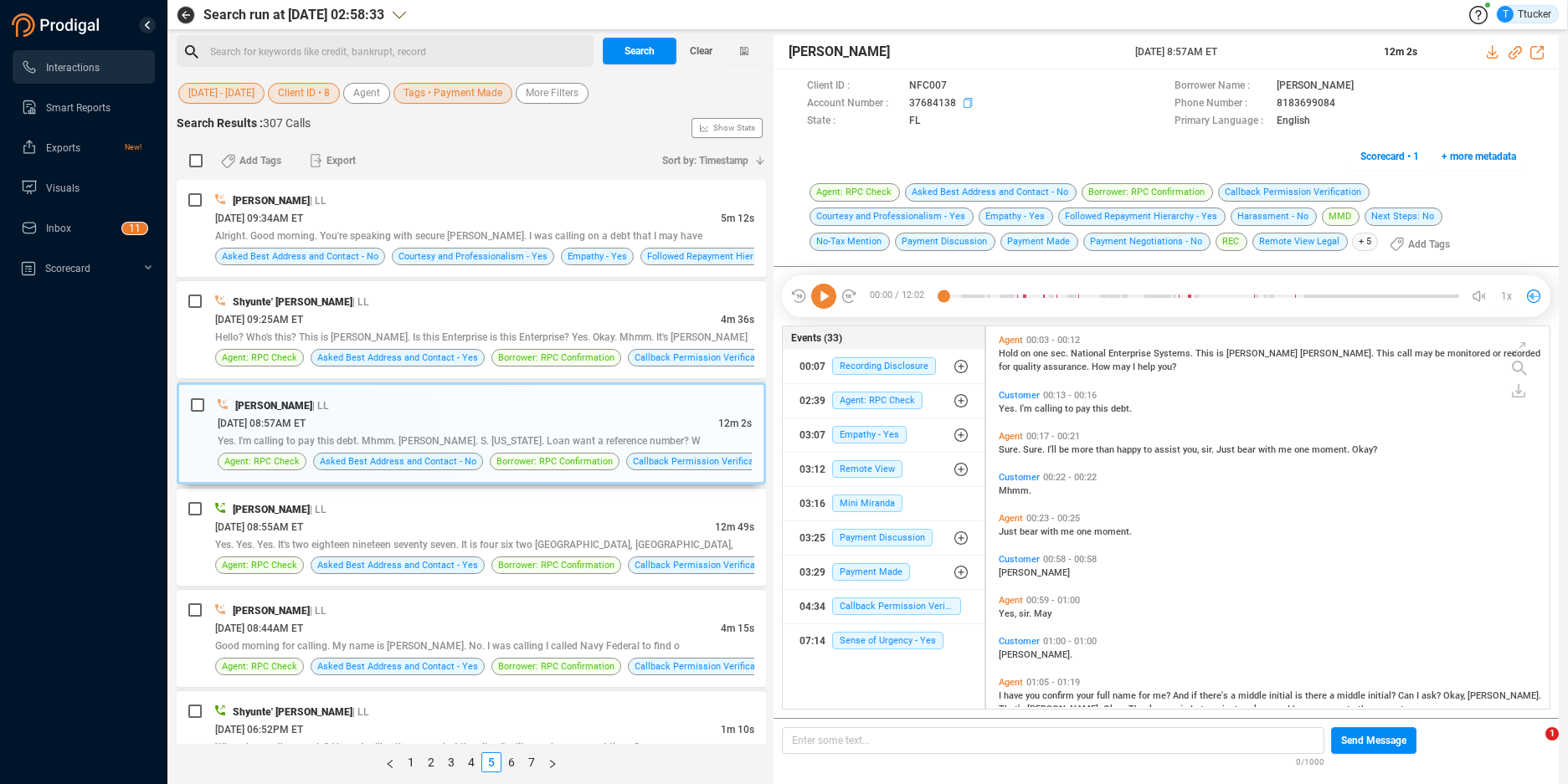
click at [968, 94] on icon at bounding box center [961, 87] width 13 height 13
click at [1489, 52] on icon at bounding box center [1492, 52] width 11 height 13
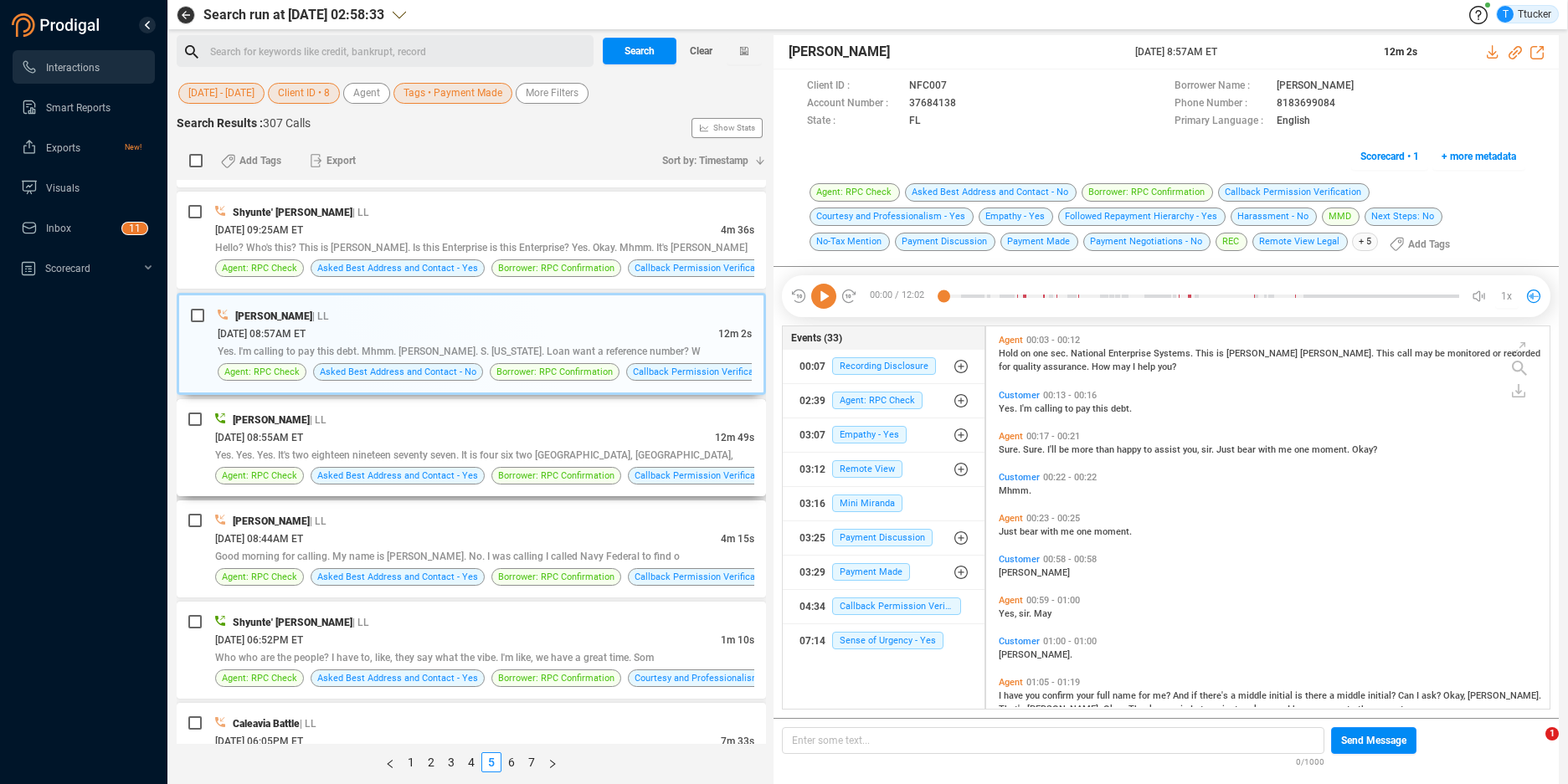
scroll to position [180, 0]
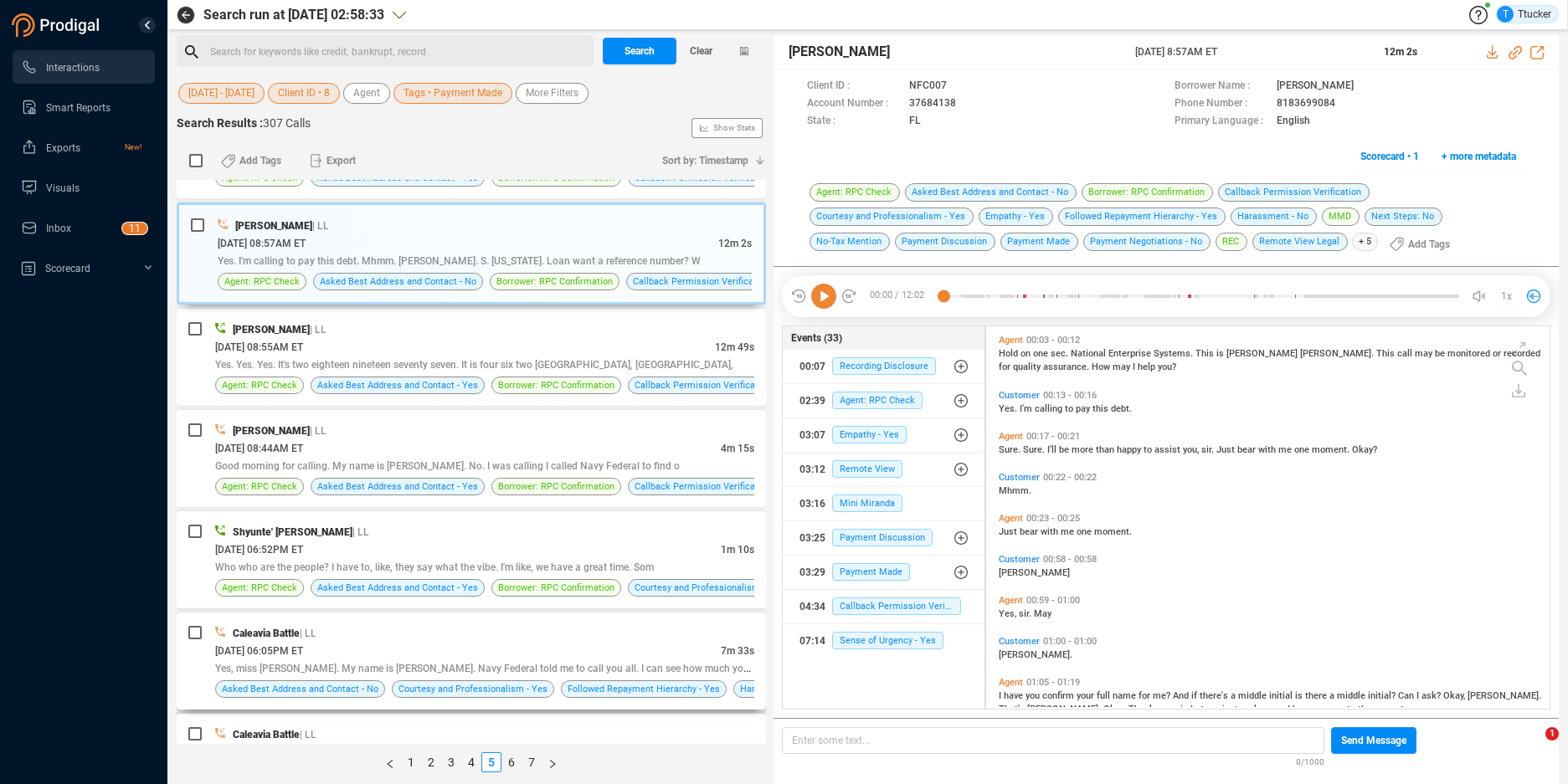
click at [409, 646] on div "[DATE] 06:05PM ET" at bounding box center [468, 650] width 506 height 18
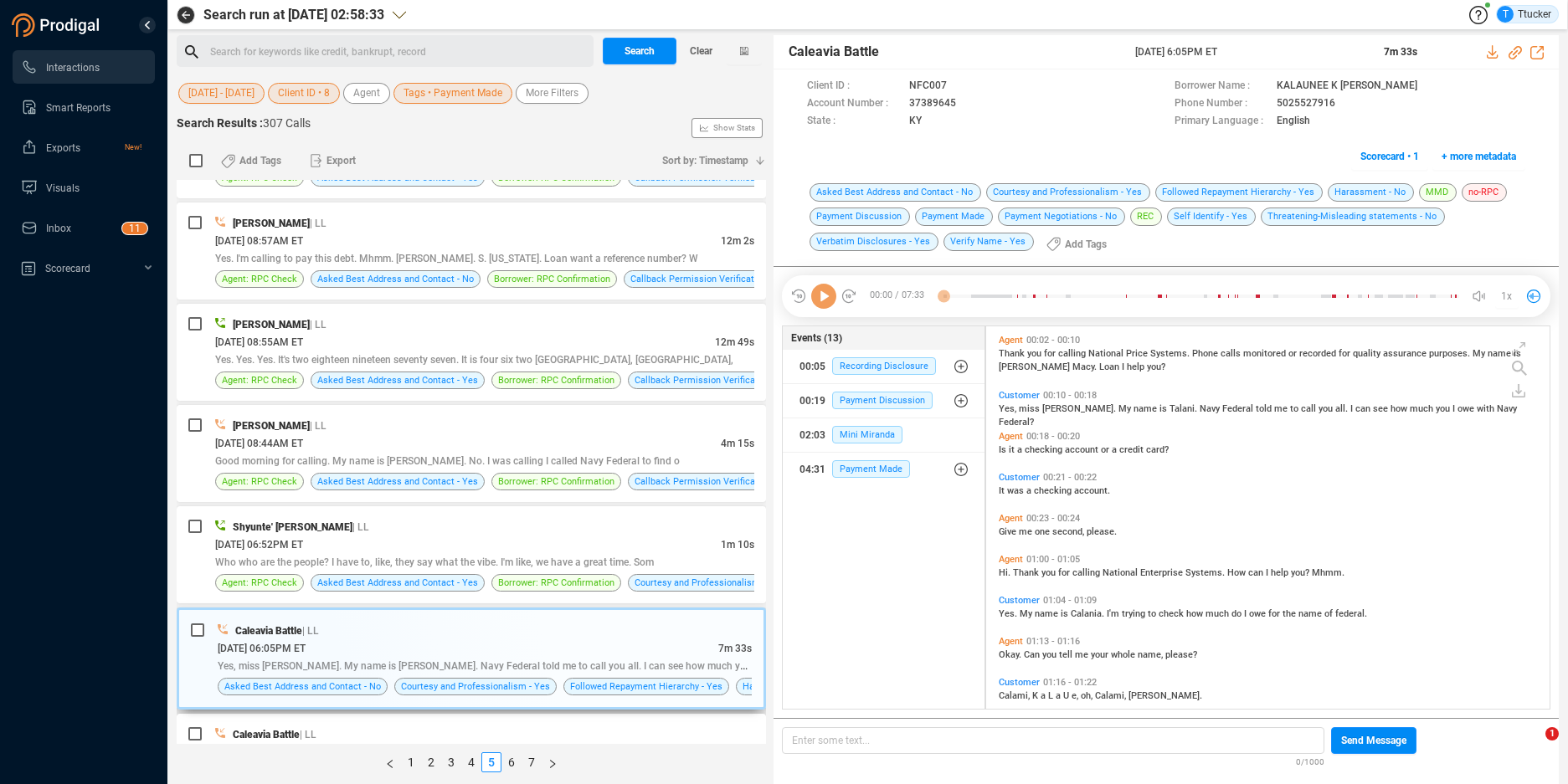
scroll to position [379, 554]
click at [962, 91] on icon at bounding box center [958, 86] width 8 height 10
click at [550, 648] on div "[DATE] 06:05PM ET" at bounding box center [468, 647] width 501 height 18
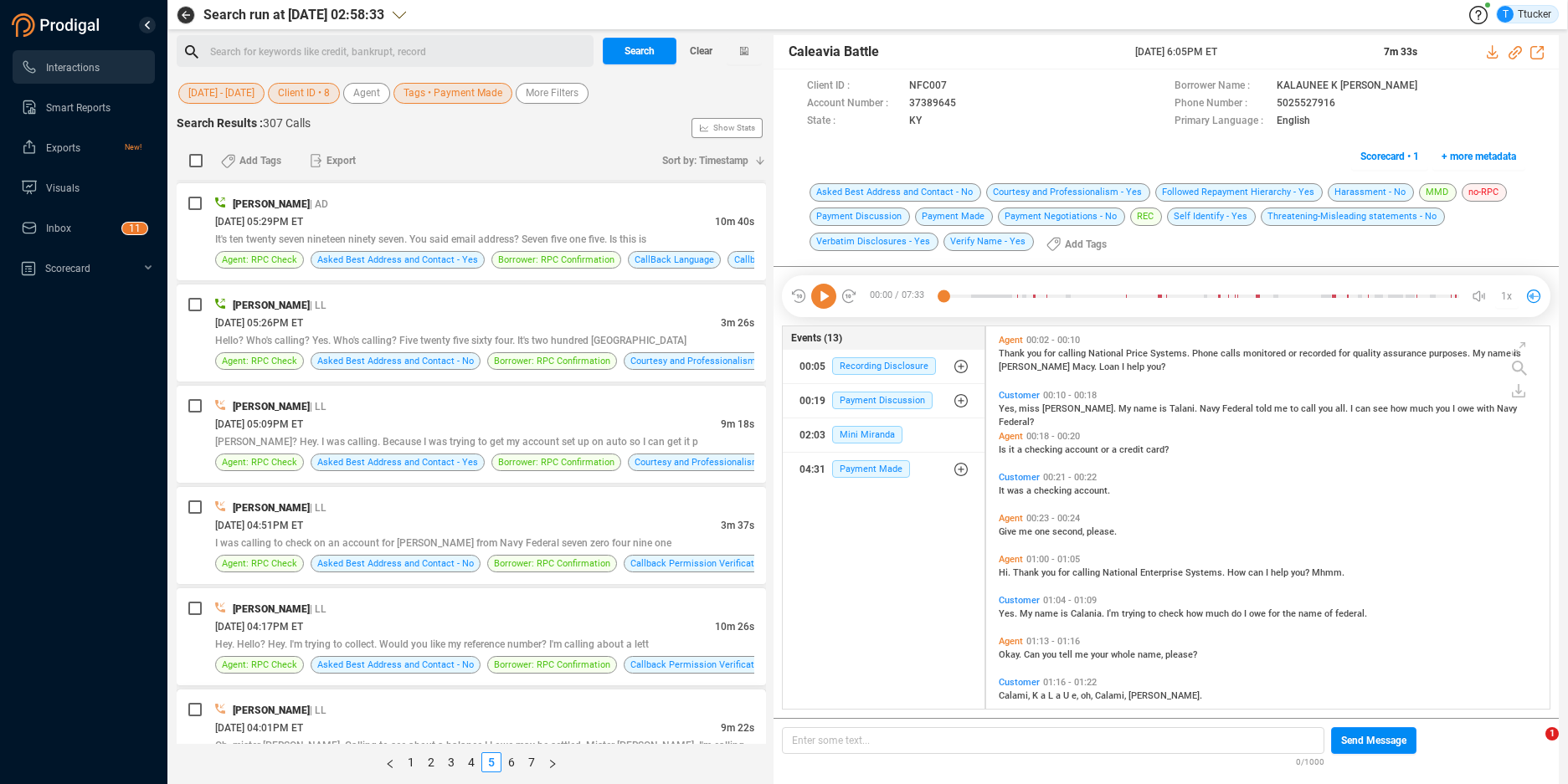
scroll to position [902, 0]
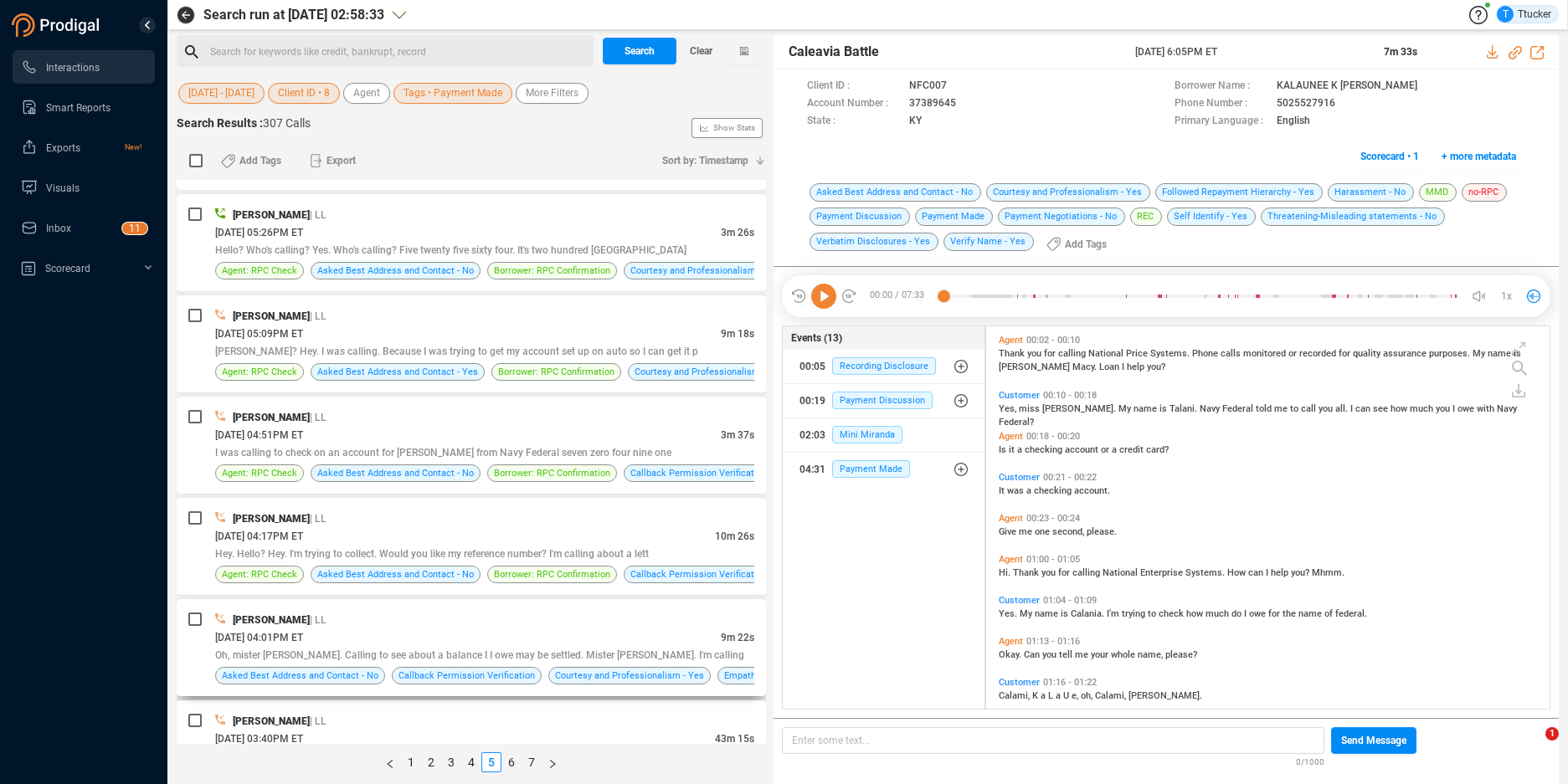
click at [544, 614] on div "[PERSON_NAME] | LL" at bounding box center [485, 619] width 539 height 18
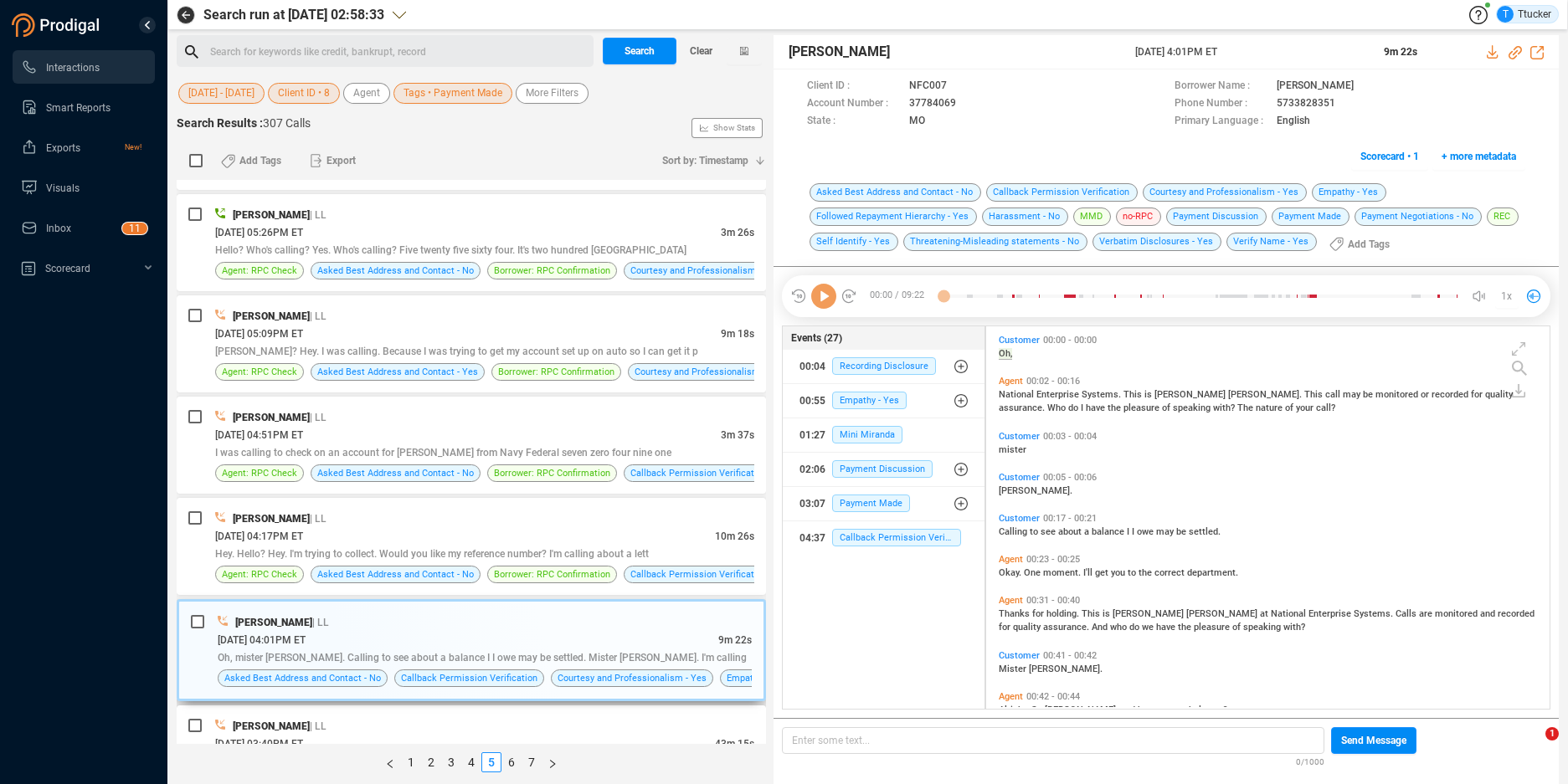
scroll to position [379, 554]
click at [959, 96] on span at bounding box center [1053, 86] width 207 height 18
click at [964, 94] on icon at bounding box center [961, 87] width 13 height 13
click at [1487, 45] on icon at bounding box center [1493, 52] width 13 height 13
